Goal: Task Accomplishment & Management: Manage account settings

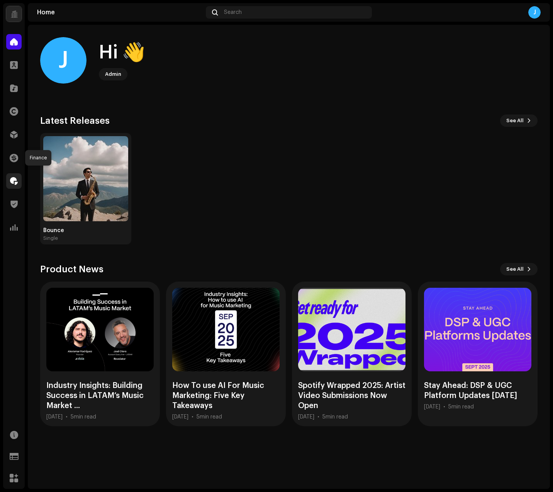
click at [10, 174] on div "Home Clients Catalog Rights Distribution Finance Royalties Trust & Safety Analy…" at bounding box center [14, 134] width 22 height 207
click at [12, 179] on span at bounding box center [14, 181] width 8 height 6
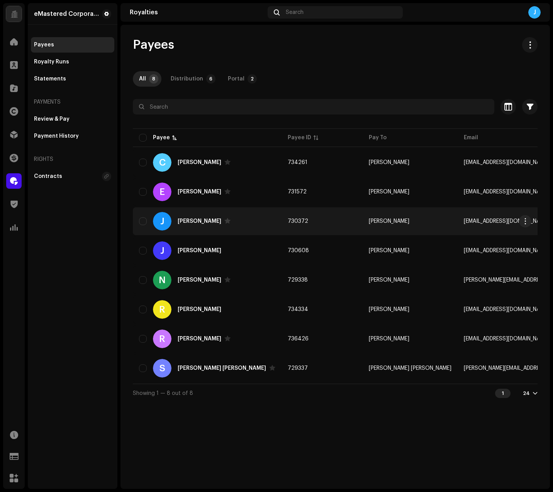
click at [180, 219] on div "[PERSON_NAME]" at bounding box center [200, 220] width 44 height 5
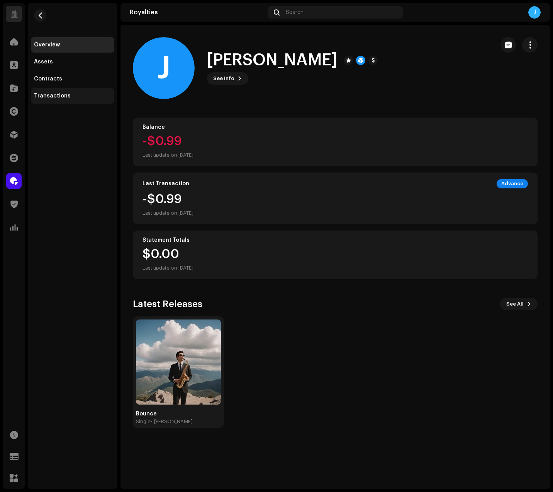
click at [59, 95] on div "Transactions" at bounding box center [52, 96] width 37 height 6
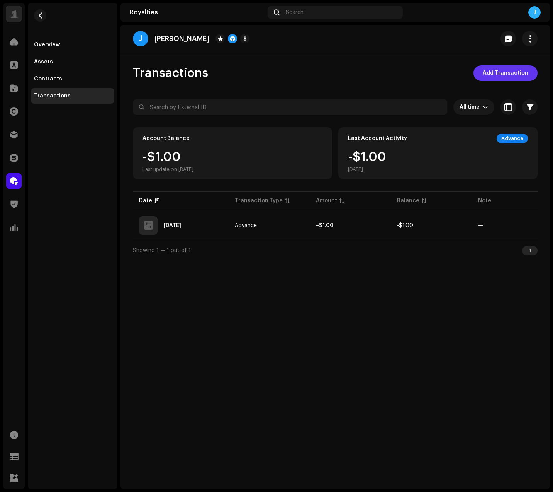
click at [519, 74] on span "Add Transaction" at bounding box center [506, 72] width 46 height 15
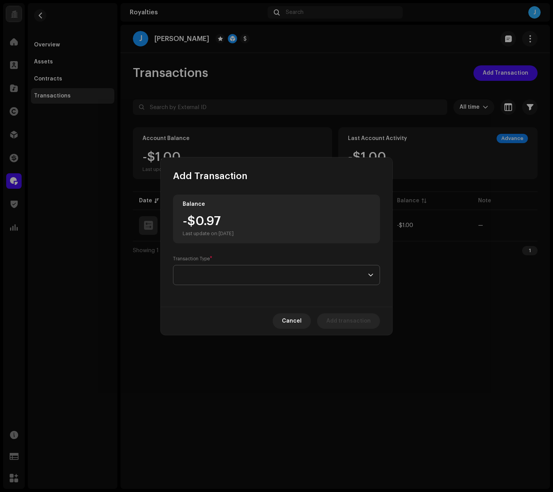
click at [205, 269] on span at bounding box center [274, 274] width 189 height 19
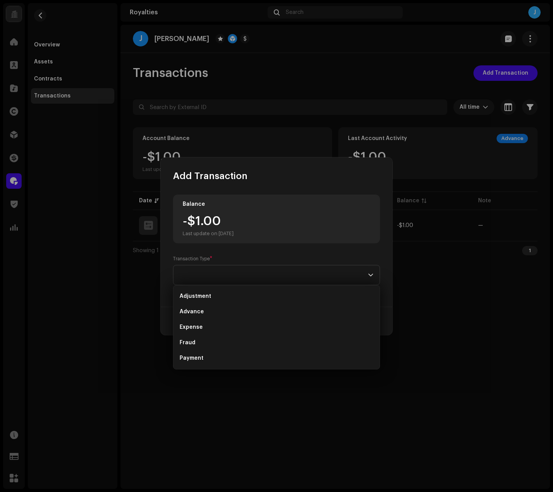
drag, startPoint x: 202, startPoint y: 357, endPoint x: 233, endPoint y: 257, distance: 104.7
click at [233, 257] on body "eMastered Corporation Home Clients Catalog Rights Distribution Finance Royaltie…" at bounding box center [276, 246] width 553 height 492
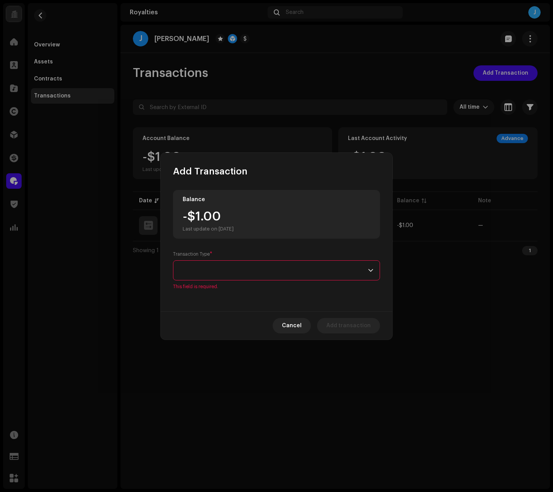
click at [247, 264] on span at bounding box center [274, 269] width 189 height 19
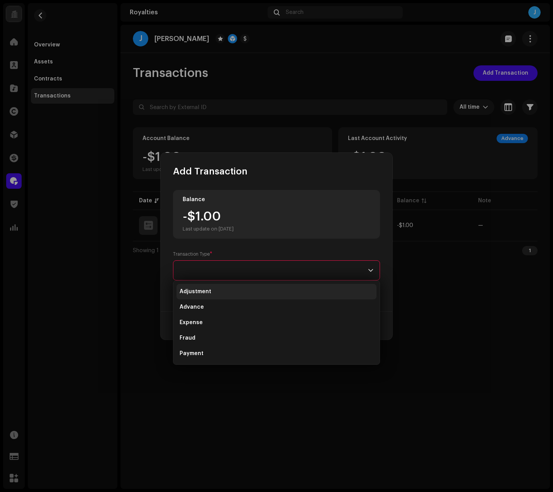
click at [212, 289] on li "Adjustment" at bounding box center [277, 291] width 200 height 15
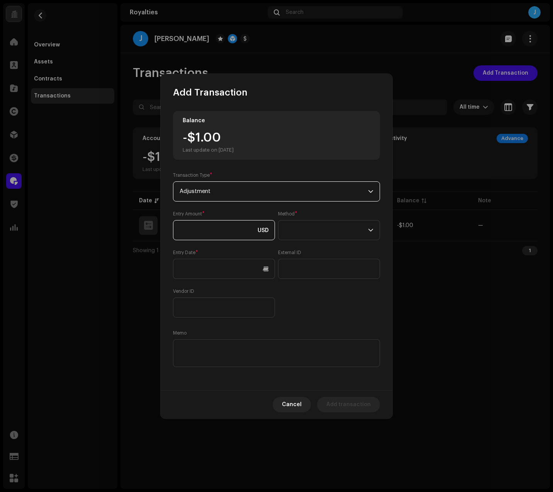
click at [219, 228] on input at bounding box center [224, 230] width 102 height 20
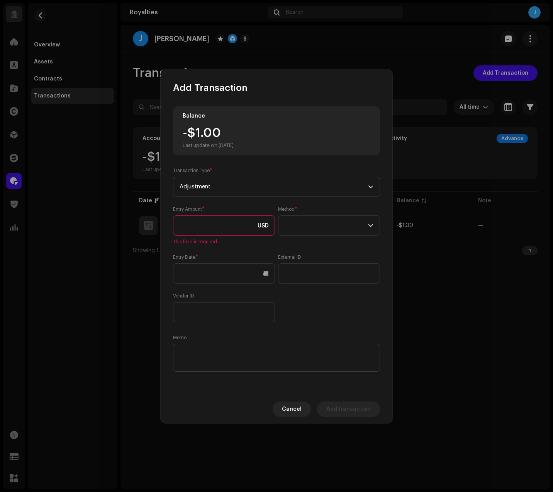
click at [247, 222] on input at bounding box center [224, 225] width 102 height 20
type input "2.00"
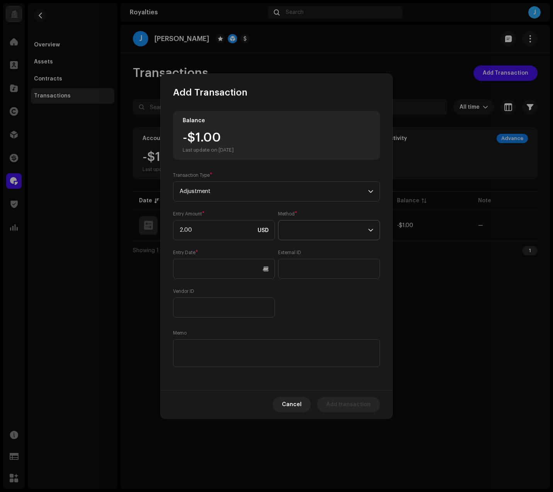
click at [323, 232] on span at bounding box center [326, 229] width 83 height 19
click at [249, 254] on div "Entry Date *" at bounding box center [224, 263] width 102 height 29
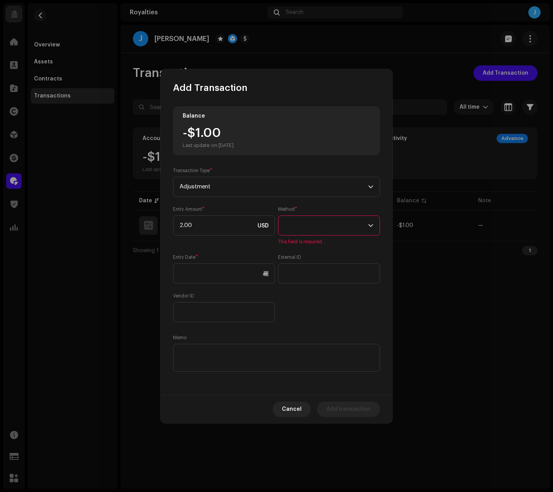
click at [331, 227] on span at bounding box center [326, 225] width 83 height 19
click at [299, 293] on span "Web Service" at bounding box center [302, 293] width 34 height 8
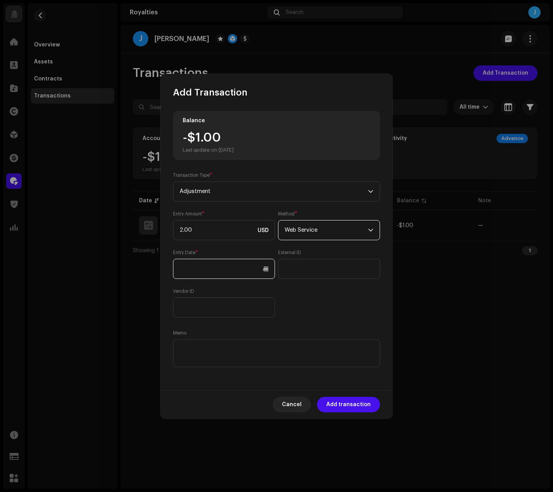
click at [216, 271] on input "text" at bounding box center [224, 269] width 102 height 20
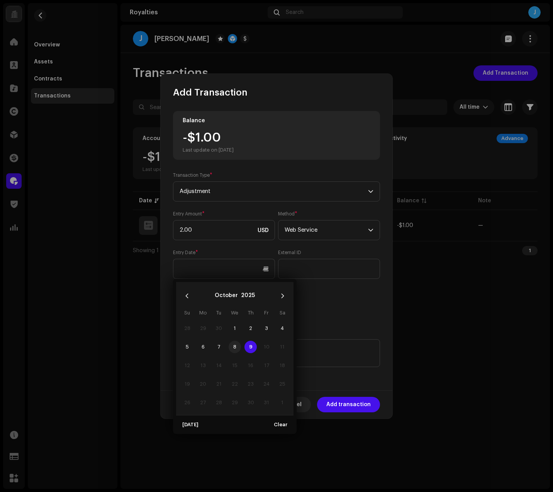
click at [235, 345] on span "8" at bounding box center [235, 346] width 12 height 12
type input "[DATE]"
click at [312, 296] on div "Entry Amount * 2.00 USD Method * Web Service Entry Date * [DATE] External ID Ve…" at bounding box center [276, 264] width 207 height 107
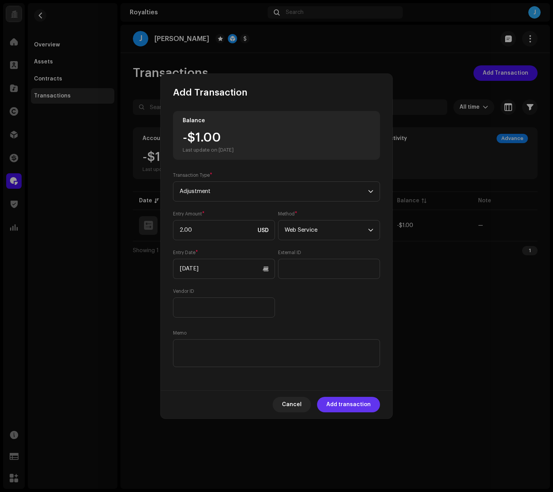
click at [358, 403] on span "Add transaction" at bounding box center [349, 403] width 44 height 15
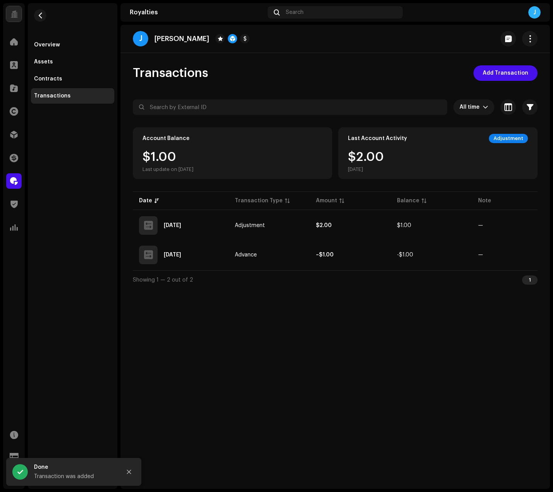
click at [322, 383] on div "J [PERSON_NAME] Transactions Add Transaction All time Selected 0 Select all Opt…" at bounding box center [336, 257] width 430 height 464
drag, startPoint x: 126, startPoint y: 471, endPoint x: 154, endPoint y: 445, distance: 38.3
click at [127, 471] on icon "Close" at bounding box center [128, 471] width 5 height 5
click at [315, 336] on div "J [PERSON_NAME] Transactions Add Transaction All time Selected 0 Select all Opt…" at bounding box center [336, 257] width 430 height 464
click at [416, 59] on div "J [PERSON_NAME] Transactions Add Transaction All time Selected 0 Select all Opt…" at bounding box center [336, 257] width 430 height 464
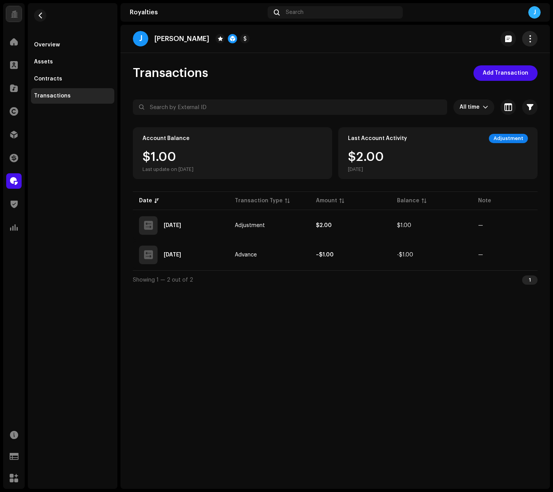
click at [534, 37] on button "button" at bounding box center [529, 38] width 15 height 15
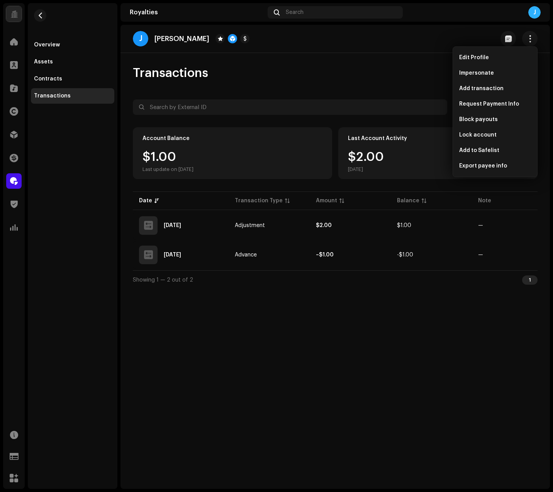
click at [287, 62] on div "J [PERSON_NAME] Transactions Add Transaction All time Selected 0 Select all Opt…" at bounding box center [336, 257] width 430 height 464
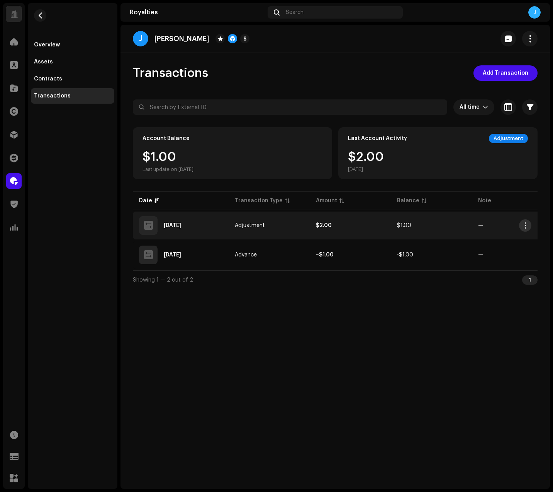
click at [525, 226] on span "button" at bounding box center [526, 225] width 6 height 6
click at [495, 240] on div "View Details" at bounding box center [489, 243] width 72 height 6
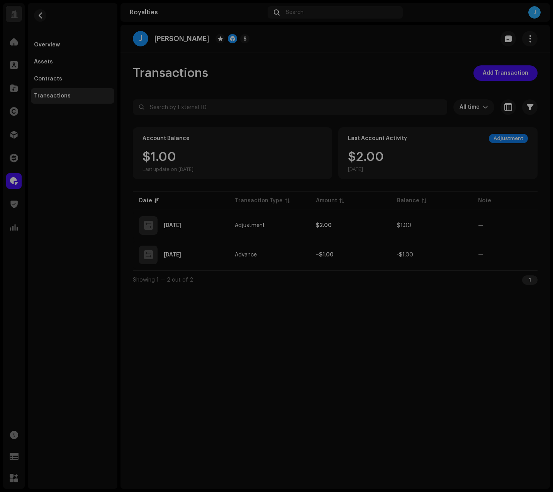
click at [454, 382] on div "Transaction Details Transaction Type Adjustment Entry Amount $2.00 Entry Date […" at bounding box center [276, 246] width 553 height 492
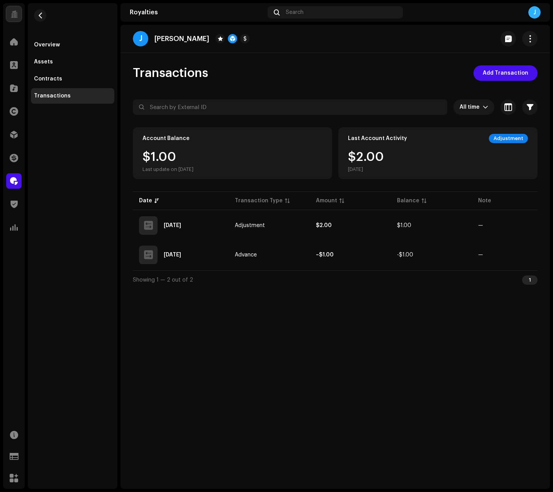
click at [269, 361] on div "J [PERSON_NAME] Transactions Add Transaction All time Selected 0 Select all Opt…" at bounding box center [336, 257] width 430 height 464
click at [517, 139] on div "Adjustment" at bounding box center [508, 138] width 39 height 9
click at [273, 62] on div "J [PERSON_NAME] Transactions Add Transaction All time Selected 0 Select all Opt…" at bounding box center [336, 257] width 430 height 464
click at [530, 38] on span "button" at bounding box center [530, 39] width 7 height 6
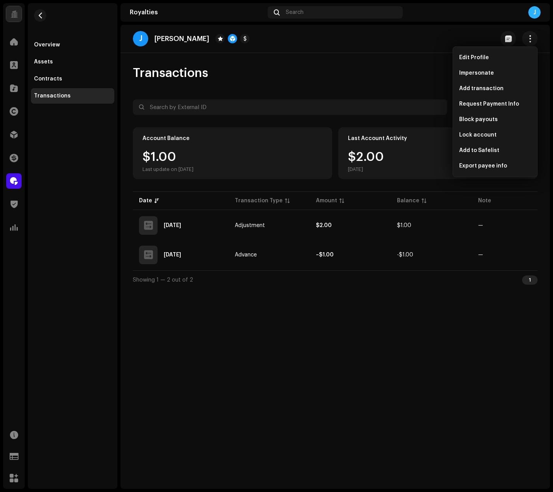
click at [385, 57] on div "J [PERSON_NAME] Transactions Add Transaction All time Selected 0 Select all Opt…" at bounding box center [336, 257] width 430 height 464
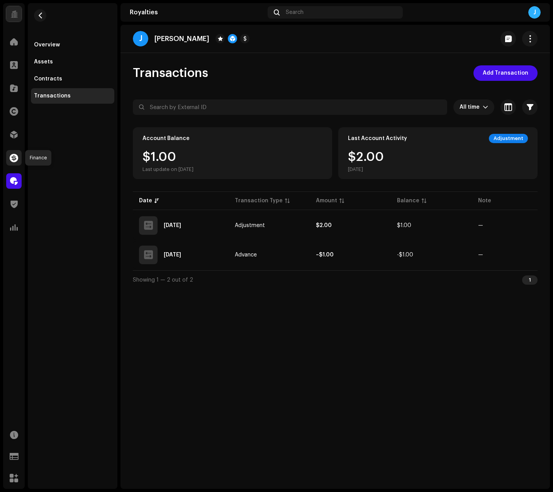
click at [16, 155] on span at bounding box center [14, 158] width 9 height 6
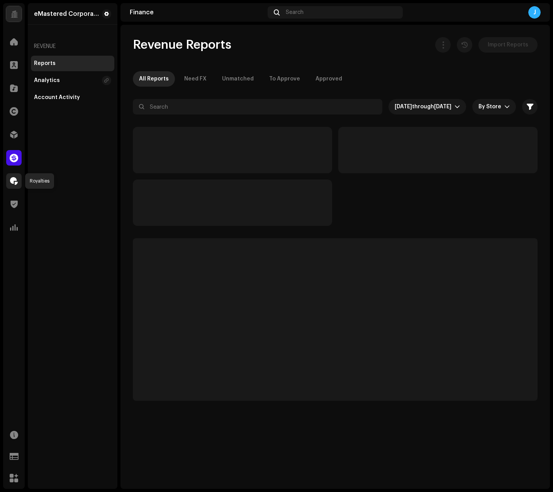
click at [15, 182] on span at bounding box center [14, 181] width 8 height 6
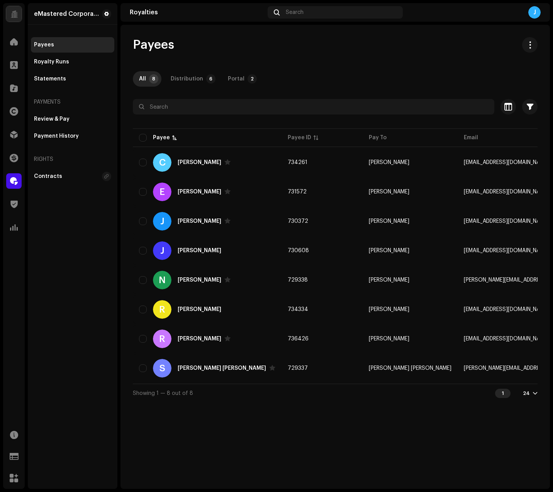
click at [351, 76] on div "All 8 Distribution 6 Portal 2" at bounding box center [335, 78] width 405 height 15
click at [532, 44] on span "button" at bounding box center [530, 45] width 7 height 6
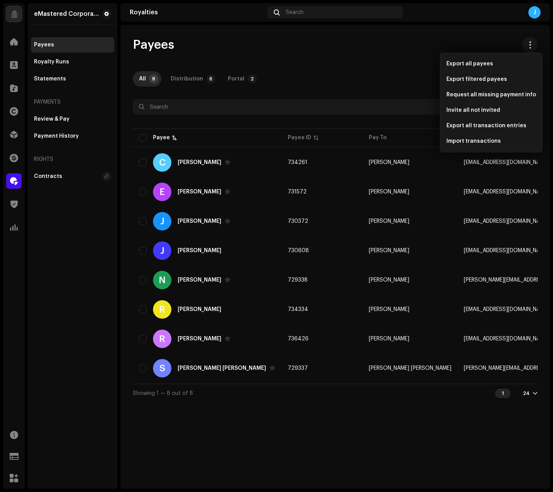
click at [363, 38] on div "Payees" at bounding box center [335, 44] width 405 height 15
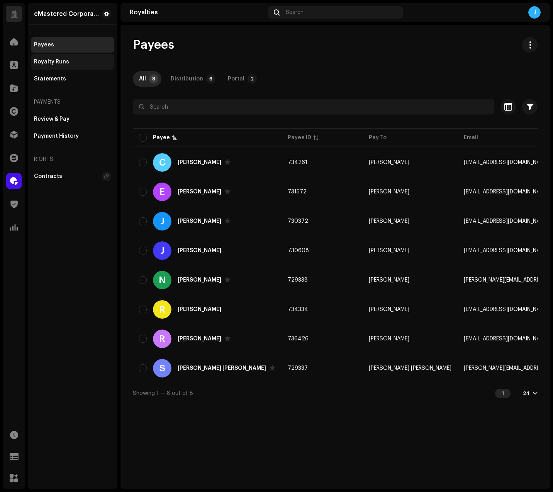
click at [87, 60] on div "Royalty Runs" at bounding box center [72, 62] width 77 height 6
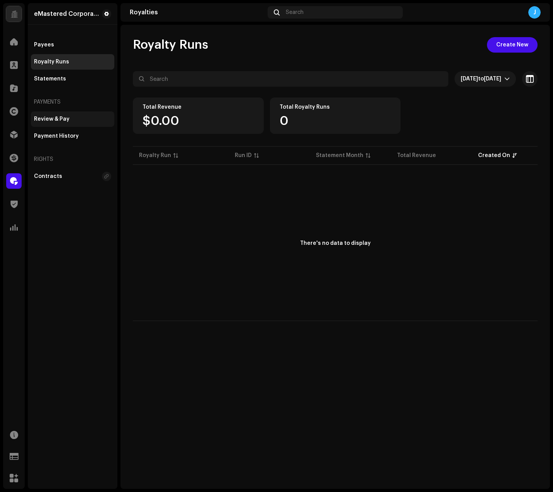
click at [60, 113] on div "Review & Pay" at bounding box center [72, 118] width 83 height 15
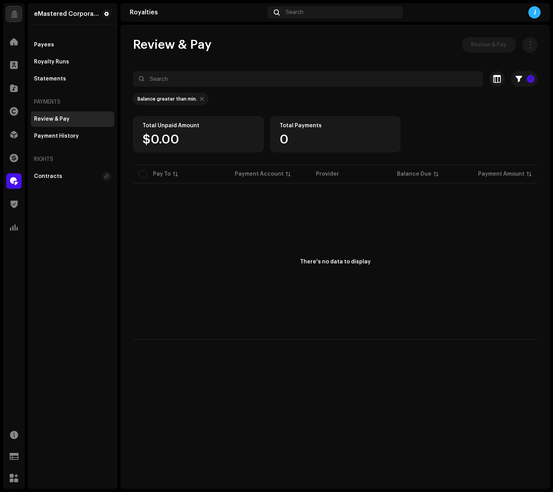
drag, startPoint x: 364, startPoint y: 43, endPoint x: 371, endPoint y: 44, distance: 7.2
click at [365, 43] on div "Review & Pay Review & Pay" at bounding box center [335, 44] width 405 height 15
click at [439, 50] on div "Review & Pay Review & Pay" at bounding box center [335, 44] width 405 height 15
click at [200, 99] on div at bounding box center [202, 99] width 4 height 6
checkbox input "false"
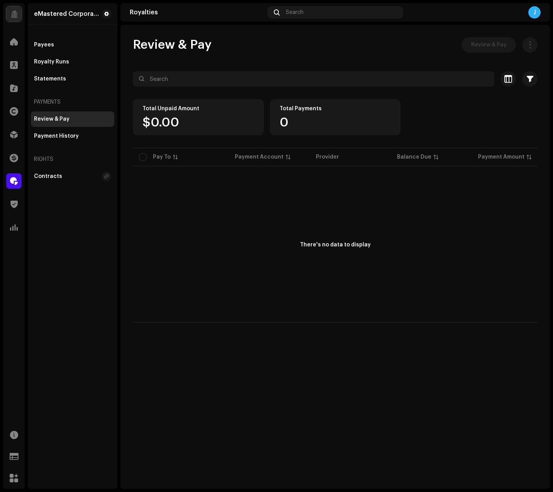
click at [249, 48] on div "Review & Pay Review & Pay" at bounding box center [335, 44] width 405 height 15
click at [175, 123] on div "$0.00" at bounding box center [199, 122] width 112 height 12
click at [186, 112] on div "Total Unpaid Amount $0.00" at bounding box center [198, 117] width 131 height 36
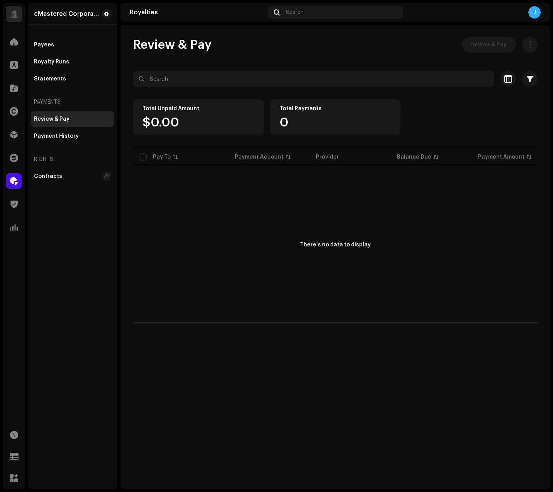
drag, startPoint x: 530, startPoint y: 80, endPoint x: 524, endPoint y: 100, distance: 20.9
click at [524, 100] on div "Selected 0 Deselect all 0 Options Filters Payment provider Tipalti Failed in pa…" at bounding box center [335, 196] width 405 height 251
click at [483, 133] on div "Total Unpaid Amount $0.00 Total Payments 0" at bounding box center [335, 122] width 405 height 47
click at [48, 58] on div "Royalty Runs" at bounding box center [72, 61] width 83 height 15
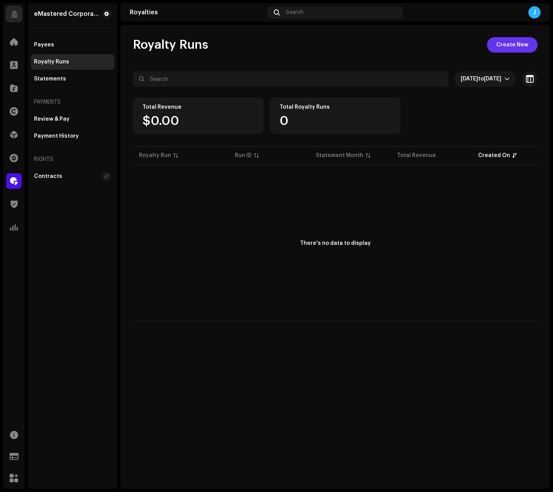
click at [515, 48] on span "Create New" at bounding box center [513, 44] width 32 height 15
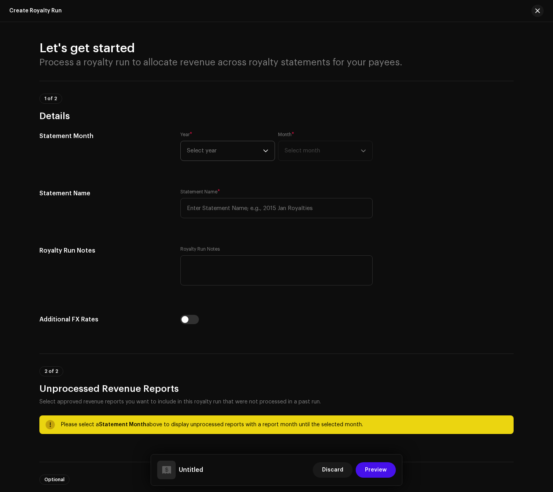
click at [208, 151] on span "Select year" at bounding box center [225, 150] width 76 height 19
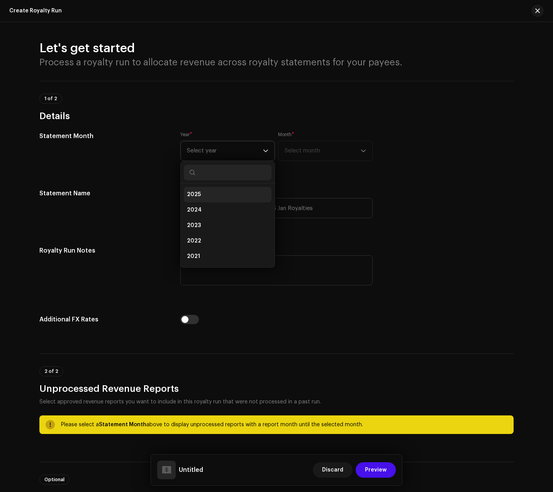
click at [193, 189] on li "2025" at bounding box center [228, 194] width 88 height 15
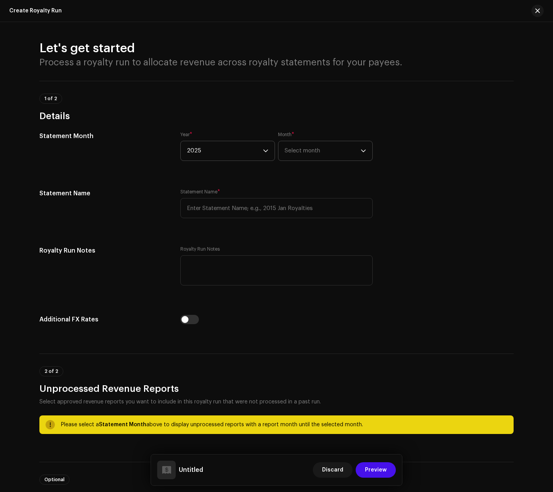
click at [306, 147] on span "Select month" at bounding box center [323, 150] width 76 height 19
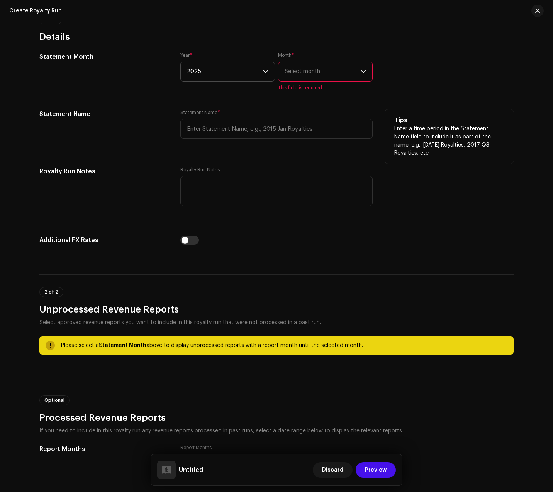
scroll to position [35, 0]
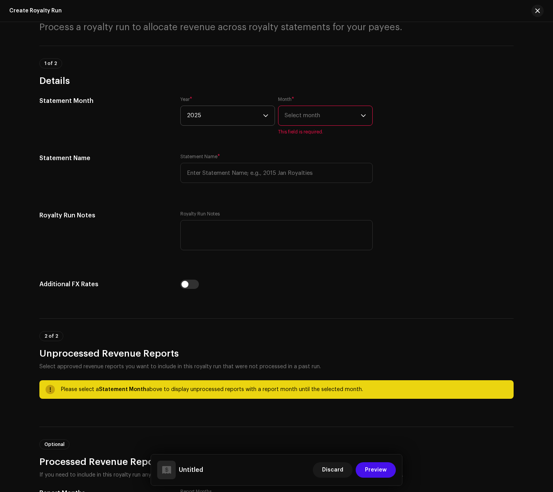
click at [324, 119] on span "Select month" at bounding box center [323, 115] width 76 height 19
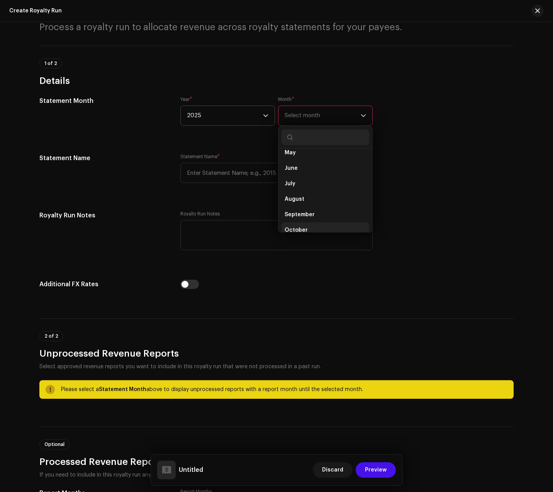
scroll to position [77, 0]
click at [299, 219] on span "October" at bounding box center [296, 221] width 23 height 8
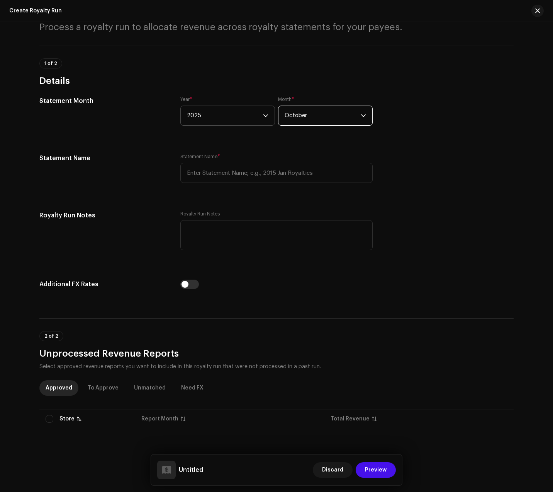
click at [115, 151] on div "Statement Month Year * 2025 Month * October Statement Name Statement Name * Tip…" at bounding box center [276, 197] width 475 height 203
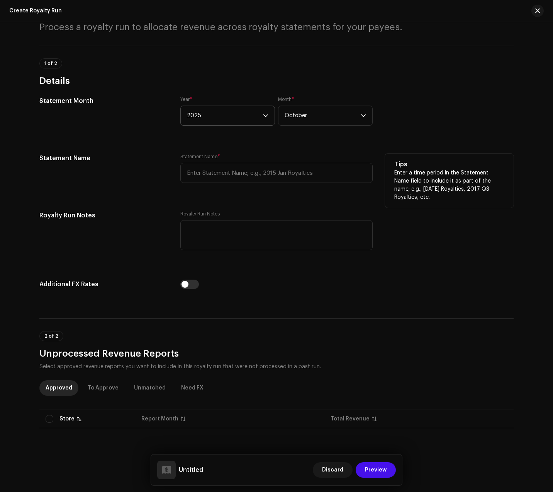
scroll to position [86, 0]
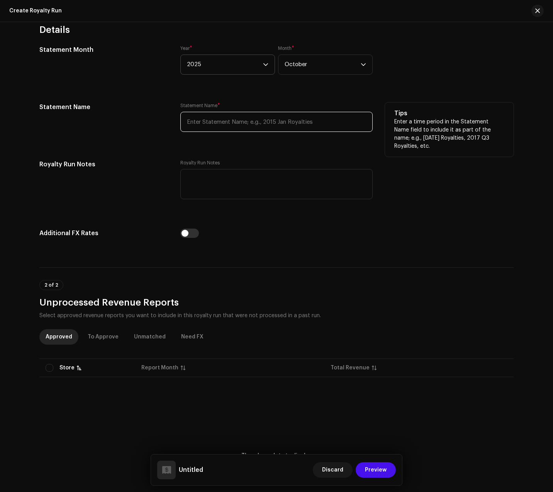
click at [215, 121] on input "text" at bounding box center [276, 122] width 192 height 20
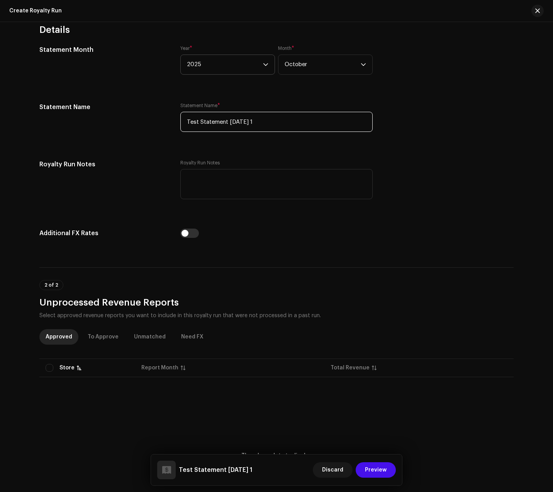
type input "Test Statement [DATE] 1"
click at [104, 154] on div "Statement Month Year * 2025 Month * October Statement Name Statement Name * Tes…" at bounding box center [276, 146] width 475 height 203
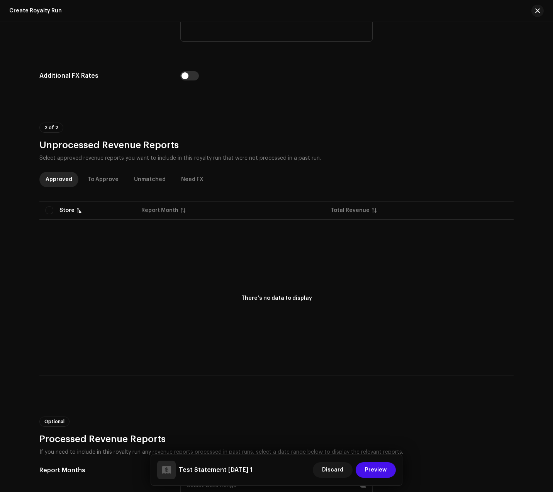
scroll to position [320, 0]
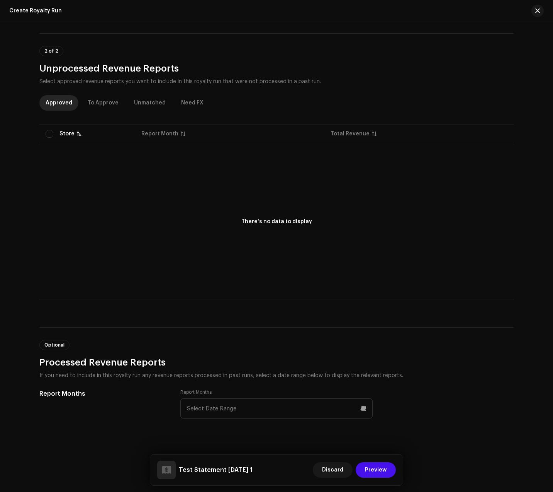
click at [357, 359] on h3 "Processed Revenue Reports" at bounding box center [276, 362] width 475 height 12
click at [308, 409] on input "text" at bounding box center [276, 408] width 192 height 20
click at [401, 393] on div "Report Months Report Months Start date - End date [DATE] Feb Mar Apr May Jun [D…" at bounding box center [276, 408] width 475 height 39
click at [333, 466] on span "Discard" at bounding box center [332, 469] width 21 height 15
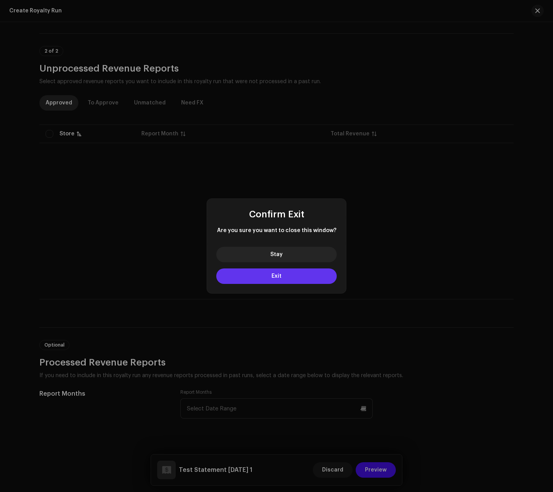
click at [315, 272] on button "Exit" at bounding box center [276, 275] width 121 height 15
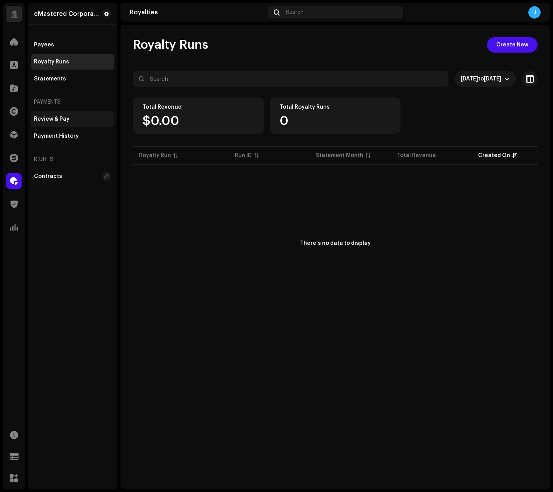
click at [68, 117] on div "Review & Pay" at bounding box center [52, 119] width 36 height 6
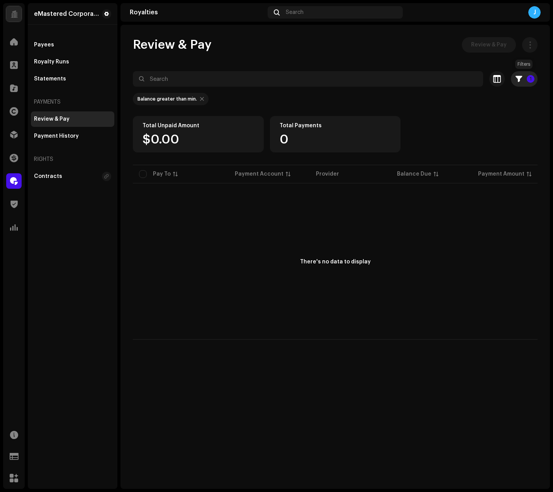
click at [524, 77] on button "1" at bounding box center [524, 78] width 27 height 15
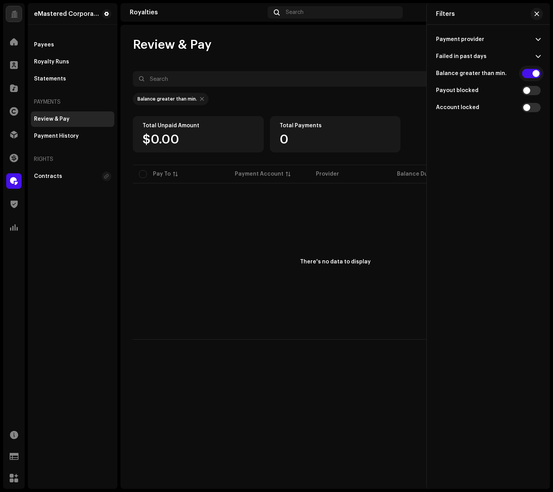
click at [532, 73] on input "checkbox" at bounding box center [531, 73] width 19 height 9
checkbox input "false"
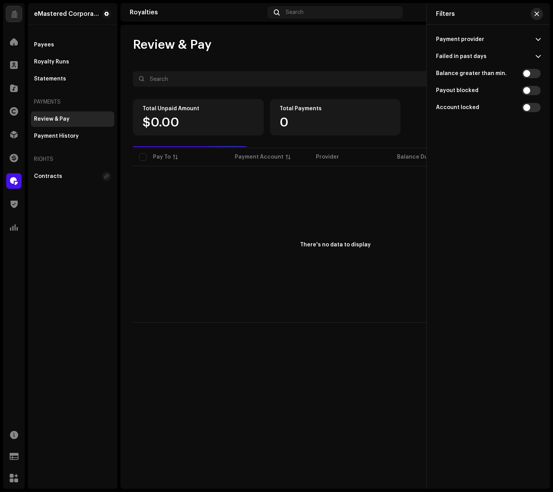
click at [539, 13] on button "button" at bounding box center [537, 14] width 12 height 12
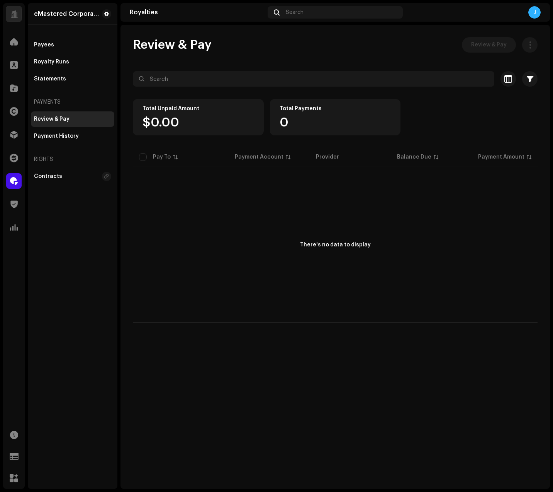
click at [505, 104] on div "Total Unpaid Amount $0.00 Total Payments 0" at bounding box center [335, 122] width 405 height 47
click at [341, 218] on div "There's no data to display" at bounding box center [335, 245] width 405 height 155
click at [331, 245] on div "There's no data to display" at bounding box center [335, 245] width 71 height 8
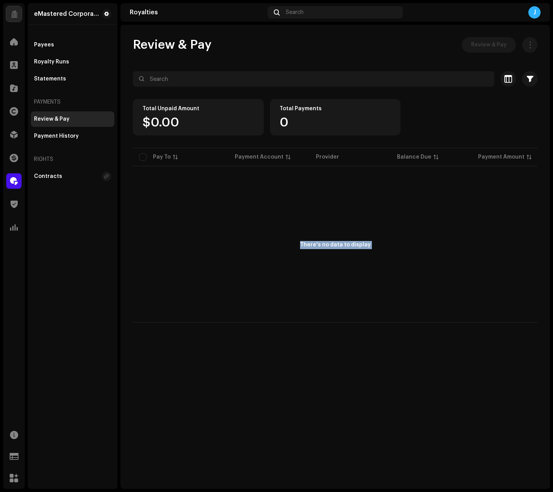
click at [294, 241] on div "There's no data to display" at bounding box center [335, 245] width 405 height 155
click at [312, 245] on div "There's no data to display" at bounding box center [335, 245] width 71 height 8
click at [335, 245] on div "There's no data to display" at bounding box center [335, 245] width 71 height 8
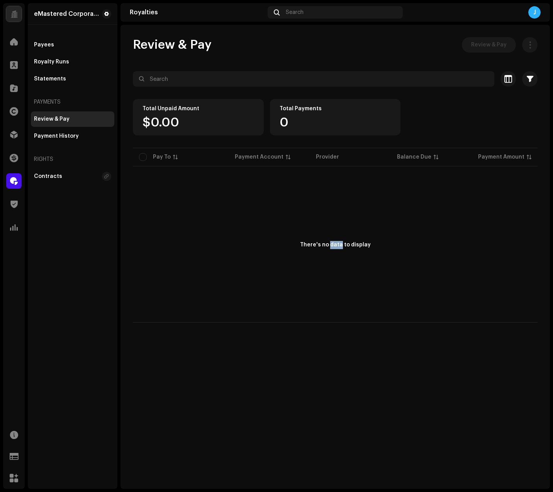
click at [335, 245] on div "There's no data to display" at bounding box center [335, 245] width 71 height 8
click at [326, 244] on div "There's no data to display" at bounding box center [335, 245] width 71 height 8
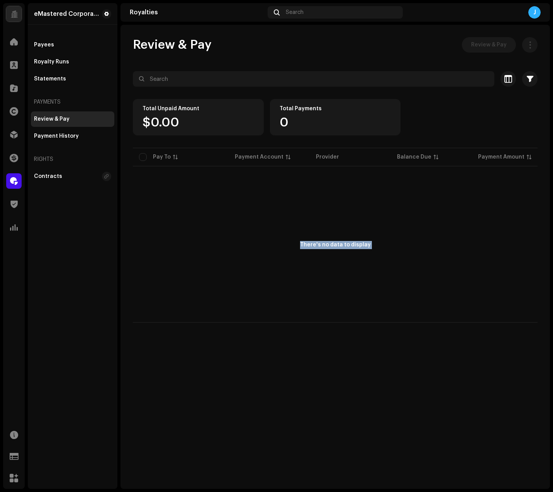
click at [349, 244] on div "There's no data to display" at bounding box center [335, 245] width 71 height 8
click at [335, 244] on div "There's no data to display" at bounding box center [335, 245] width 71 height 8
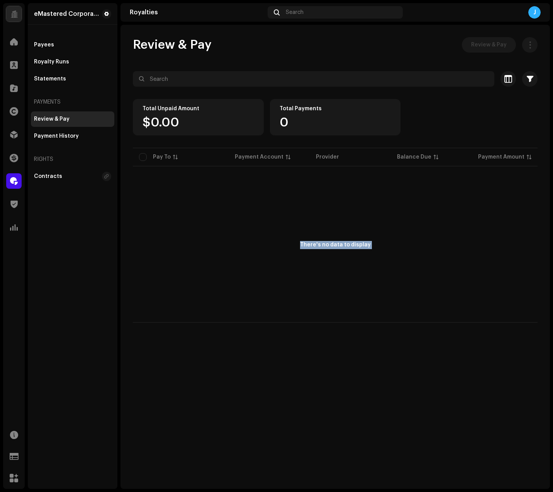
click at [335, 244] on div "There's no data to display" at bounding box center [335, 245] width 71 height 8
click at [340, 242] on div "There's no data to display" at bounding box center [335, 245] width 71 height 8
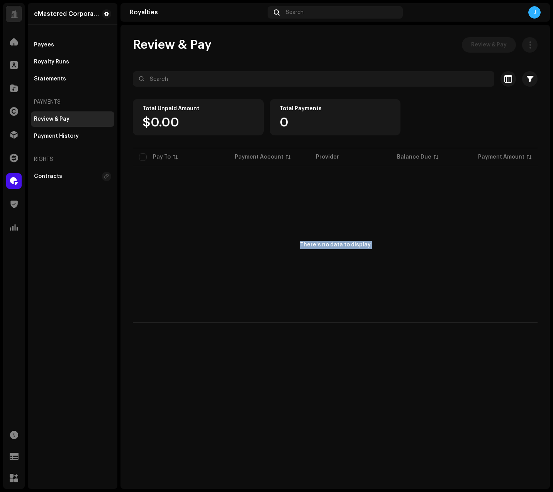
click at [340, 242] on div "There's no data to display" at bounding box center [335, 245] width 71 height 8
click at [357, 246] on div "There's no data to display" at bounding box center [335, 245] width 71 height 8
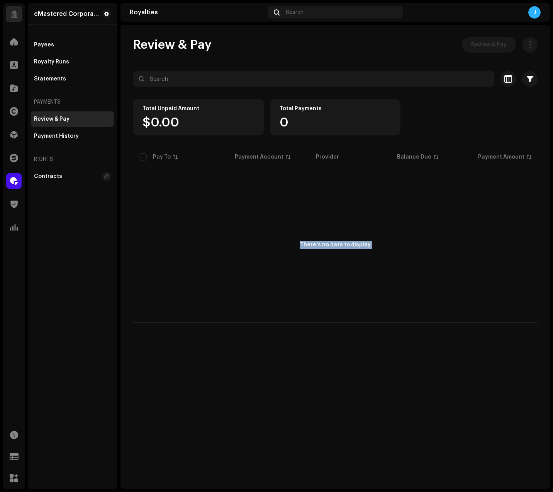
click at [335, 245] on div "There's no data to display" at bounding box center [335, 245] width 71 height 8
click at [322, 243] on div "There's no data to display" at bounding box center [335, 245] width 71 height 8
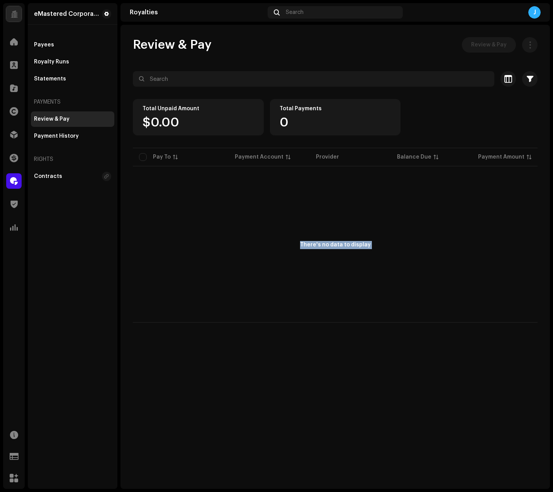
click at [322, 243] on div "There's no data to display" at bounding box center [335, 245] width 71 height 8
click at [318, 244] on div "There's no data to display" at bounding box center [335, 245] width 71 height 8
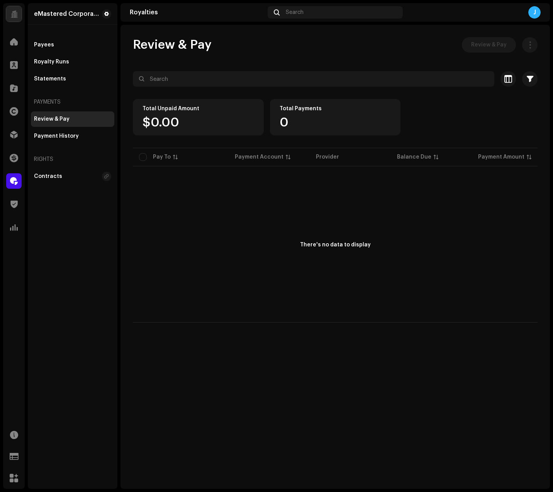
click at [277, 230] on div "There's no data to display" at bounding box center [335, 245] width 405 height 155
click at [400, 228] on div "There's no data to display" at bounding box center [335, 245] width 405 height 155
click at [379, 245] on div "There's no data to display" at bounding box center [335, 245] width 405 height 155
click at [352, 246] on div "There's no data to display" at bounding box center [335, 245] width 71 height 8
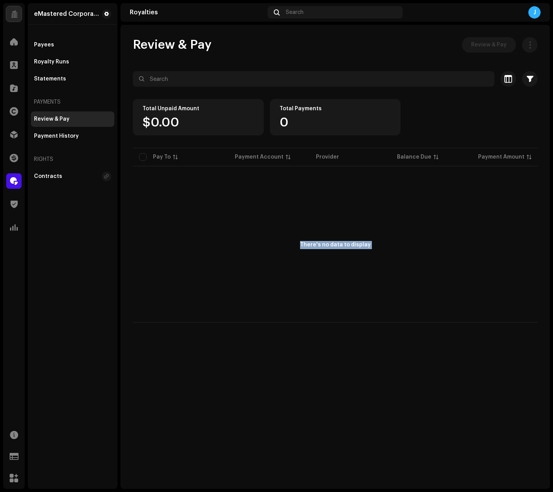
click at [352, 246] on div "There's no data to display" at bounding box center [335, 245] width 71 height 8
click at [329, 236] on div "There's no data to display" at bounding box center [335, 245] width 405 height 155
click at [85, 136] on div "Payment History" at bounding box center [72, 136] width 77 height 6
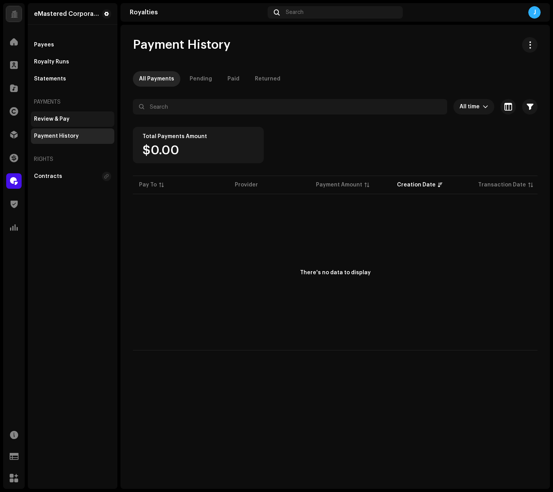
click at [59, 119] on div "Review & Pay" at bounding box center [52, 119] width 36 height 6
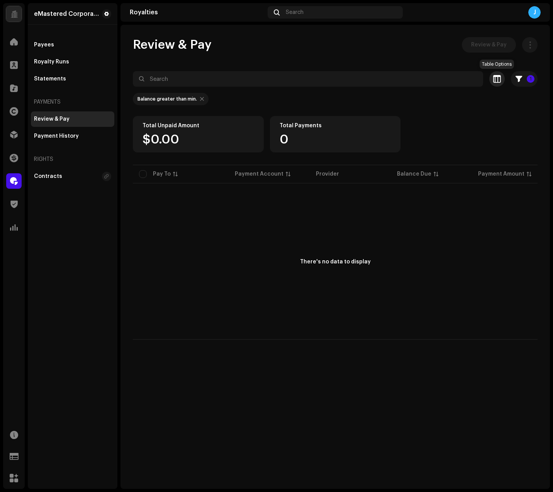
click at [498, 77] on span "button" at bounding box center [497, 79] width 8 height 6
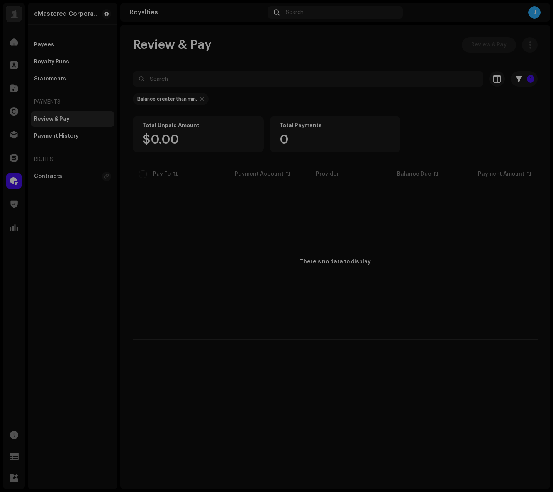
click at [396, 74] on div "Customize your view Reset Rows Compact Comfortable Columns Payment Account Prov…" at bounding box center [276, 246] width 553 height 492
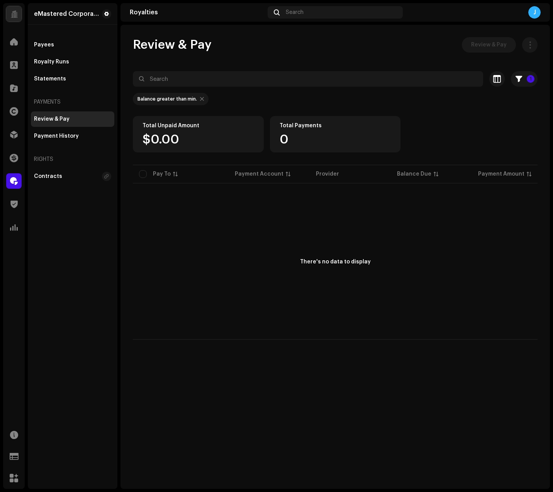
click at [338, 247] on div "There's no data to display" at bounding box center [335, 262] width 405 height 155
click at [62, 116] on div "Review & Pay" at bounding box center [52, 119] width 36 height 6
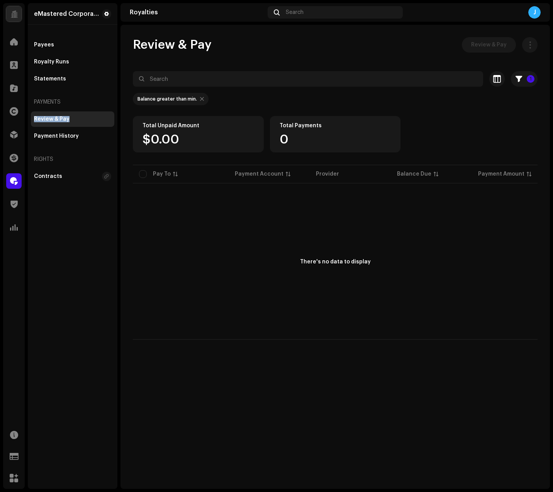
click at [62, 116] on div "Review & Pay" at bounding box center [52, 119] width 36 height 6
click at [62, 117] on div "Review & Pay" at bounding box center [52, 119] width 36 height 6
click at [109, 12] on button at bounding box center [106, 13] width 9 height 9
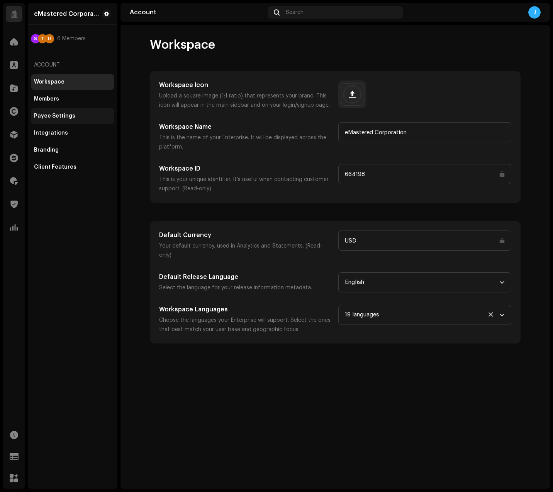
click at [72, 112] on div "Payee Settings" at bounding box center [72, 115] width 83 height 15
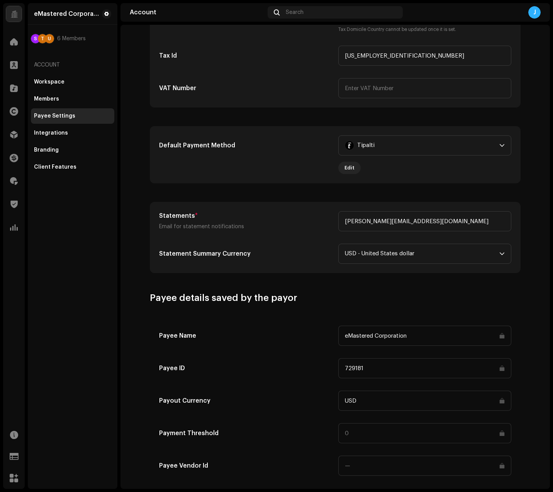
scroll to position [169, 0]
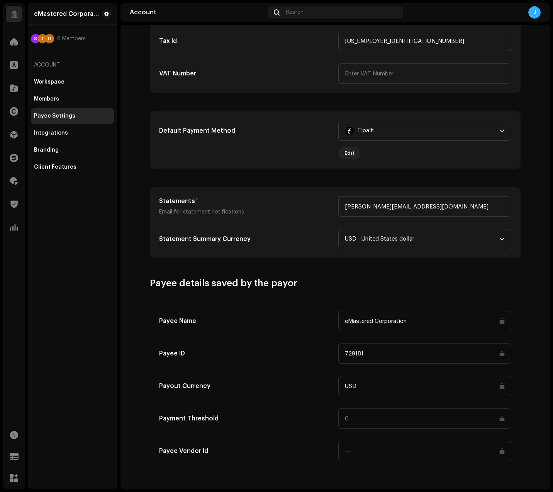
click at [393, 420] on input at bounding box center [425, 418] width 173 height 20
click at [365, 419] on input at bounding box center [425, 418] width 173 height 20
click at [263, 395] on div "Payout Currency" at bounding box center [245, 386] width 173 height 20
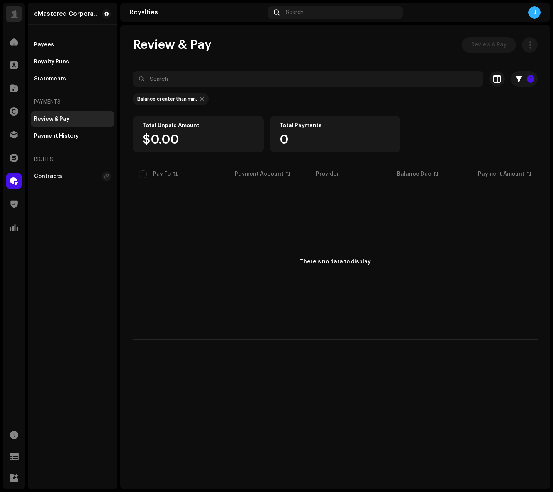
click at [180, 318] on div "There's no data to display" at bounding box center [335, 262] width 405 height 155
click at [85, 232] on div "eMastered Corporation Payees Royalty Runs Statements Payments Review & Pay Paym…" at bounding box center [73, 245] width 90 height 485
click at [85, 231] on div "eMastered Corporation Payees Royalty Runs Statements Payments Review & Pay Paym…" at bounding box center [73, 245] width 90 height 485
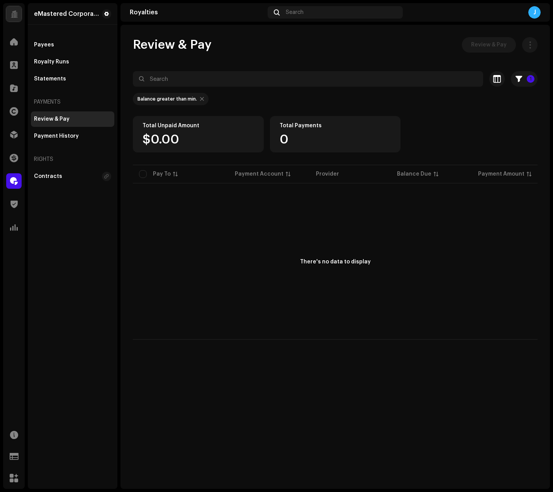
click at [231, 324] on div "There's no data to display" at bounding box center [335, 262] width 405 height 155
click at [225, 316] on div "There's no data to display" at bounding box center [335, 262] width 405 height 155
click at [57, 46] on div "Payees" at bounding box center [72, 45] width 77 height 6
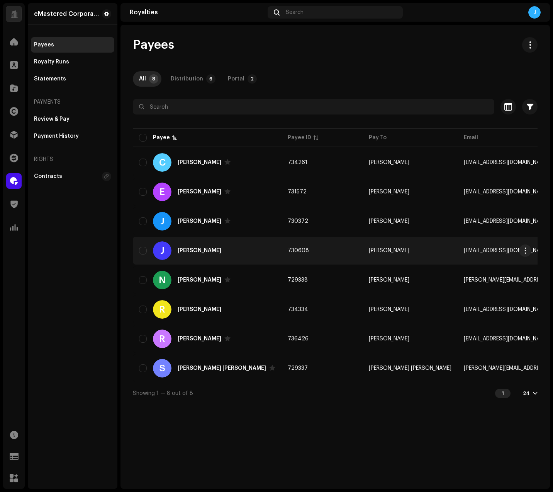
click at [282, 255] on td "730608" at bounding box center [322, 250] width 81 height 28
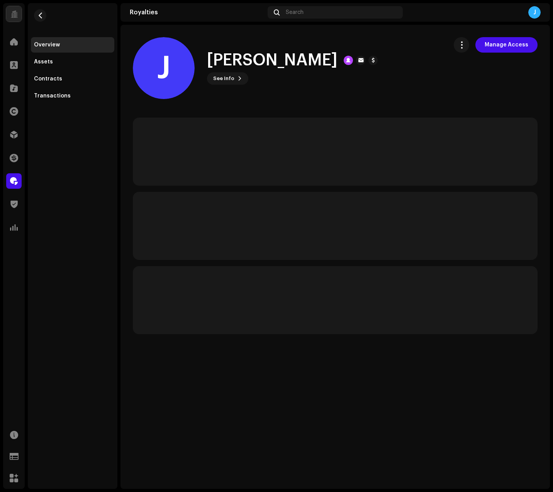
click at [429, 86] on div "J [PERSON_NAME] See Info Manage Access" at bounding box center [287, 68] width 309 height 62
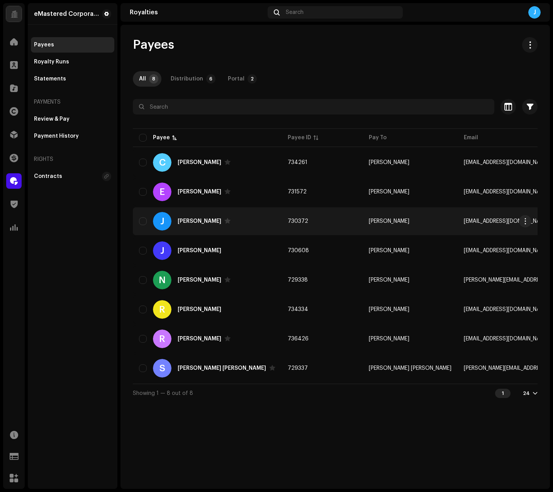
click at [187, 217] on div "J [PERSON_NAME]" at bounding box center [207, 221] width 136 height 19
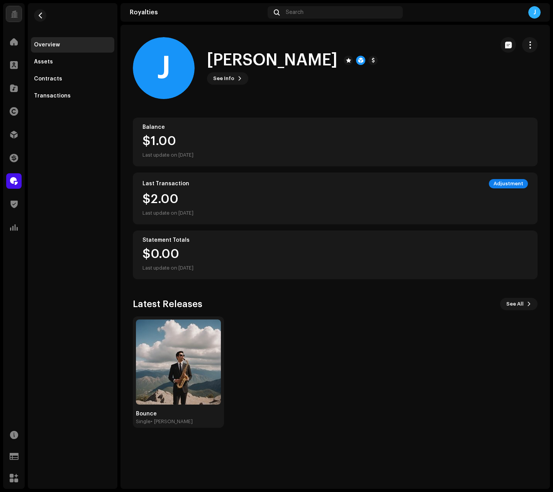
click at [218, 200] on div "$2.00 Last update on [DATE]" at bounding box center [336, 205] width 386 height 25
click at [167, 141] on div "$1.00 Last update on [DATE]" at bounding box center [168, 147] width 51 height 25
click at [216, 139] on div "$1.00 Last update on [DATE]" at bounding box center [336, 147] width 386 height 25
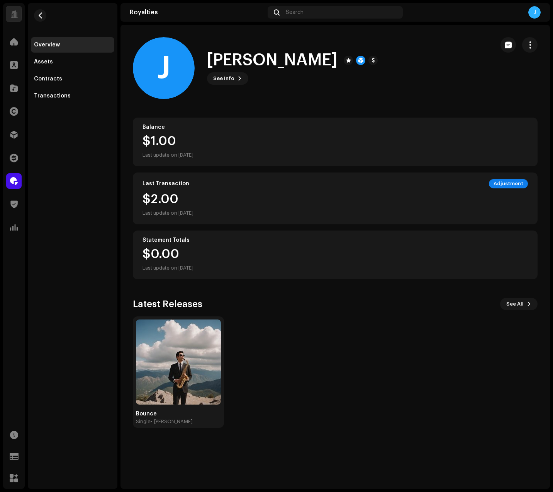
click at [343, 135] on div "$1.00 Last update on [DATE]" at bounding box center [336, 147] width 386 height 25
click at [529, 45] on span "button" at bounding box center [530, 45] width 7 height 6
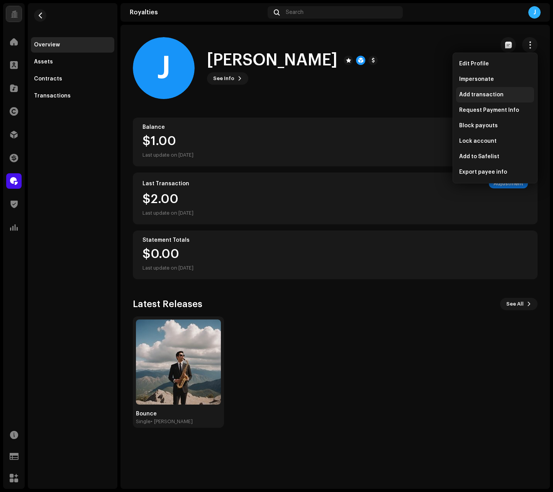
click at [503, 90] on div "Add transaction" at bounding box center [495, 94] width 78 height 15
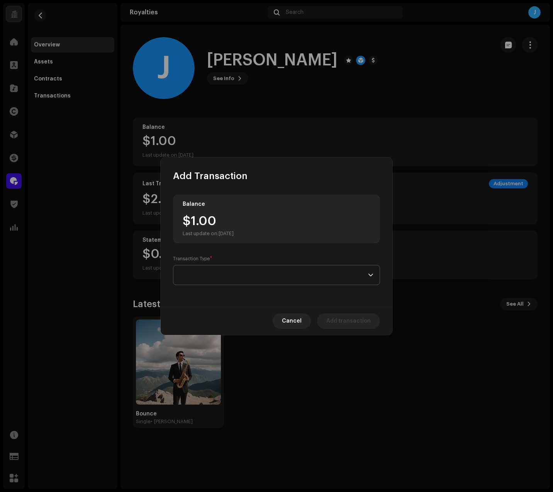
click at [247, 278] on span at bounding box center [274, 274] width 189 height 19
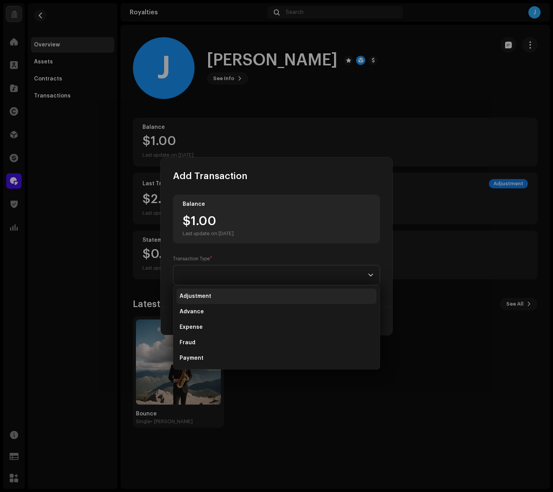
click at [226, 298] on li "Adjustment" at bounding box center [277, 295] width 200 height 15
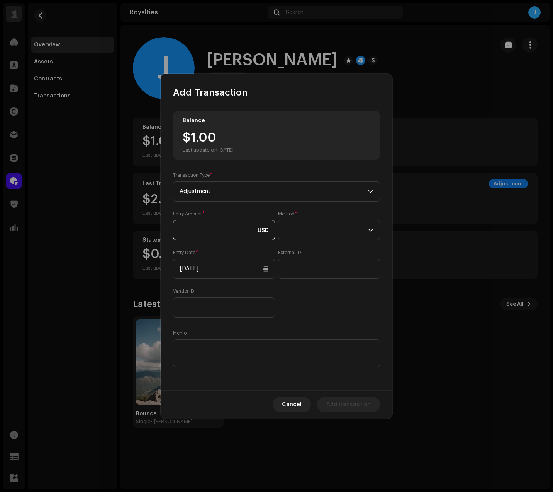
click at [254, 229] on input at bounding box center [224, 230] width 102 height 20
type input "10.00"
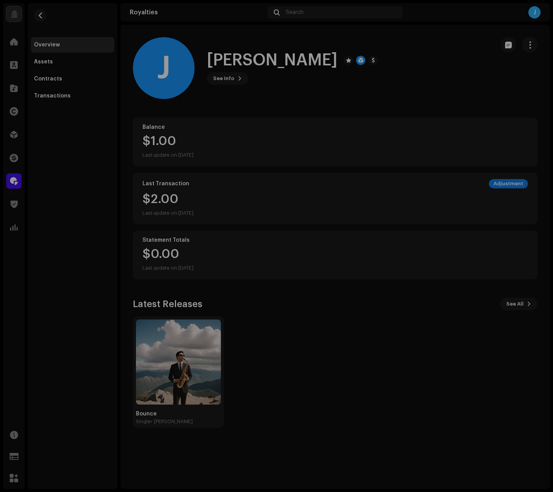
click at [406, 228] on div "Add Transaction Balance $1.00 Last update on [DATE] Transaction Type * Adjustme…" at bounding box center [276, 246] width 553 height 492
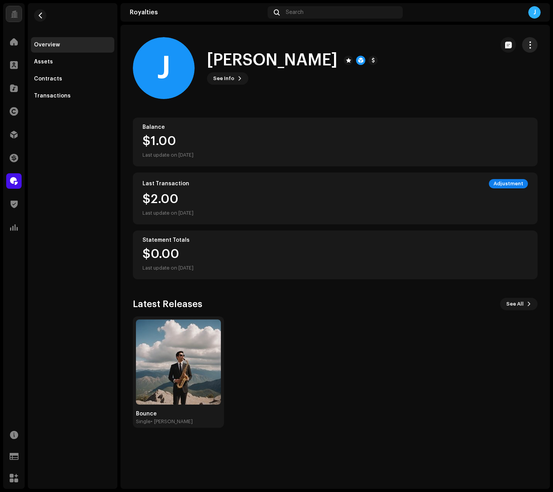
click at [531, 49] on button "button" at bounding box center [529, 44] width 15 height 15
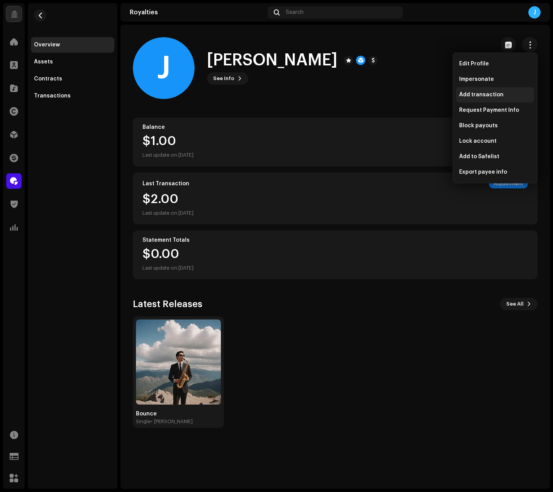
click at [492, 94] on span "Add transaction" at bounding box center [481, 95] width 44 height 6
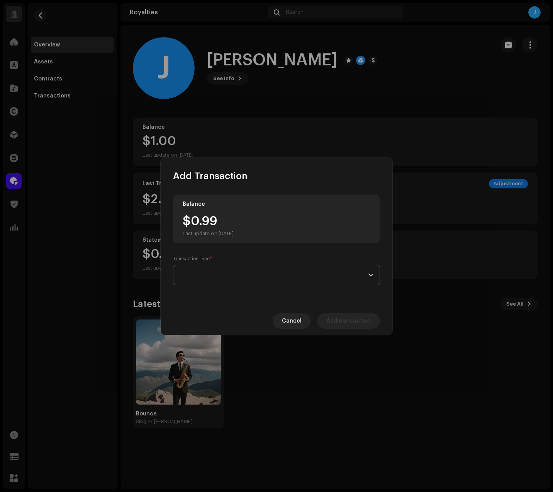
click at [219, 276] on span at bounding box center [274, 274] width 189 height 19
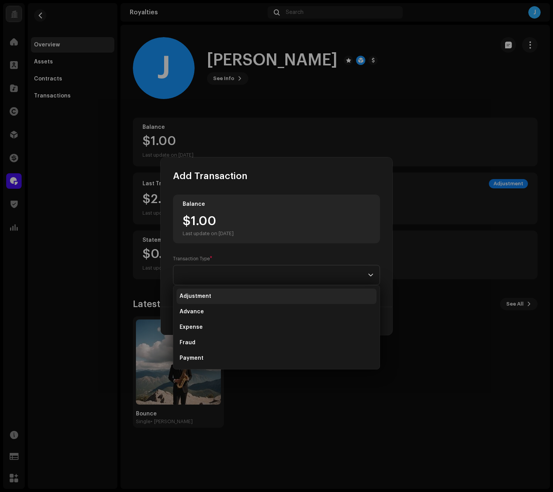
click at [202, 295] on span "Adjustment" at bounding box center [196, 296] width 32 height 8
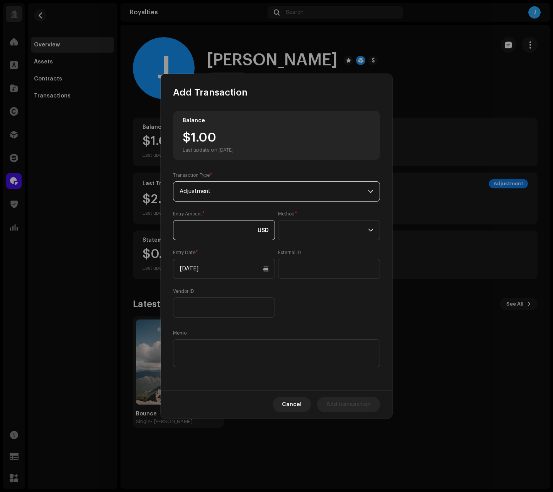
click at [199, 229] on input at bounding box center [224, 230] width 102 height 20
type input "10.00"
click at [310, 234] on span at bounding box center [326, 229] width 83 height 19
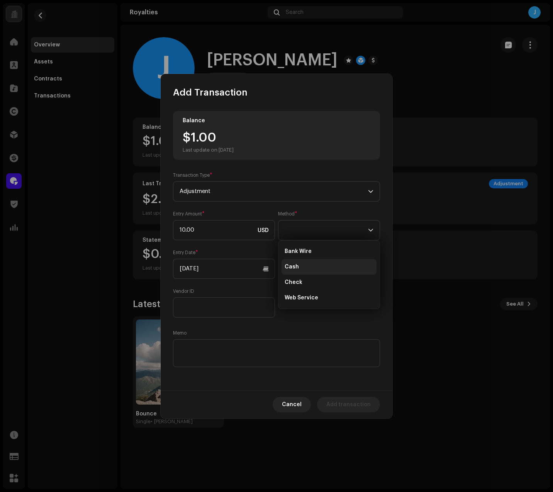
drag, startPoint x: 296, startPoint y: 294, endPoint x: 298, endPoint y: 266, distance: 27.9
click at [298, 266] on ul "Bank Wire Cash Check Web Service" at bounding box center [329, 274] width 101 height 68
click at [298, 266] on li "Cash" at bounding box center [329, 266] width 95 height 15
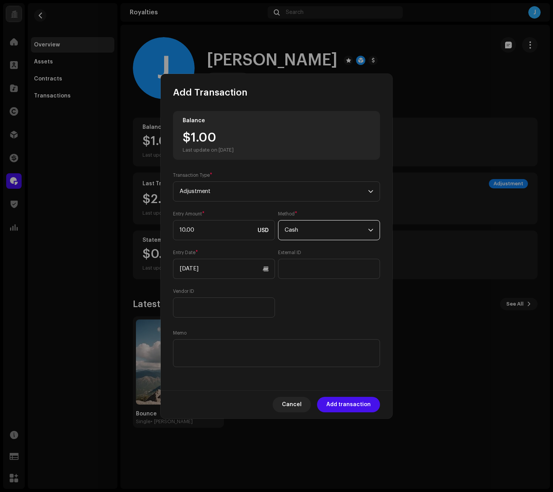
click at [309, 231] on span "Cash" at bounding box center [326, 229] width 83 height 19
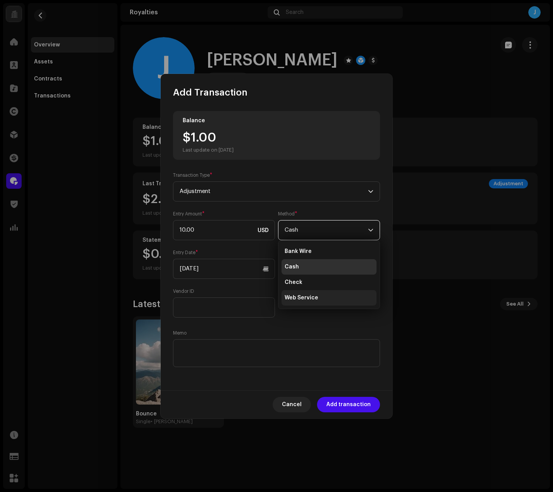
click at [305, 295] on span "Web Service" at bounding box center [302, 298] width 34 height 8
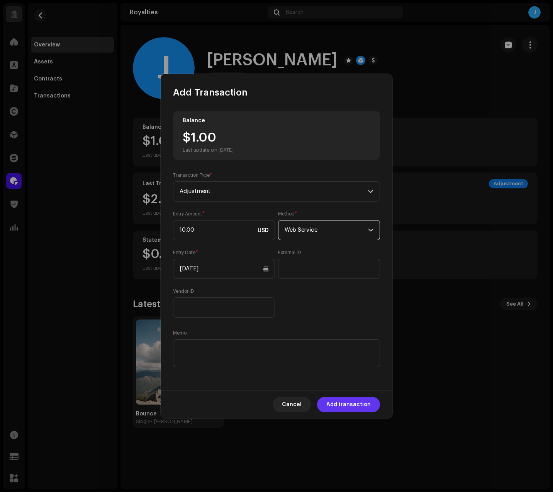
click at [345, 400] on span "Add transaction" at bounding box center [349, 403] width 44 height 15
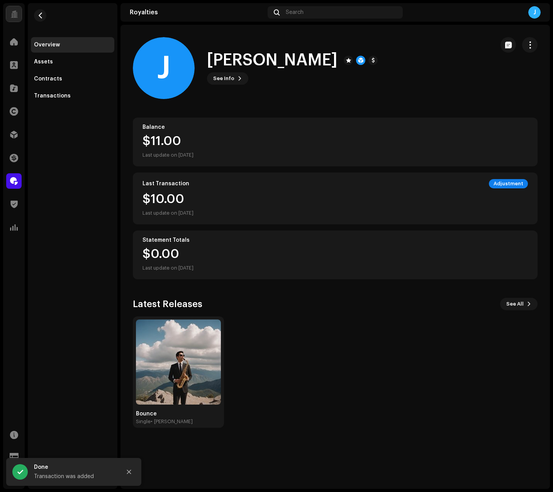
click at [307, 272] on div "$0.00 Last update on [DATE]" at bounding box center [336, 260] width 386 height 25
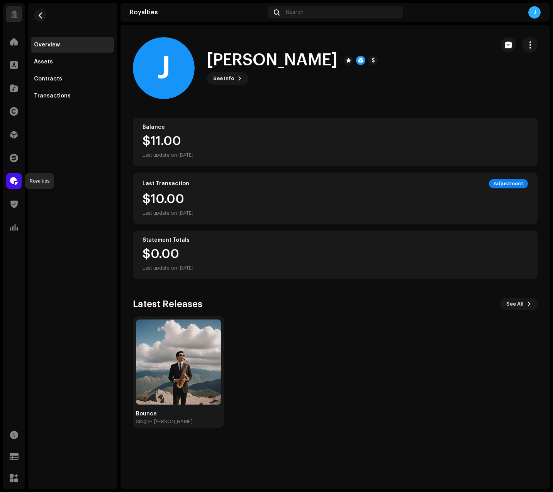
click at [17, 179] on span at bounding box center [14, 181] width 8 height 6
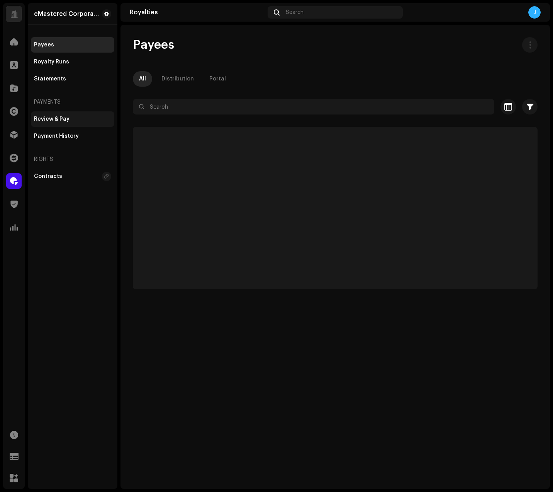
click at [61, 120] on div "Review & Pay" at bounding box center [52, 119] width 36 height 6
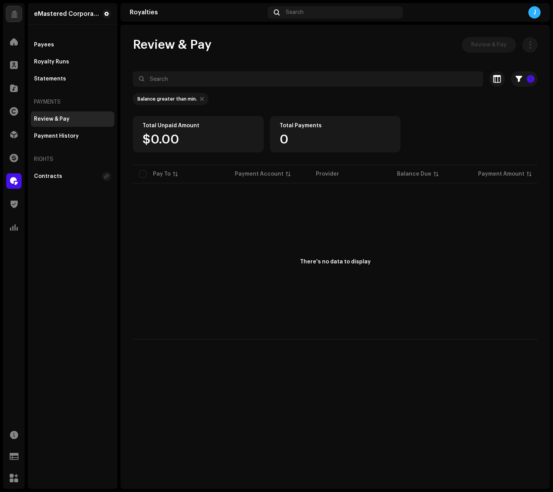
click at [200, 99] on div at bounding box center [202, 99] width 4 height 6
checkbox input "false"
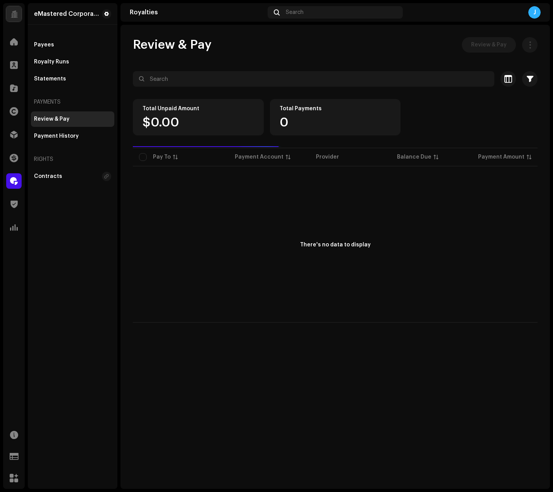
click at [218, 48] on div "Review & Pay Review & Pay" at bounding box center [335, 44] width 405 height 15
click at [187, 46] on span "Review & Pay" at bounding box center [172, 44] width 79 height 15
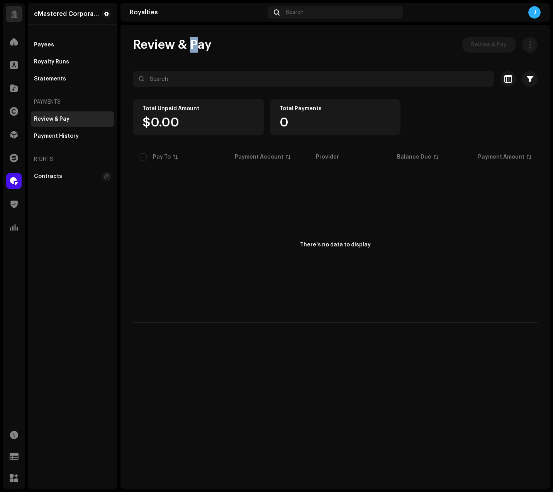
click at [187, 46] on span "Review & Pay" at bounding box center [172, 44] width 79 height 15
click at [215, 46] on div "Review & Pay Review & Pay" at bounding box center [335, 44] width 405 height 15
click at [57, 59] on div "Royalty Runs" at bounding box center [51, 62] width 35 height 6
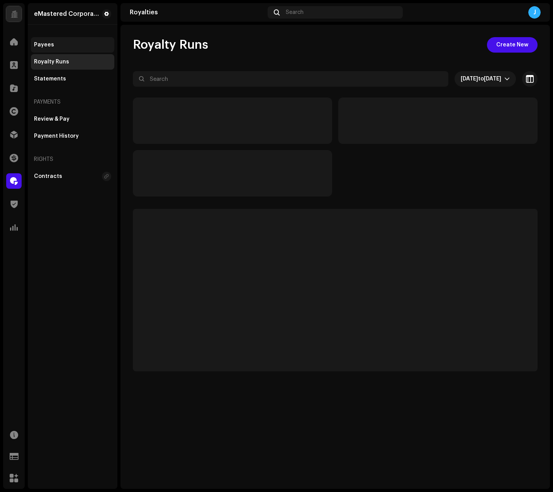
click at [58, 43] on div "Payees" at bounding box center [72, 45] width 77 height 6
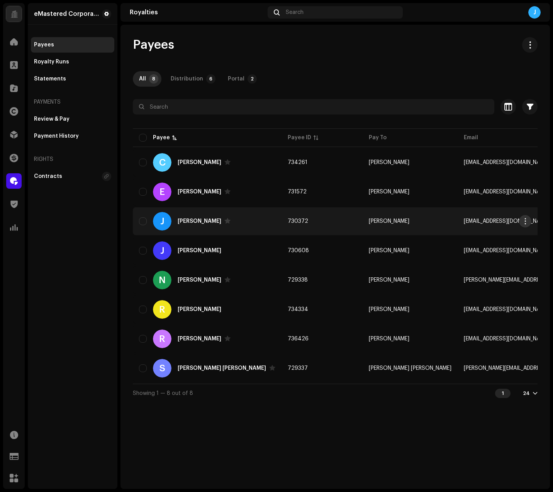
click at [528, 220] on span "button" at bounding box center [526, 221] width 6 height 6
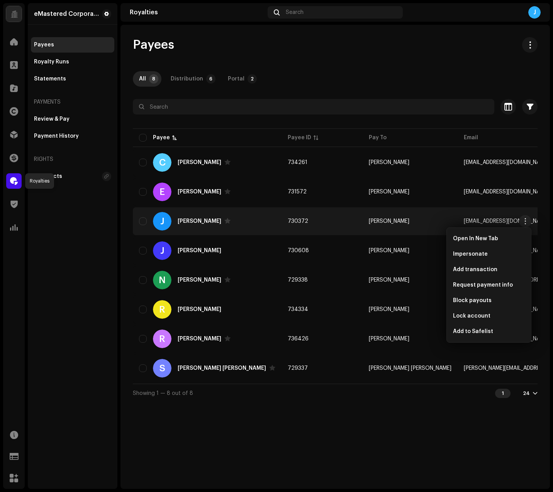
click at [15, 180] on span at bounding box center [14, 181] width 8 height 6
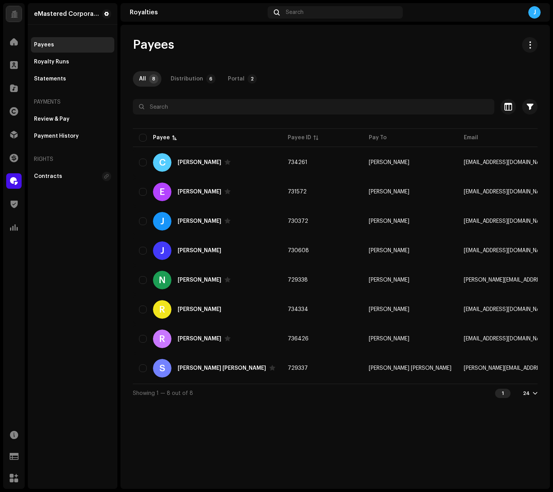
click at [387, 51] on div "Payees" at bounding box center [335, 44] width 405 height 15
click at [81, 75] on div "Statements" at bounding box center [72, 78] width 83 height 15
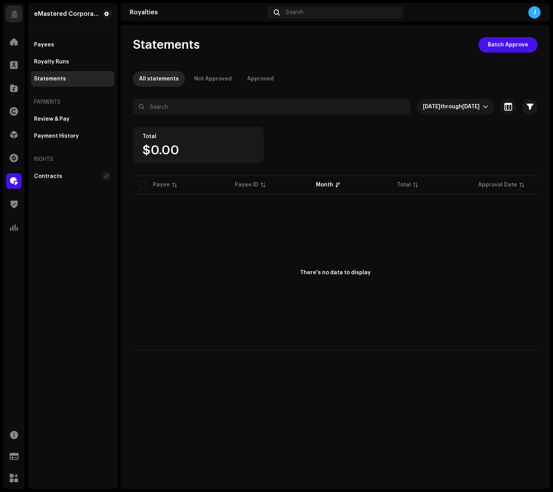
click at [382, 80] on div "All statements Not Approved Approved" at bounding box center [335, 78] width 405 height 15
click at [516, 46] on span "Batch Approve" at bounding box center [508, 44] width 41 height 15
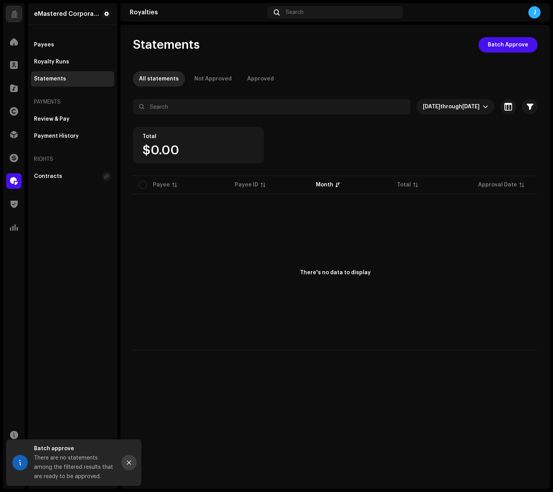
click at [134, 459] on button "Close" at bounding box center [128, 461] width 15 height 15
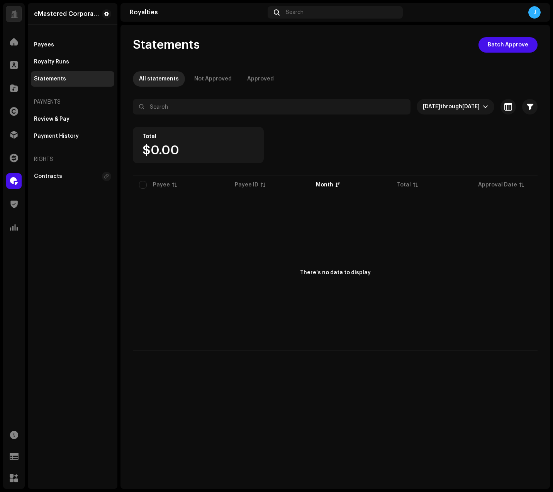
click at [233, 372] on div "Statements Batch Approve All statements Not Approved Approved Oct 2025 through …" at bounding box center [336, 257] width 430 height 464
click at [43, 62] on div "Royalty Runs" at bounding box center [51, 62] width 35 height 6
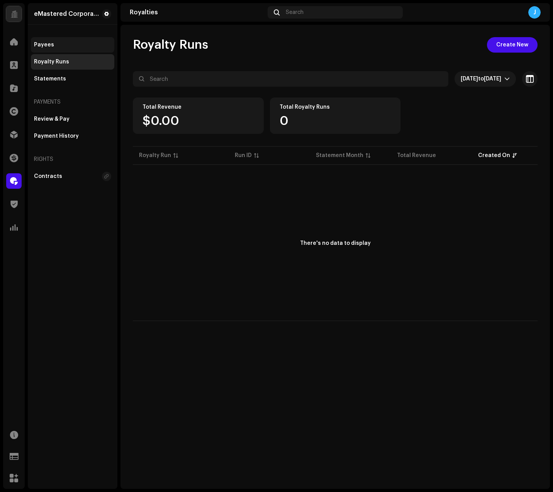
click at [43, 42] on div "Payees" at bounding box center [44, 45] width 20 height 6
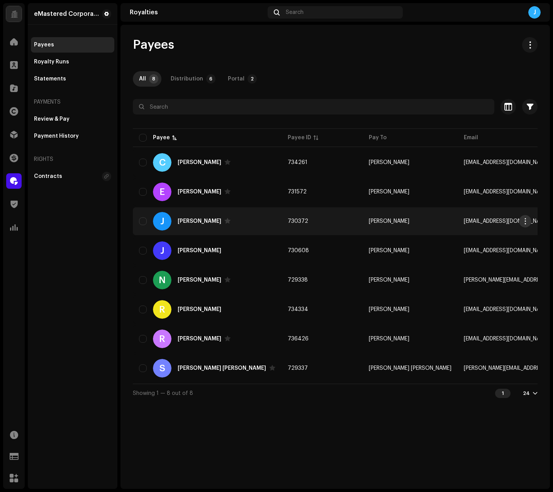
click at [526, 219] on span "button" at bounding box center [526, 221] width 6 height 6
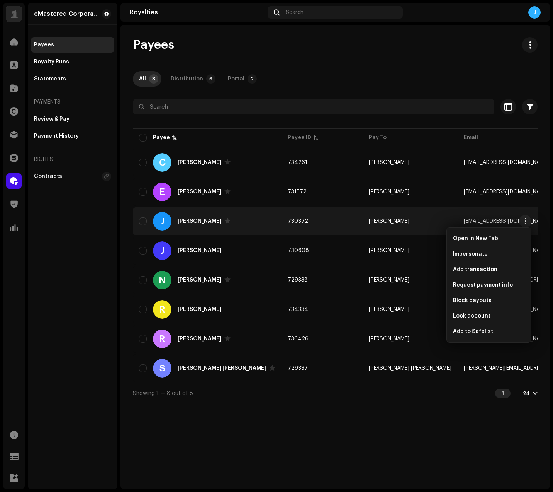
click at [318, 65] on div "Payees All 8 Distribution 6 Portal 2 Selected 0 Select all 8 Options Filters St…" at bounding box center [336, 219] width 430 height 365
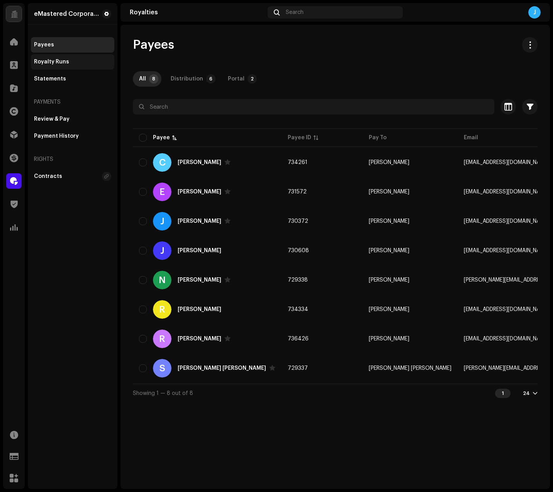
click at [70, 60] on div "Royalty Runs" at bounding box center [72, 62] width 77 height 6
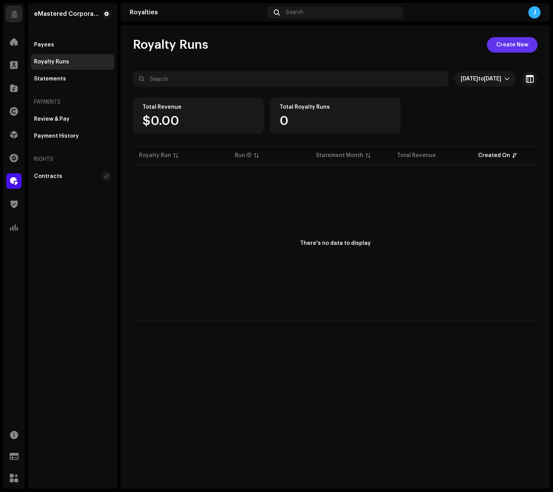
click at [502, 46] on span "Create New" at bounding box center [513, 44] width 32 height 15
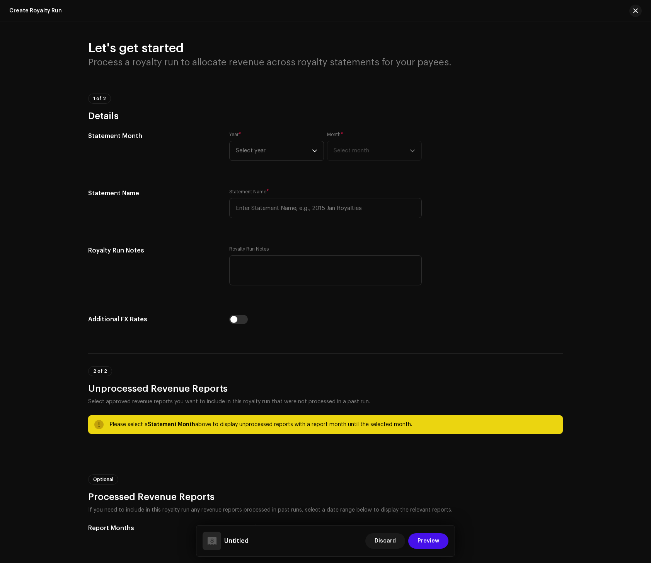
click at [175, 337] on div "Let's get started Process a royalty run to allocate revenue across royalty stat…" at bounding box center [325, 301] width 499 height 521
click at [280, 240] on div "Statement Month Year * Select year Month * Select month Statement Name Statemen…" at bounding box center [325, 232] width 475 height 203
click at [270, 155] on span "Select year" at bounding box center [274, 150] width 76 height 19
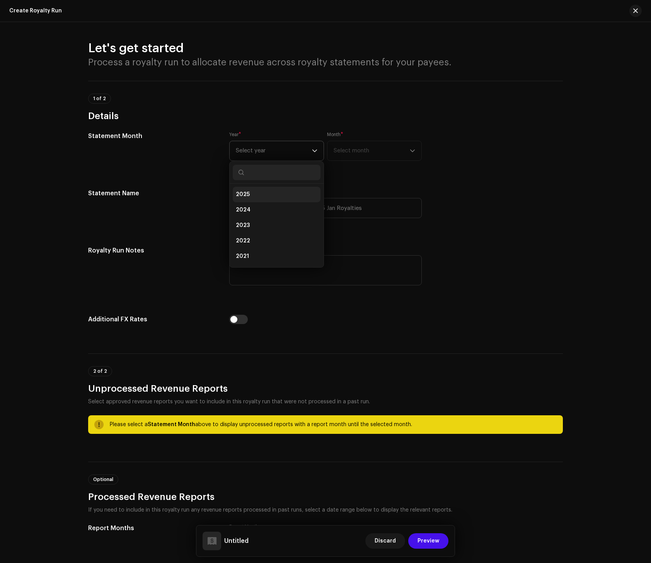
click at [257, 191] on li "2025" at bounding box center [277, 194] width 88 height 15
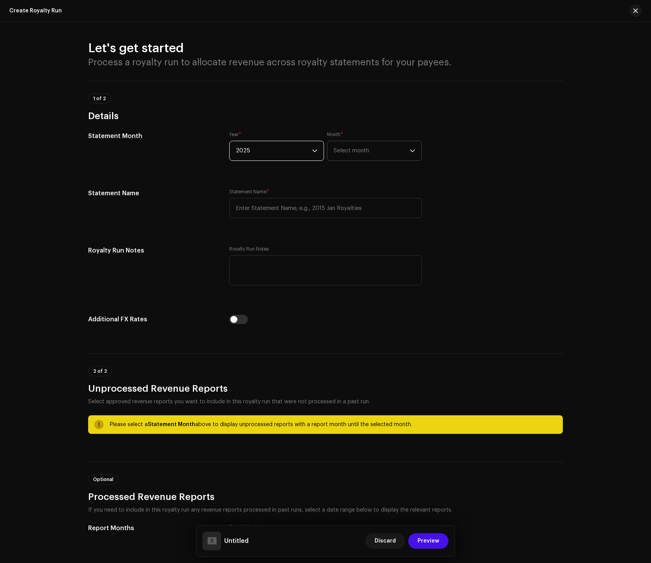
click at [349, 149] on span "Select month" at bounding box center [371, 150] width 76 height 19
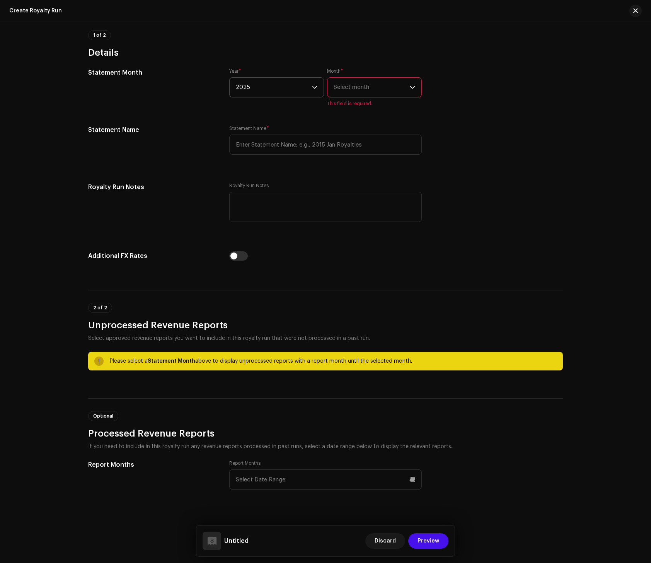
scroll to position [24, 0]
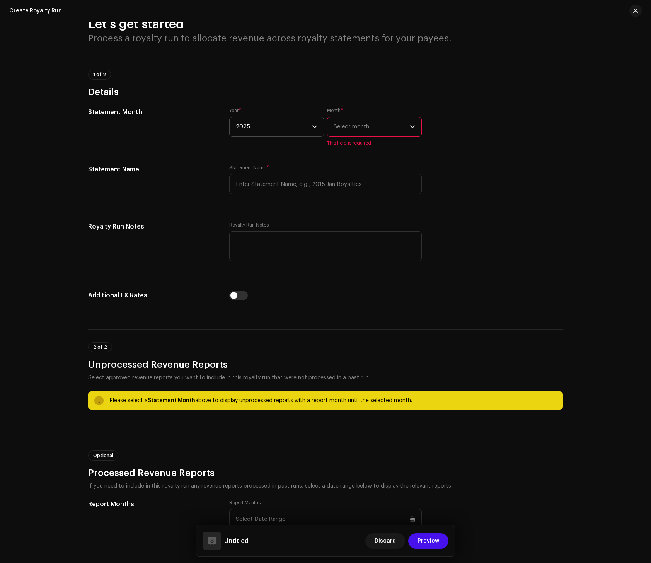
click at [360, 127] on span "Select month" at bounding box center [371, 126] width 76 height 19
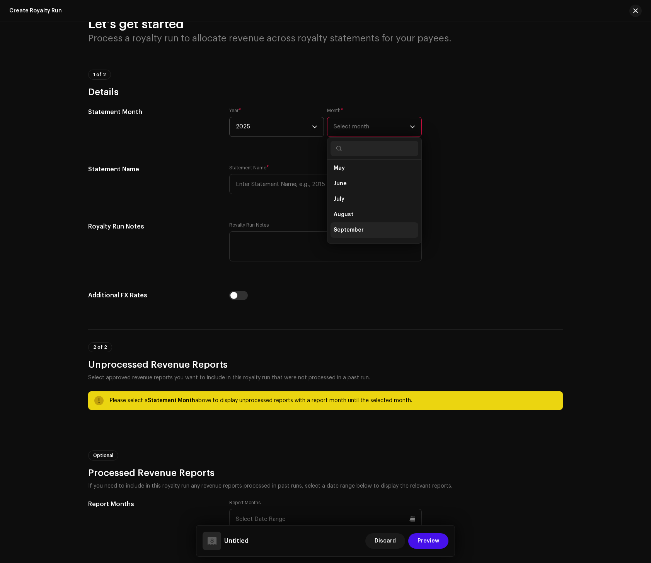
scroll to position [77, 0]
click at [349, 230] on span "October" at bounding box center [344, 232] width 23 height 8
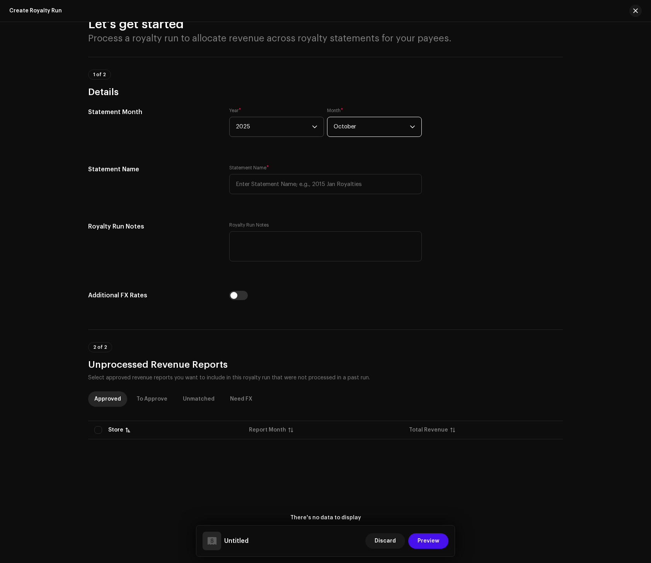
click at [456, 208] on div "Statement Month Year * 2025 Month * October Statement Name Statement Name * Tip…" at bounding box center [325, 208] width 475 height 203
click at [390, 125] on span "October" at bounding box center [371, 126] width 76 height 19
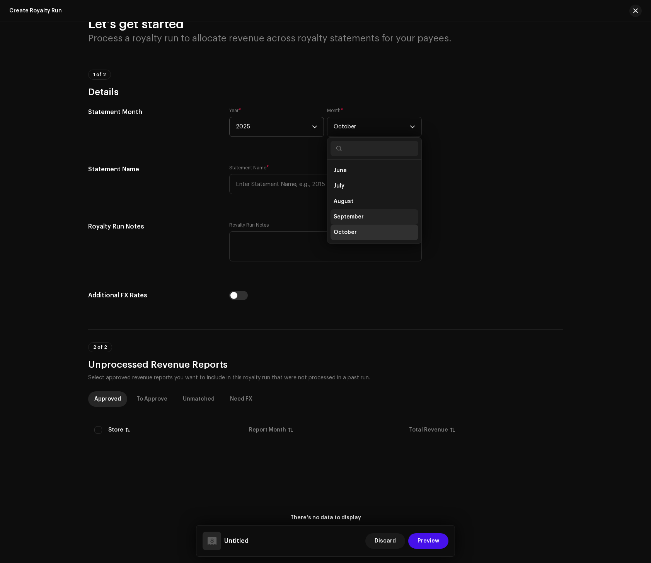
click at [358, 214] on span "September" at bounding box center [348, 217] width 30 height 8
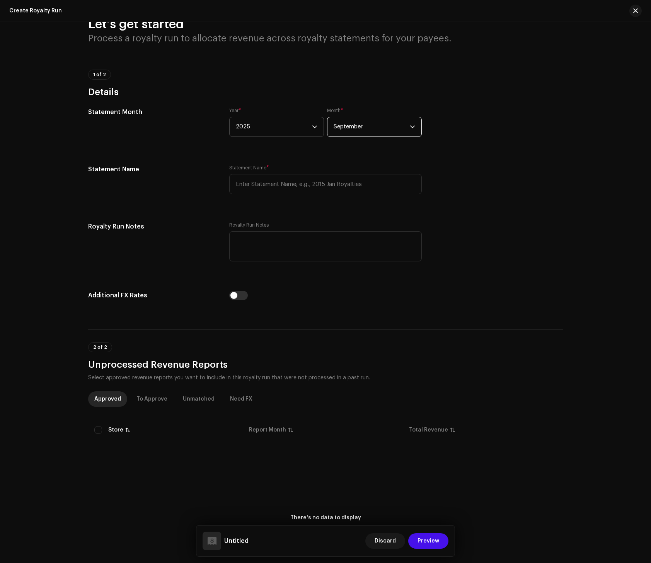
click at [362, 127] on span "September" at bounding box center [371, 126] width 76 height 19
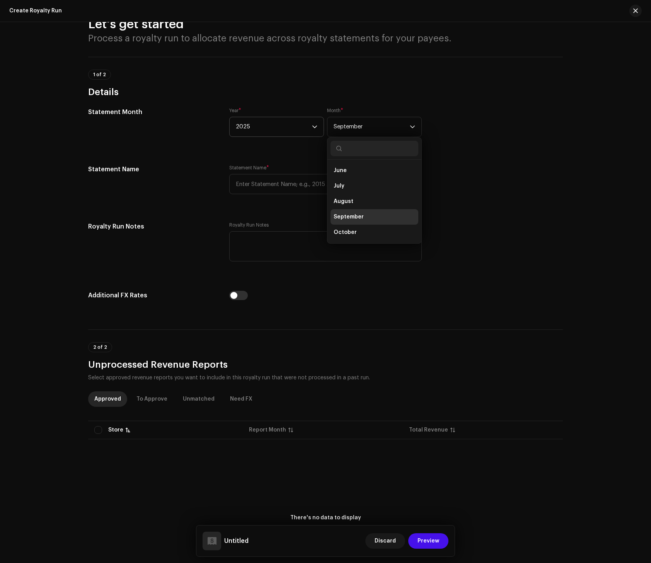
click at [345, 227] on li "October" at bounding box center [374, 232] width 88 height 15
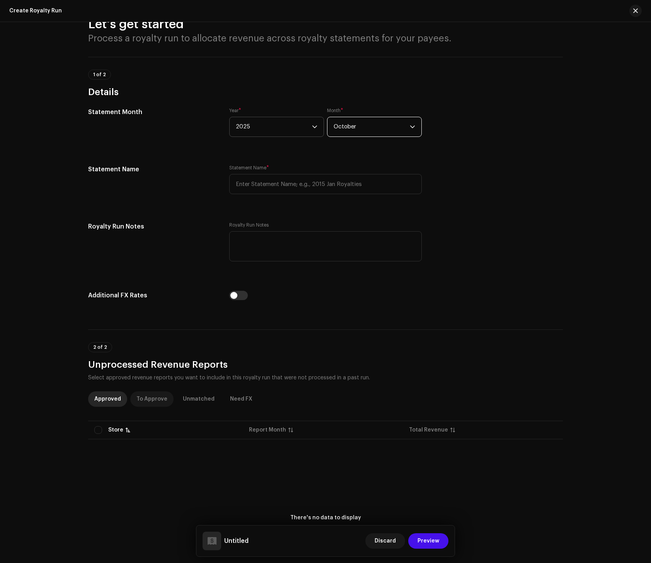
click at [146, 397] on div "To Approve" at bounding box center [151, 398] width 31 height 15
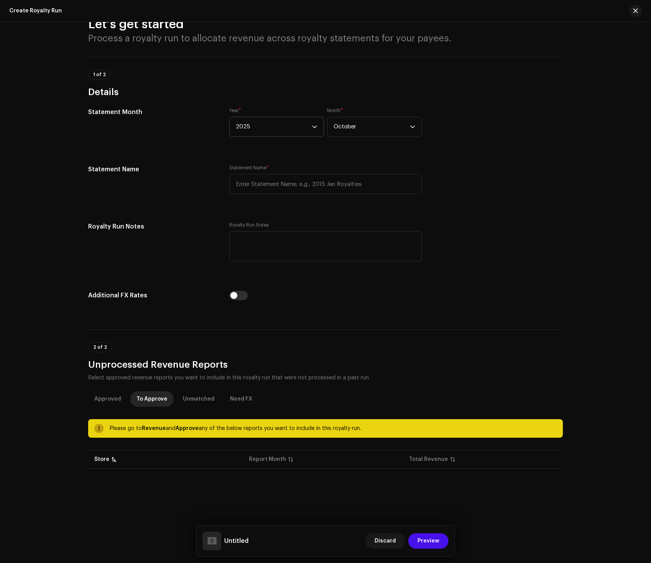
scroll to position [0, 0]
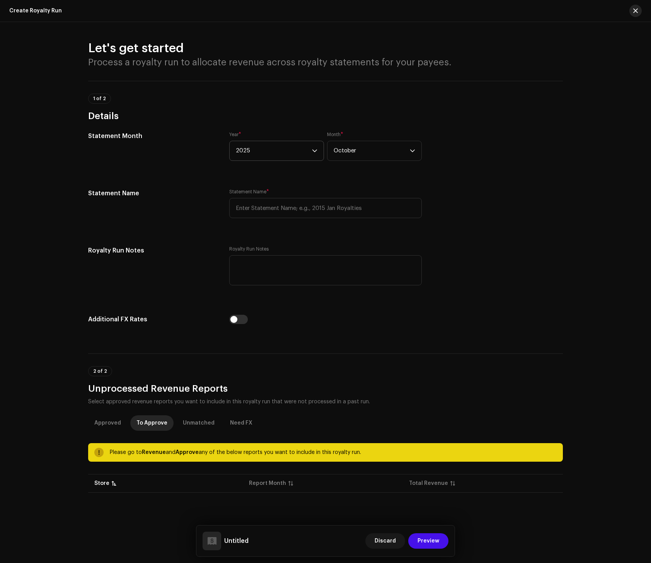
click at [553, 11] on button "button" at bounding box center [635, 11] width 12 height 12
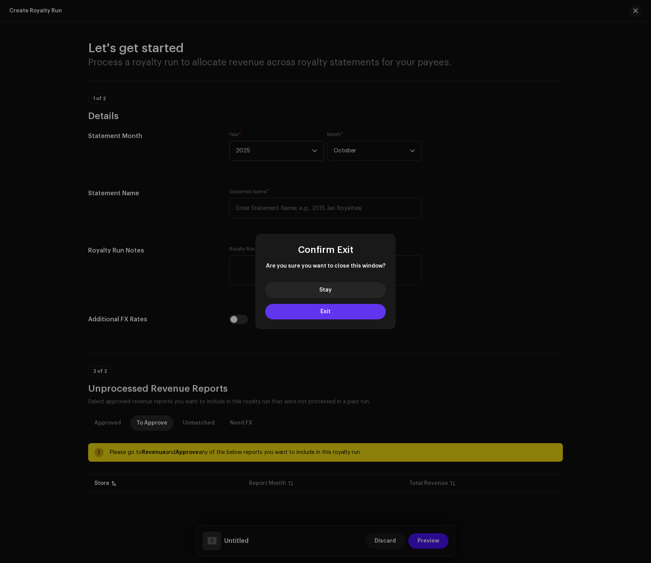
click at [298, 308] on button "Exit" at bounding box center [325, 311] width 121 height 15
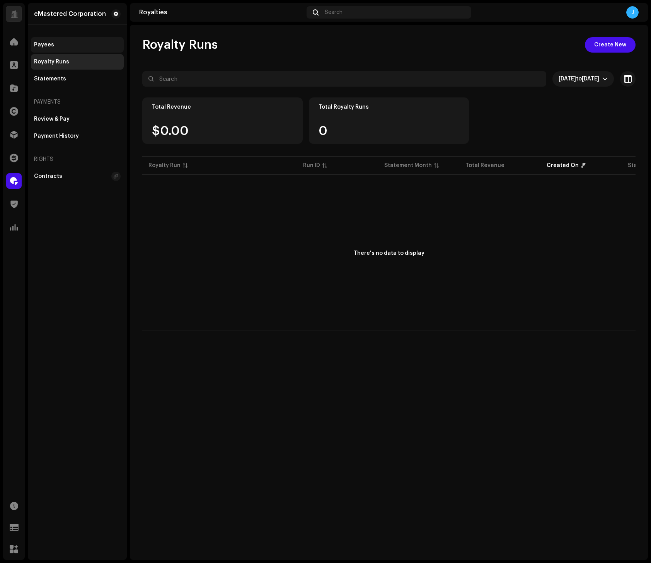
click at [60, 47] on div "Payees" at bounding box center [77, 45] width 87 height 6
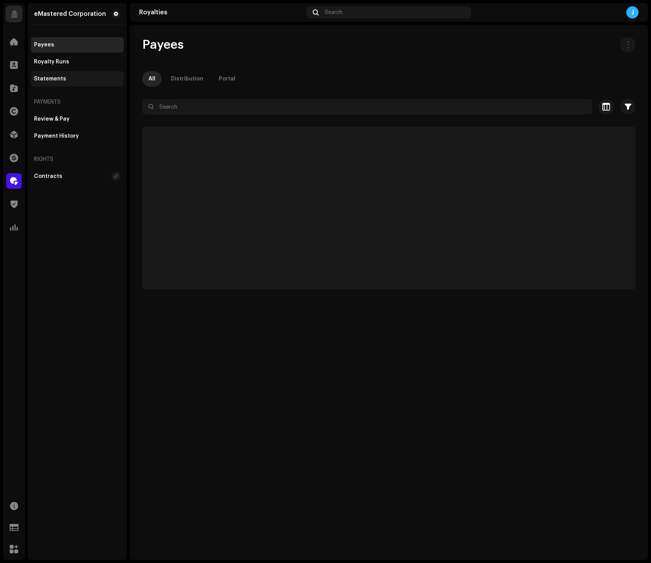
click at [63, 73] on div "Statements" at bounding box center [77, 78] width 93 height 15
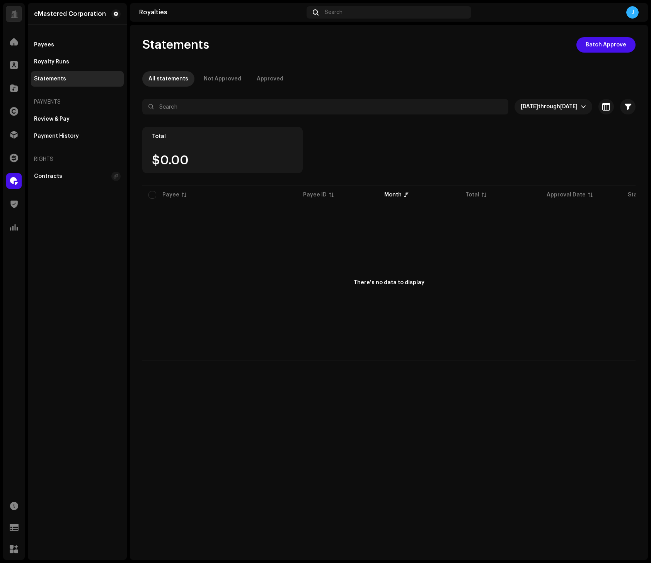
click at [63, 73] on div "Statements" at bounding box center [77, 78] width 93 height 15
click at [204, 77] on div "Not Approved" at bounding box center [222, 78] width 37 height 15
click at [250, 78] on p-tab "Approved" at bounding box center [269, 78] width 39 height 15
click at [226, 78] on div "Not Approved" at bounding box center [222, 78] width 37 height 15
click at [163, 75] on div "All statements" at bounding box center [168, 78] width 40 height 15
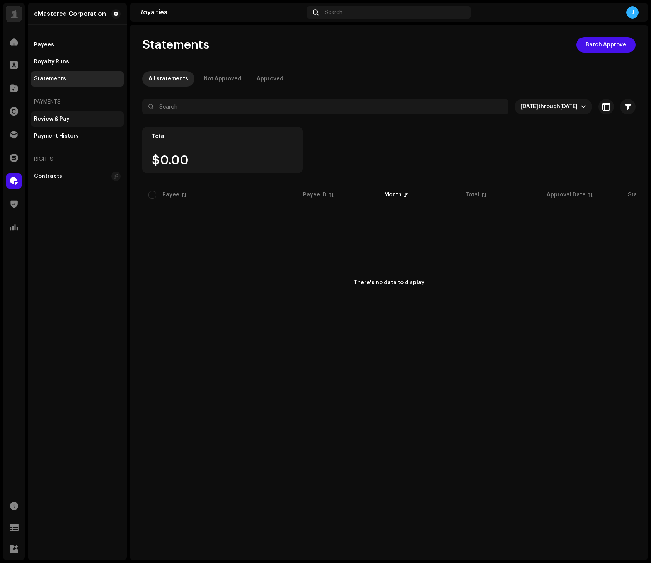
click at [62, 118] on div "Review & Pay" at bounding box center [52, 119] width 36 height 6
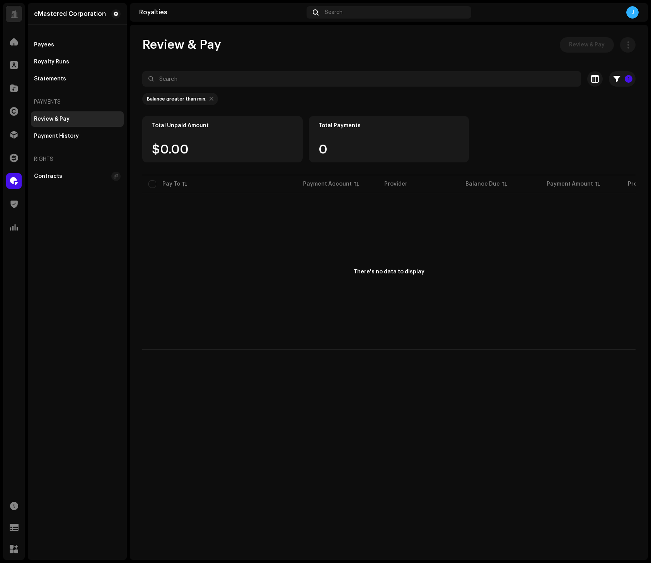
click at [209, 98] on div at bounding box center [211, 99] width 4 height 6
checkbox input "false"
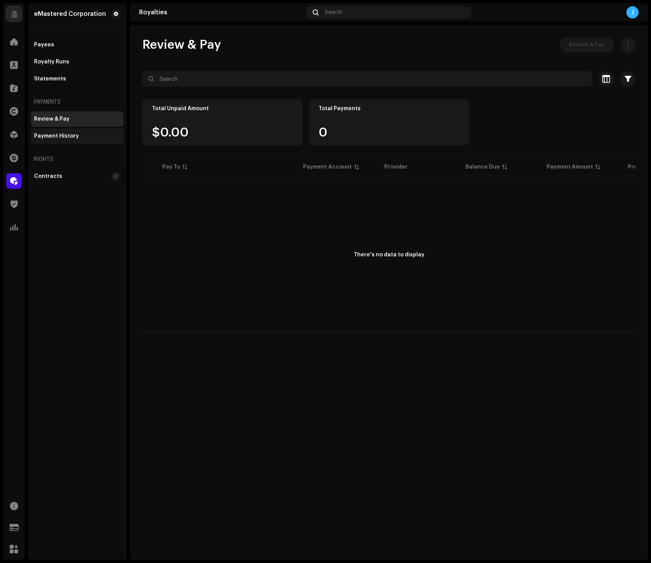
click at [64, 133] on div "Payment History" at bounding box center [56, 136] width 45 height 6
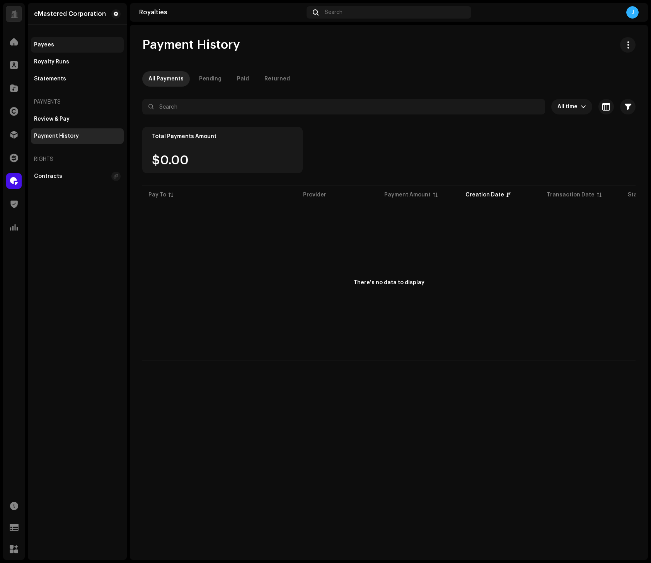
click at [55, 44] on div "Payees" at bounding box center [77, 45] width 87 height 6
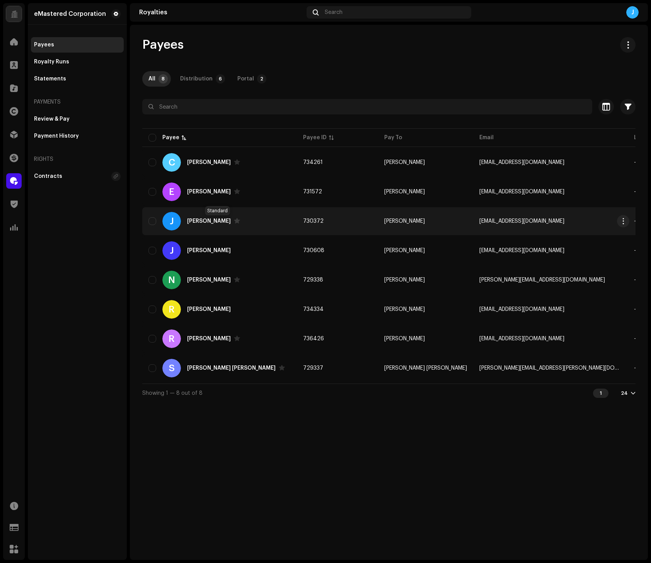
click at [234, 221] on span at bounding box center [237, 221] width 6 height 6
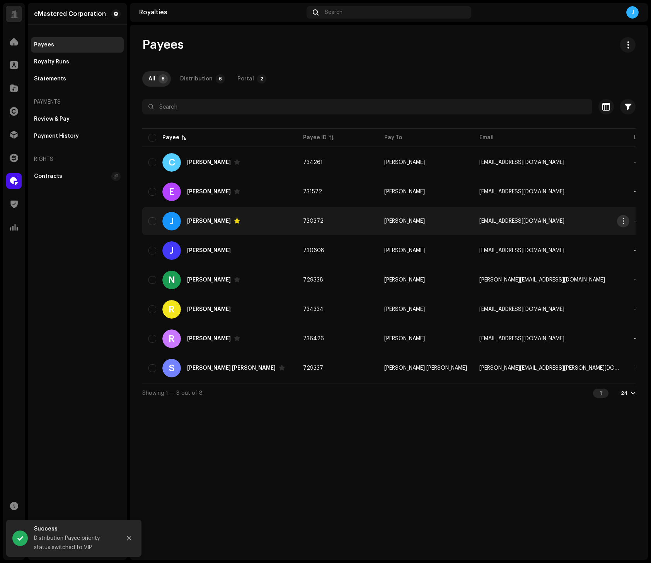
click at [553, 221] on span "button" at bounding box center [623, 221] width 6 height 6
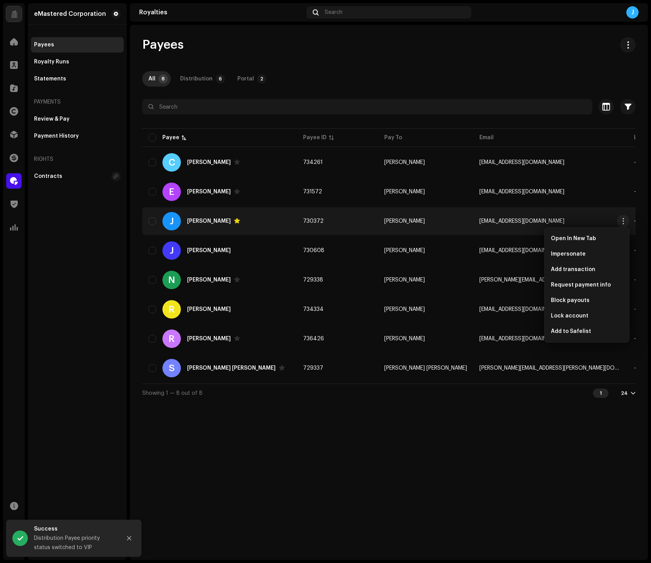
drag, startPoint x: 621, startPoint y: 221, endPoint x: 524, endPoint y: 221, distance: 97.0
click at [524, 221] on tr "J John Gile 730372 John Gile me@jgile.com — $11.00 Payment Info Missing" at bounding box center [508, 221] width 733 height 28
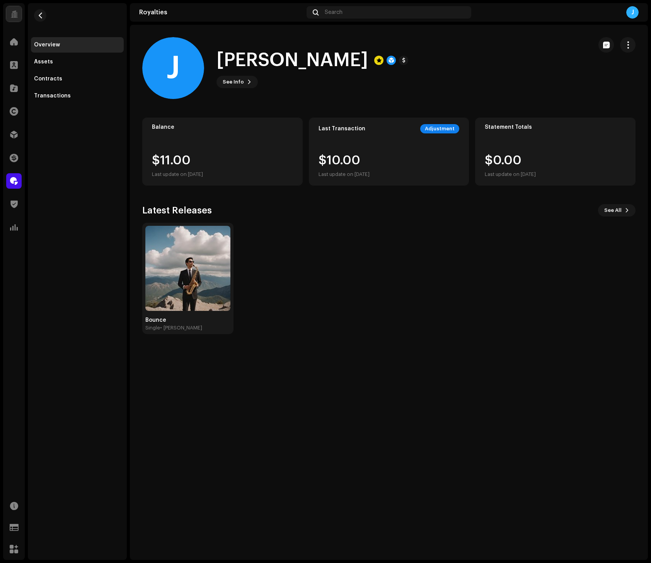
click at [340, 151] on div "Last Transaction Adjustment $10.00 Last update on Oct 9, 2025" at bounding box center [389, 151] width 160 height 68
click at [437, 129] on div "Adjustment" at bounding box center [439, 128] width 39 height 9
click at [426, 179] on div "$10.00 Last update on Oct 9, 2025" at bounding box center [388, 166] width 141 height 25
click at [536, 173] on div "Last update on [DATE]" at bounding box center [510, 174] width 51 height 9
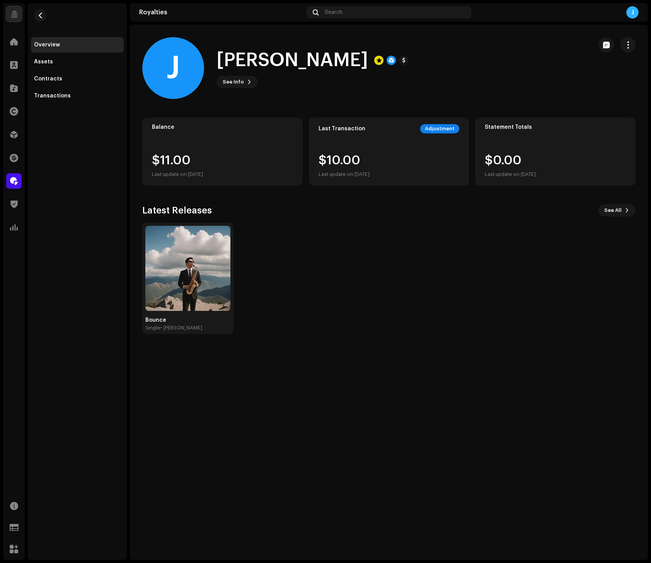
click at [529, 170] on div "Last update on [DATE]" at bounding box center [510, 174] width 51 height 9
click at [553, 154] on div "$0.00 Last update on [DATE]" at bounding box center [555, 166] width 141 height 25
click at [553, 46] on span "button" at bounding box center [627, 45] width 7 height 6
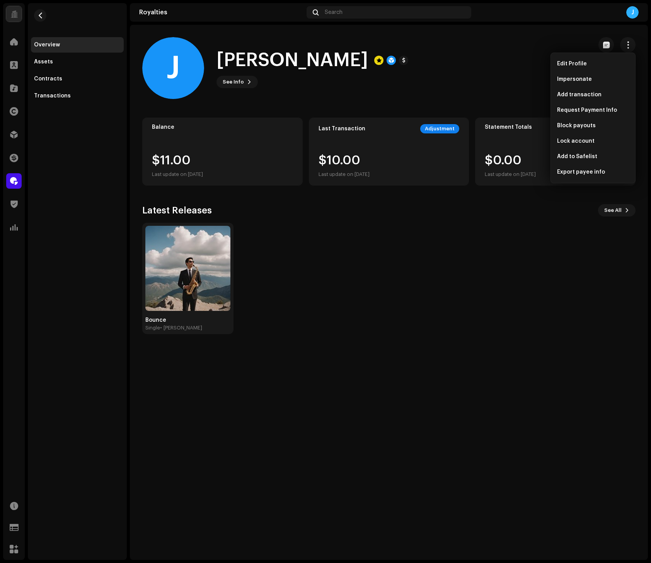
click at [536, 282] on div "Bounce Single • John Gile" at bounding box center [385, 278] width 493 height 111
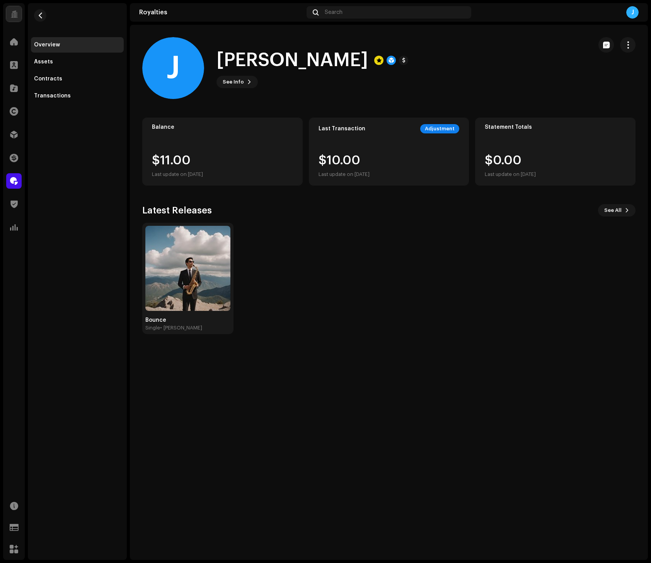
click at [485, 130] on div "Statement Totals" at bounding box center [555, 127] width 141 height 6
click at [488, 144] on div "Statement Totals $0.00 Last update on Oct 9, 2025" at bounding box center [555, 151] width 160 height 68
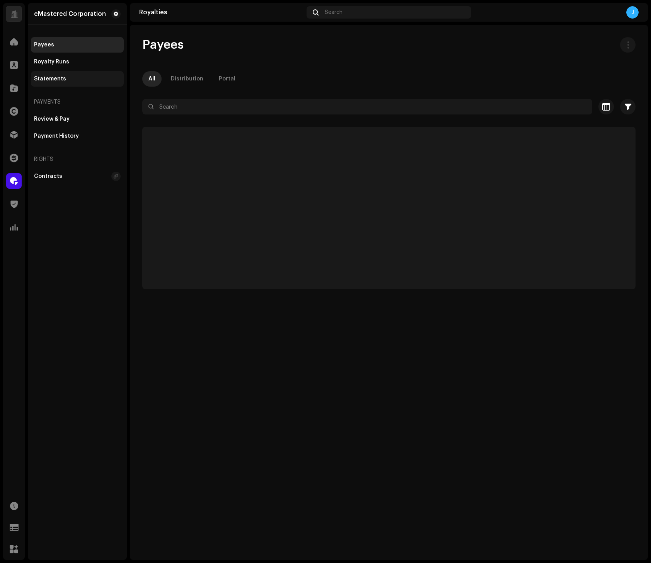
click at [65, 77] on div "Statements" at bounding box center [77, 79] width 87 height 6
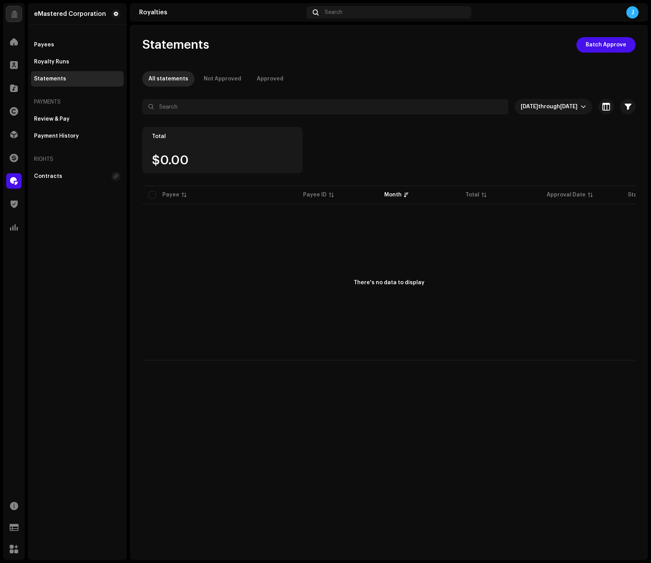
click at [65, 77] on div "Statements" at bounding box center [77, 79] width 87 height 6
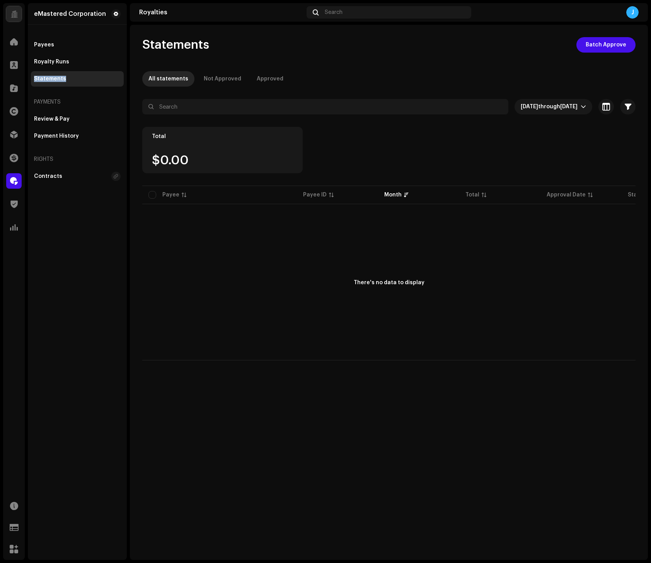
click at [65, 76] on div "Statements" at bounding box center [77, 79] width 87 height 6
click at [216, 80] on div "Not Approved" at bounding box center [222, 78] width 37 height 15
click at [265, 78] on div "Approved" at bounding box center [270, 78] width 27 height 15
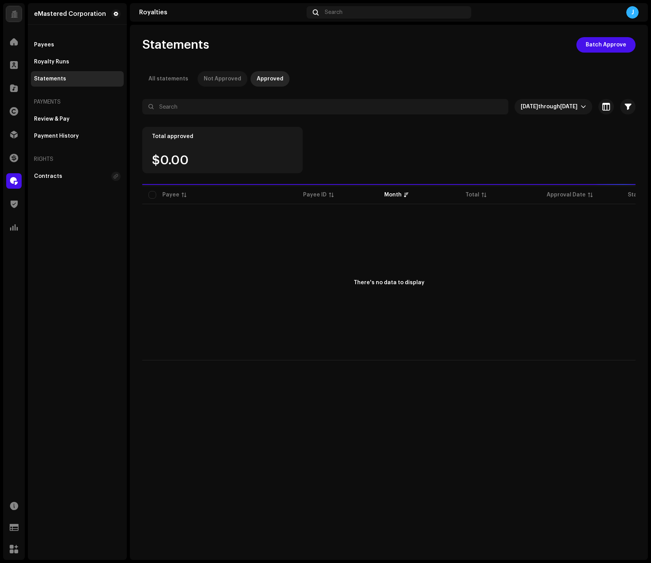
click at [209, 78] on div "Not Approved" at bounding box center [222, 78] width 37 height 15
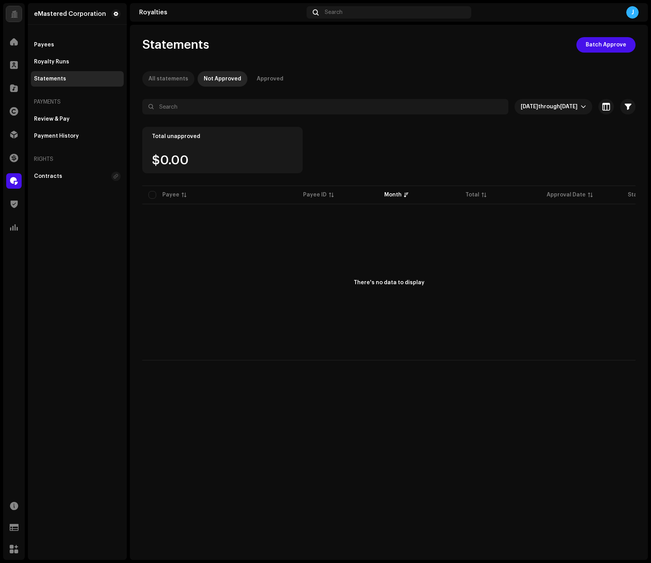
click at [173, 79] on div "All statements" at bounding box center [168, 78] width 40 height 15
click at [211, 277] on div "There's no data to display" at bounding box center [388, 283] width 493 height 155
click at [59, 49] on div "Payees" at bounding box center [77, 44] width 93 height 15
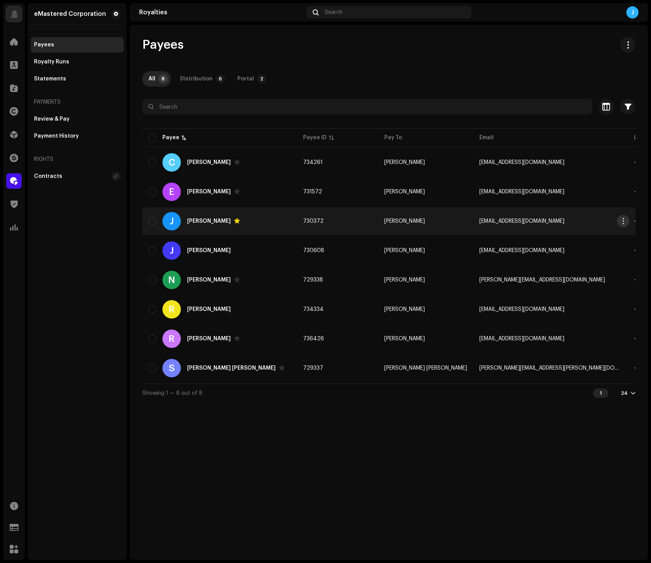
click at [553, 221] on span "button" at bounding box center [623, 221] width 6 height 6
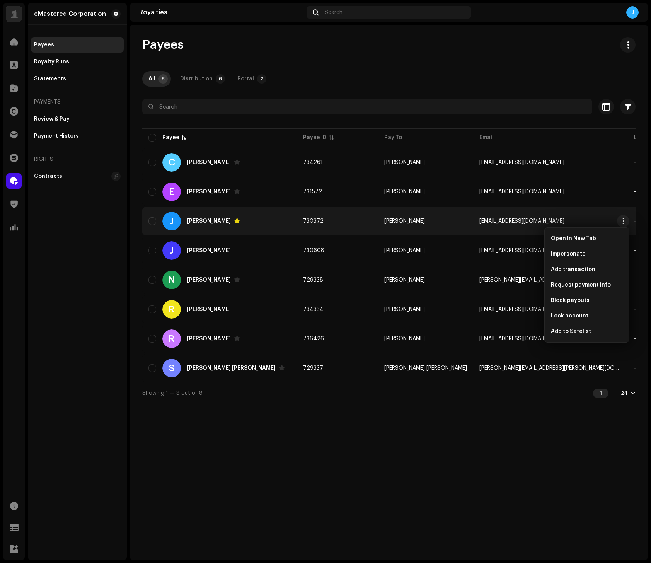
click at [286, 220] on div "J [PERSON_NAME]" at bounding box center [219, 221] width 142 height 19
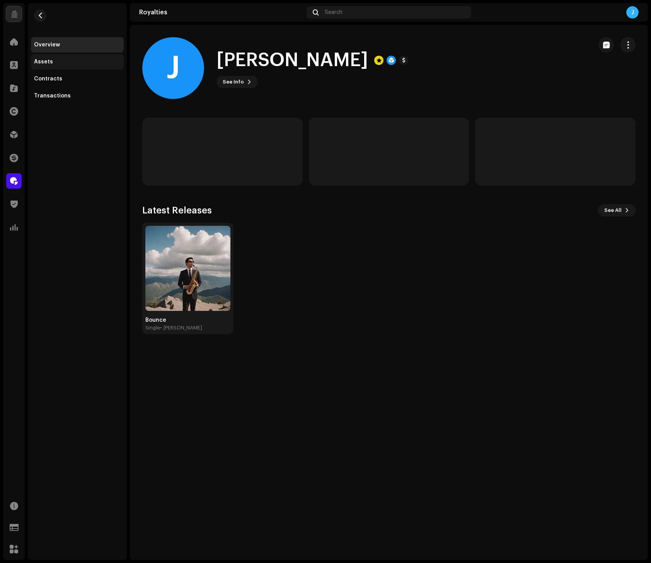
click at [72, 63] on div "Assets" at bounding box center [77, 62] width 87 height 6
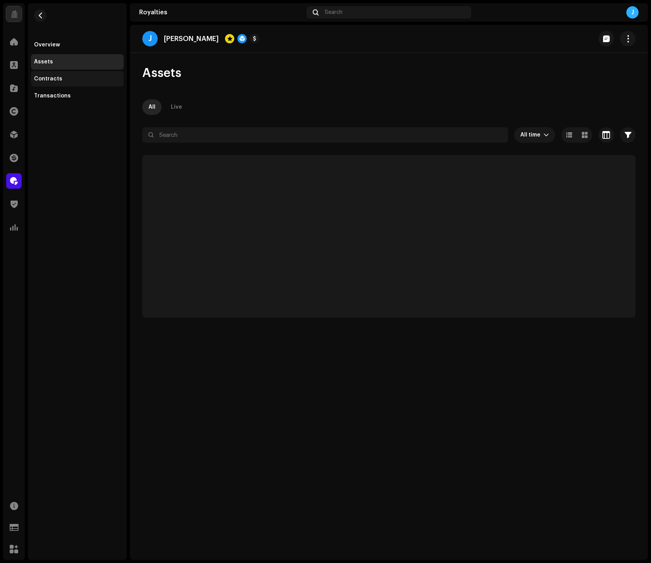
click at [68, 76] on div "Contracts" at bounding box center [77, 79] width 87 height 6
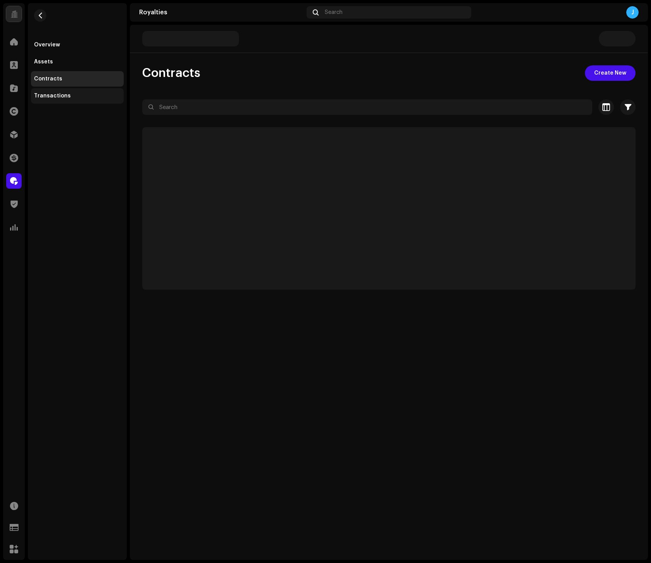
click at [64, 93] on div "Transactions" at bounding box center [52, 96] width 37 height 6
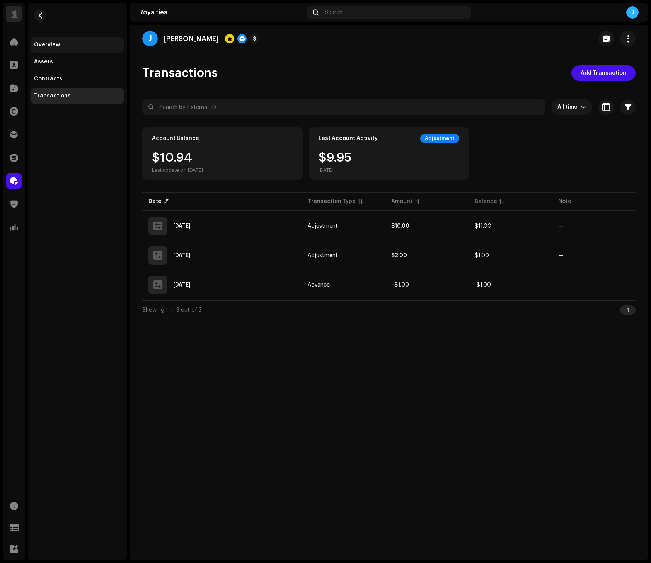
click at [48, 49] on div "Overview" at bounding box center [77, 44] width 93 height 15
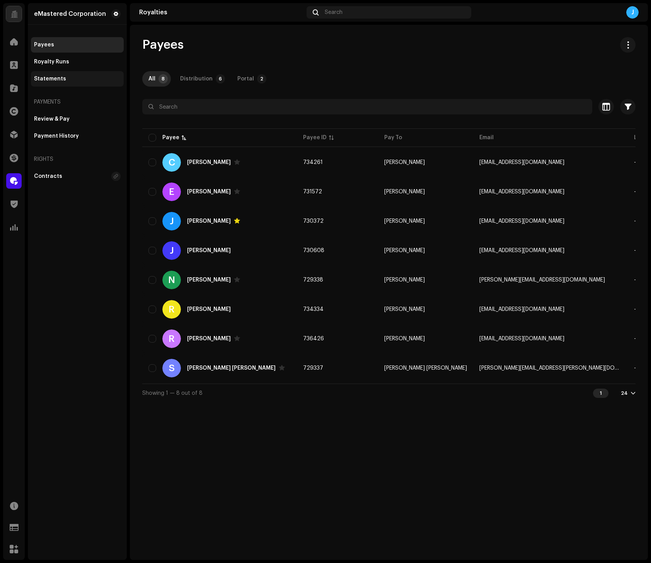
click at [77, 80] on div "Statements" at bounding box center [77, 79] width 87 height 6
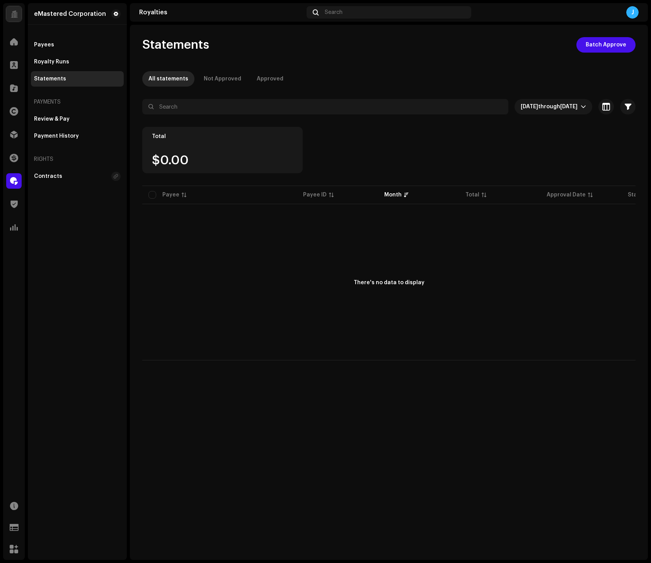
click at [553, 155] on div "Total $0.00" at bounding box center [388, 155] width 493 height 57
click at [538, 104] on span "through" at bounding box center [549, 106] width 22 height 5
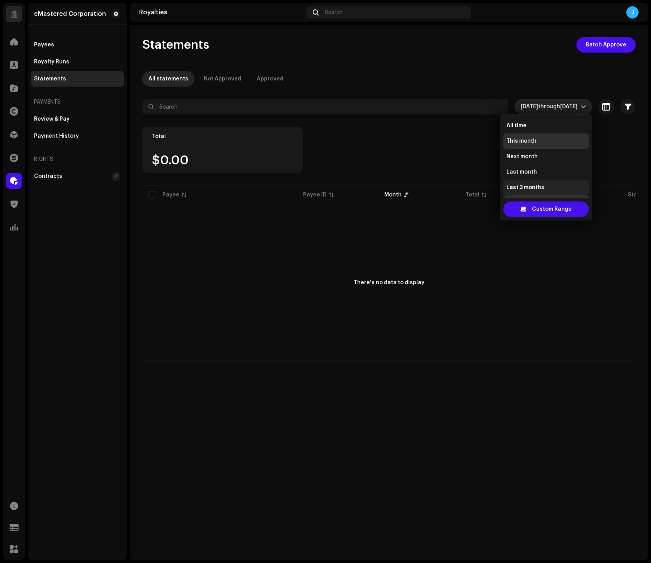
click at [527, 184] on span "Last 3 months" at bounding box center [525, 188] width 38 height 8
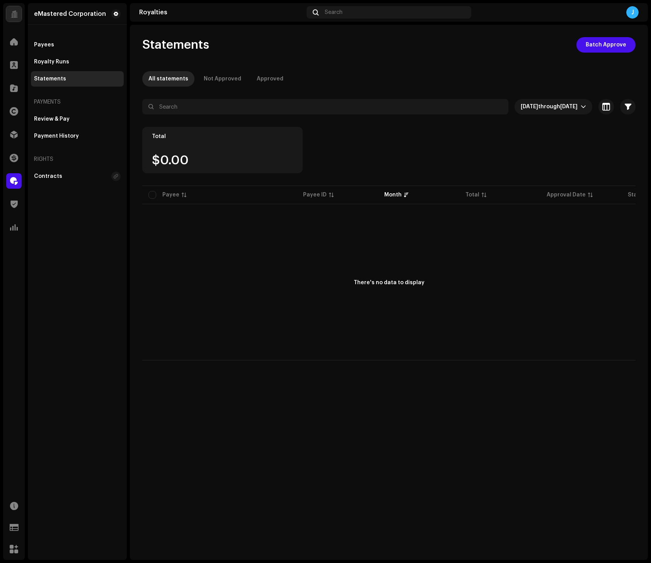
click at [398, 138] on div "Total $0.00" at bounding box center [388, 155] width 493 height 57
click at [216, 77] on div "Not Approved" at bounding box center [222, 78] width 37 height 15
click at [167, 75] on div "All statements" at bounding box center [168, 78] width 40 height 15
drag, startPoint x: 552, startPoint y: 124, endPoint x: 539, endPoint y: 128, distance: 13.7
click at [552, 125] on div at bounding box center [388, 120] width 493 height 12
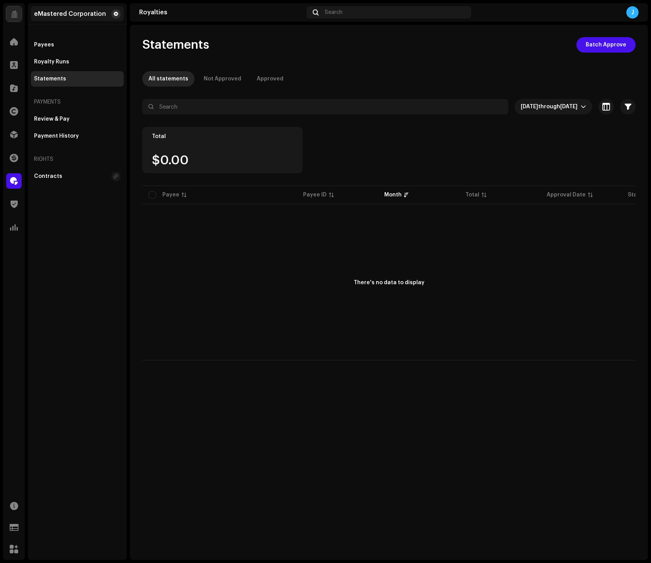
click at [117, 12] on span at bounding box center [116, 14] width 5 height 6
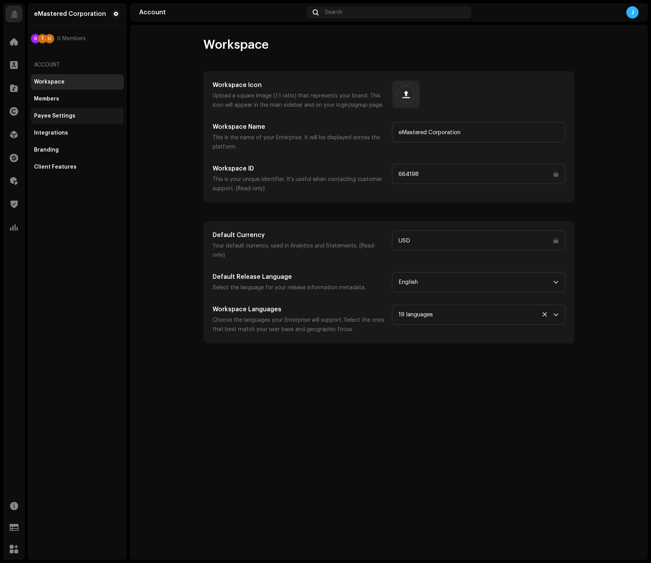
click at [64, 117] on div "Payee Settings" at bounding box center [54, 116] width 41 height 6
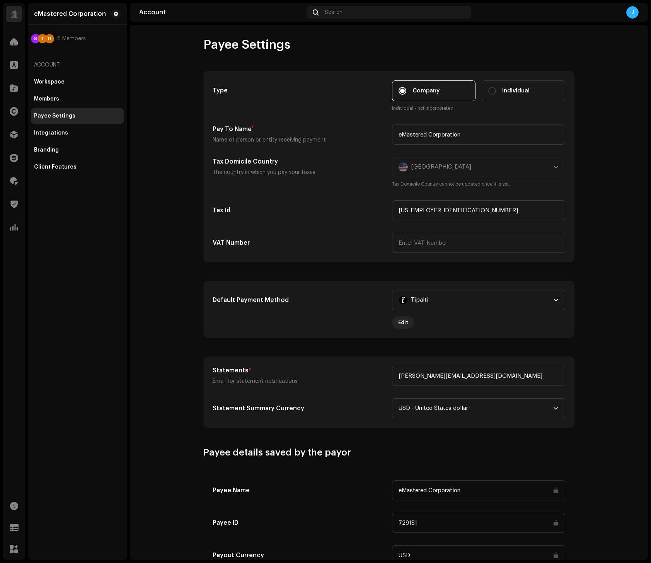
scroll to position [5, 0]
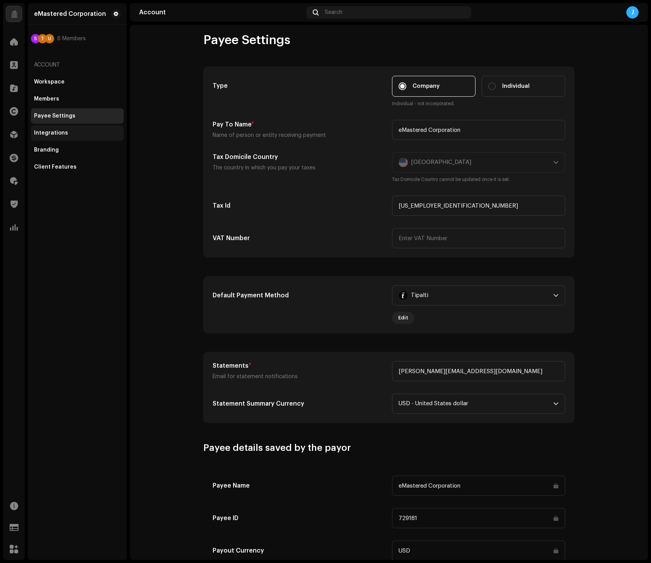
click at [49, 138] on div "Integrations" at bounding box center [77, 132] width 93 height 15
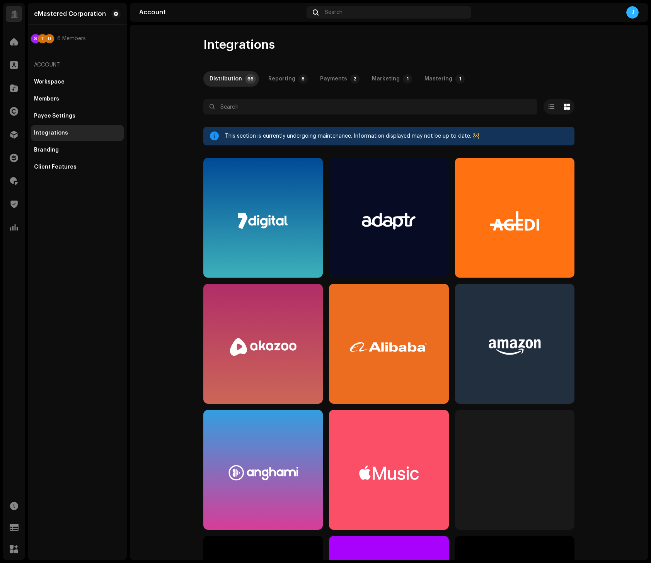
click at [288, 99] on div "Selected 0 Select all Options" at bounding box center [388, 90] width 371 height 15
click at [287, 104] on input "text" at bounding box center [370, 106] width 334 height 15
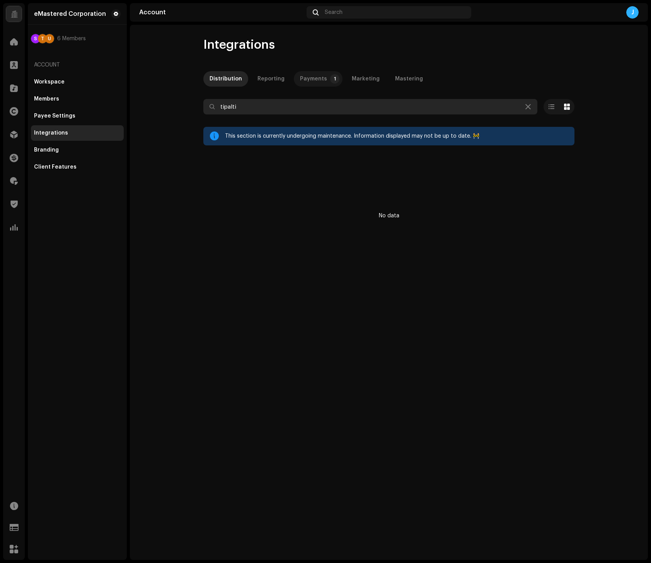
type input "tipalti"
click at [313, 80] on div "Payments" at bounding box center [313, 78] width 27 height 15
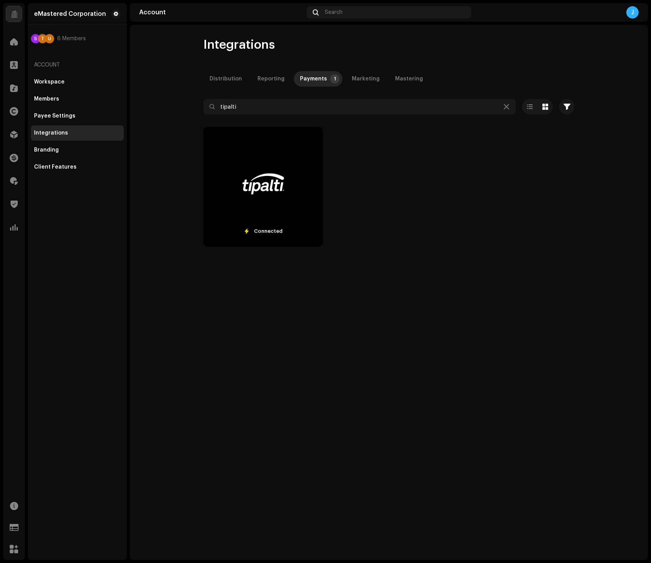
click at [410, 193] on div "Connected" at bounding box center [388, 190] width 371 height 126
click at [60, 168] on div "Client Features" at bounding box center [55, 167] width 43 height 6
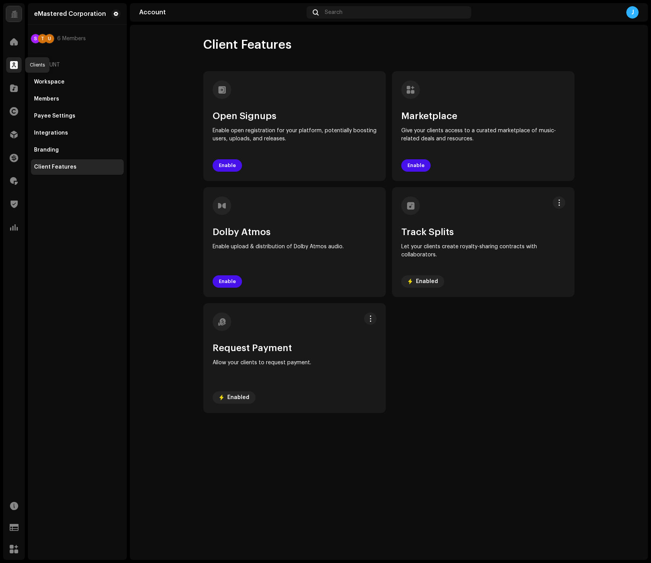
click at [12, 65] on span at bounding box center [14, 65] width 8 height 6
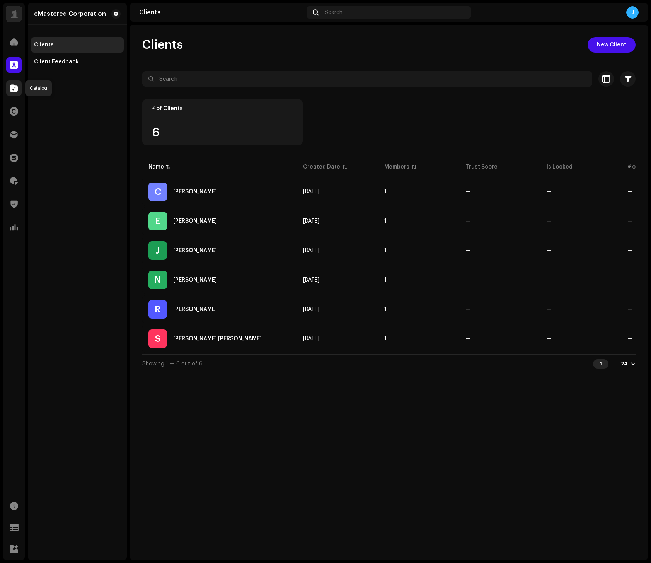
click at [17, 85] on span at bounding box center [14, 88] width 8 height 6
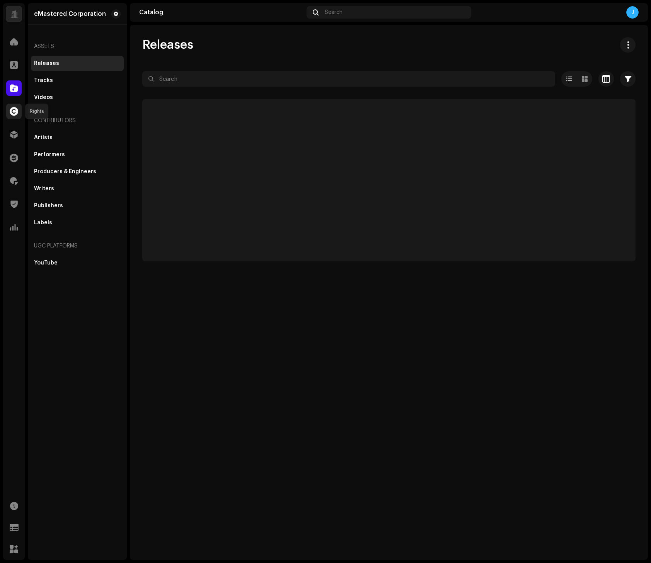
click at [15, 112] on span at bounding box center [14, 111] width 9 height 6
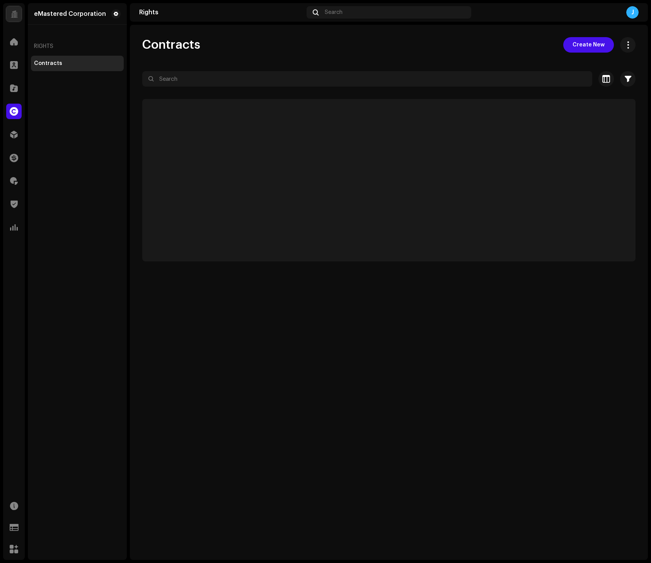
click at [15, 112] on span at bounding box center [14, 111] width 9 height 6
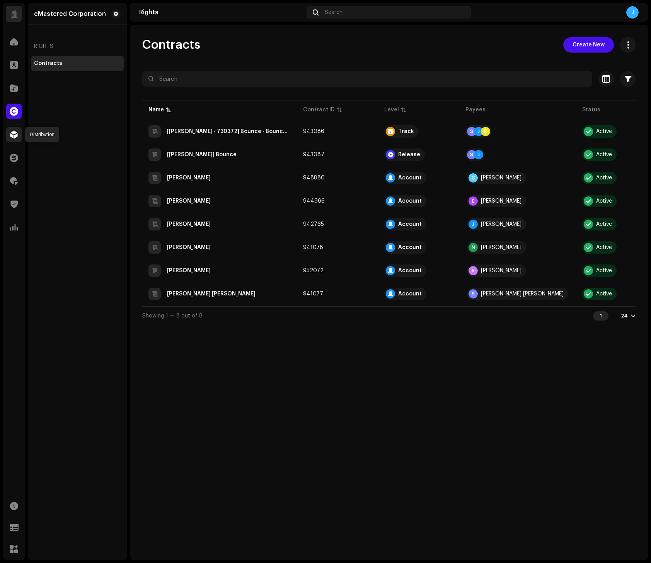
click at [13, 134] on span at bounding box center [14, 134] width 8 height 6
click at [18, 158] on span at bounding box center [14, 158] width 9 height 6
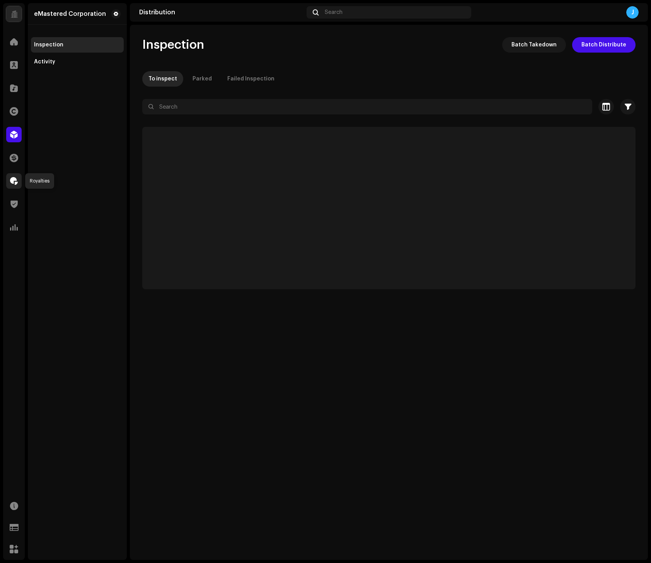
click at [17, 178] on span at bounding box center [14, 181] width 8 height 6
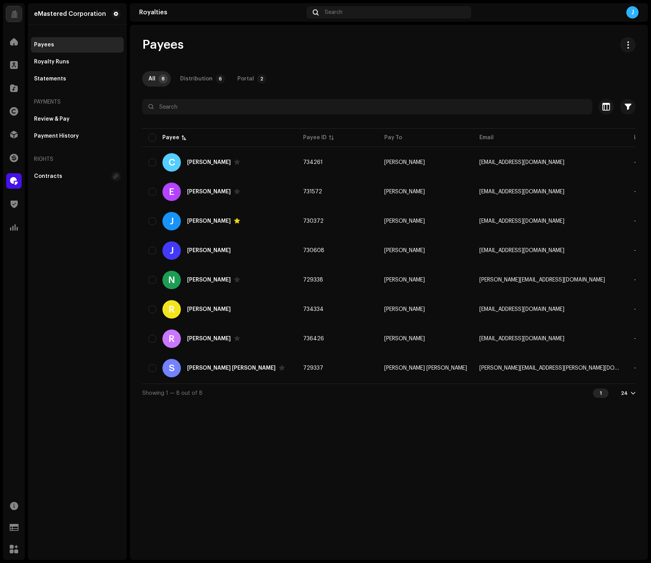
click at [257, 459] on div "Payees All 8 Distribution 6 Portal 2 Selected 0 Select all 8 Options Filters St…" at bounding box center [389, 292] width 518 height 535
click at [257, 453] on div "Payees All 8 Distribution 6 Portal 2 Selected 0 Select all 8 Options Filters St…" at bounding box center [389, 292] width 518 height 535
click at [257, 451] on div "Payees All 8 Distribution 6 Portal 2 Selected 0 Select all 8 Options Filters St…" at bounding box center [389, 292] width 518 height 535
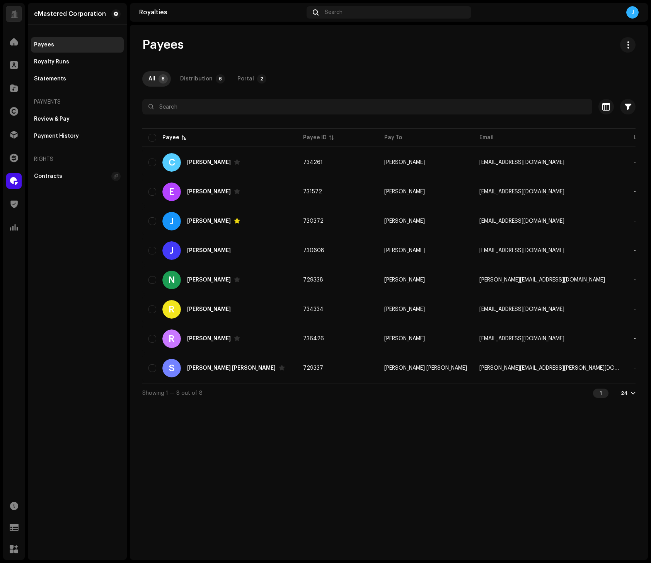
click at [257, 451] on div "Payees All 8 Distribution 6 Portal 2 Selected 0 Select all 8 Options Filters St…" at bounding box center [389, 292] width 518 height 535
click at [256, 450] on div "Payees All 8 Distribution 6 Portal 2 Selected 0 Select all 8 Options Filters St…" at bounding box center [389, 292] width 518 height 535
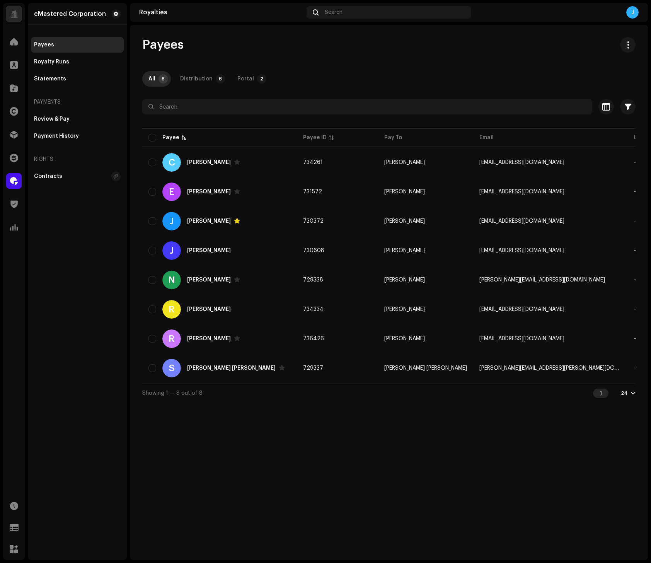
click at [256, 449] on div "Payees All 8 Distribution 6 Portal 2 Selected 0 Select all 8 Options Filters St…" at bounding box center [389, 292] width 518 height 535
click at [255, 447] on div "Payees All 8 Distribution 6 Portal 2 Selected 0 Select all 8 Options Filters St…" at bounding box center [389, 292] width 518 height 535
click at [255, 445] on div "Payees All 8 Distribution 6 Portal 2 Selected 0 Select all 8 Options Filters St…" at bounding box center [389, 292] width 518 height 535
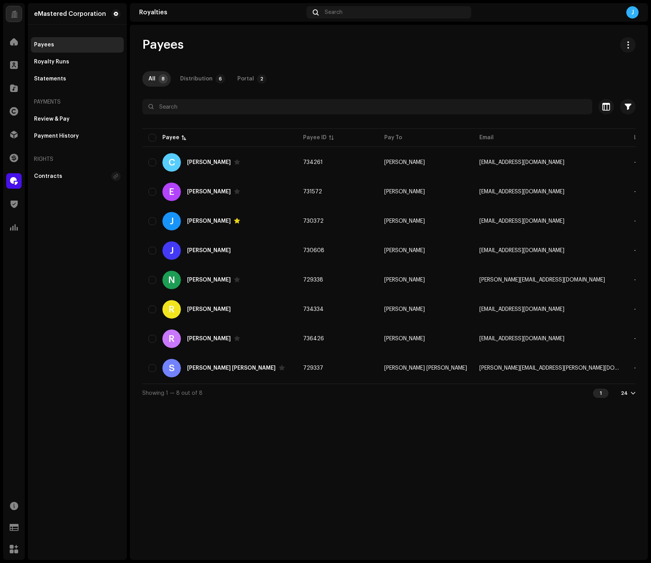
click at [255, 445] on div "Payees All 8 Distribution 6 Portal 2 Selected 0 Select all 8 Options Filters St…" at bounding box center [389, 292] width 518 height 535
click at [254, 444] on div "Payees All 8 Distribution 6 Portal 2 Selected 0 Select all 8 Options Filters St…" at bounding box center [389, 292] width 518 height 535
click at [254, 443] on div "Payees All 8 Distribution 6 Portal 2 Selected 0 Select all 8 Options Filters St…" at bounding box center [389, 292] width 518 height 535
click at [61, 59] on div "Royalty Runs" at bounding box center [51, 62] width 35 height 6
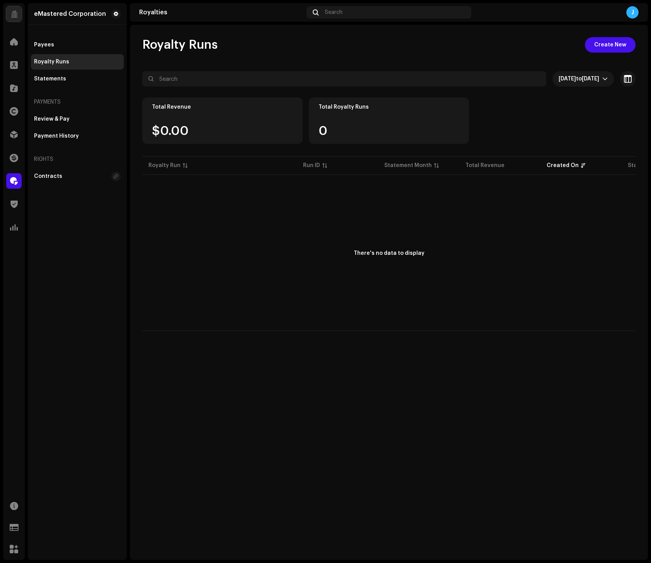
click at [61, 59] on div "Royalty Runs" at bounding box center [51, 62] width 35 height 6
click at [62, 64] on div "Royalty Runs" at bounding box center [51, 62] width 35 height 6
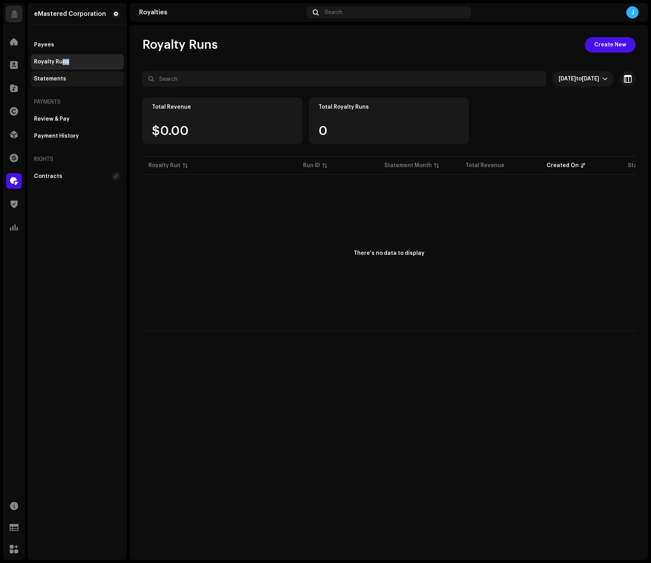
drag, startPoint x: 62, startPoint y: 64, endPoint x: 58, endPoint y: 80, distance: 16.6
click at [60, 70] on div "Payees Royalty Runs Statements" at bounding box center [77, 61] width 93 height 49
click at [56, 80] on div "Statements" at bounding box center [50, 79] width 32 height 6
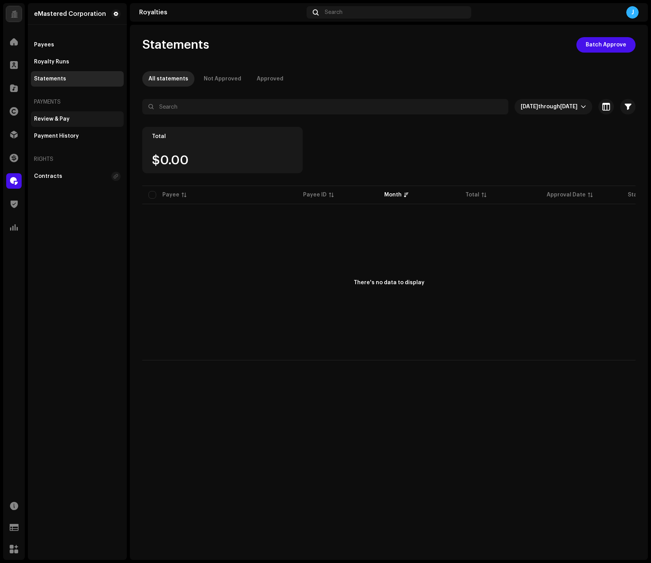
click at [60, 113] on div "Review & Pay" at bounding box center [77, 118] width 93 height 15
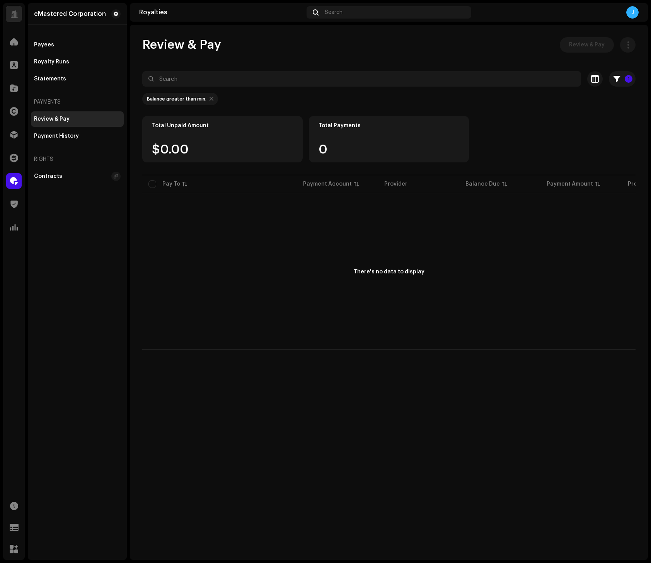
click at [209, 99] on div at bounding box center [211, 99] width 4 height 6
checkbox input "false"
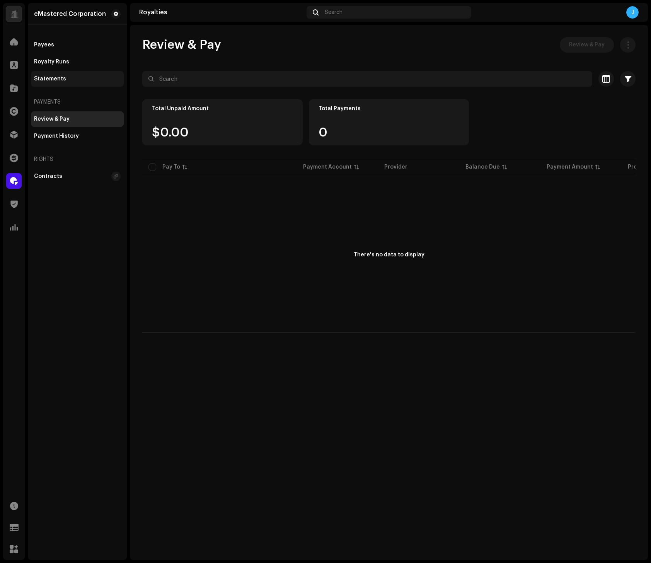
click at [57, 71] on div "Statements" at bounding box center [77, 78] width 93 height 15
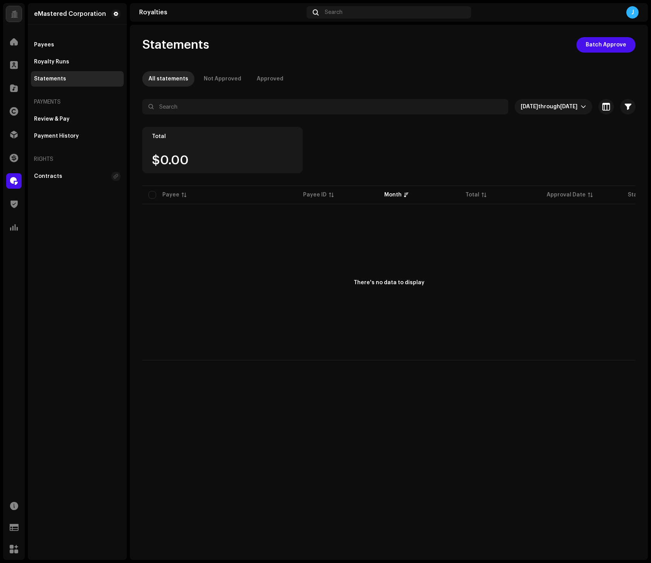
click at [53, 80] on div "Statements" at bounding box center [50, 79] width 32 height 6
click at [54, 77] on div "Statements" at bounding box center [50, 79] width 32 height 6
click at [58, 64] on div "Royalty Runs" at bounding box center [51, 62] width 35 height 6
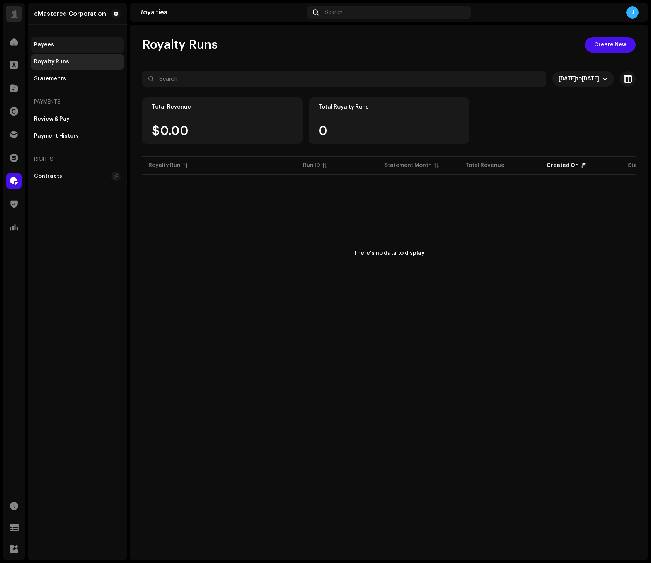
click at [57, 47] on div "Payees" at bounding box center [77, 45] width 87 height 6
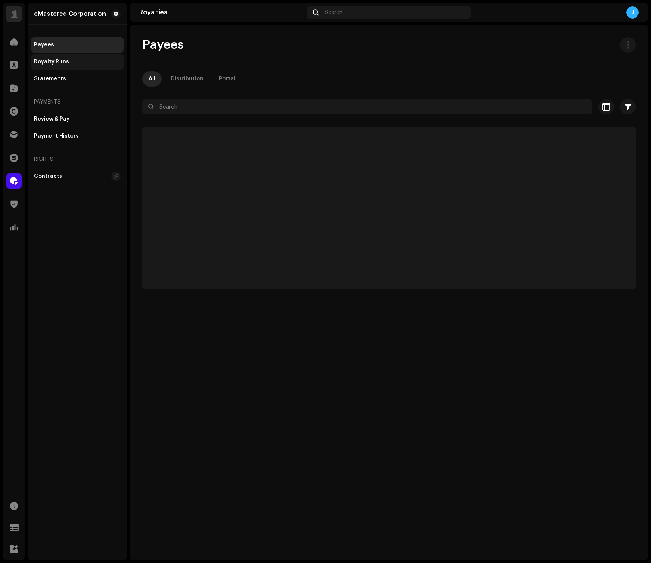
click at [56, 56] on div "Royalty Runs" at bounding box center [77, 61] width 93 height 15
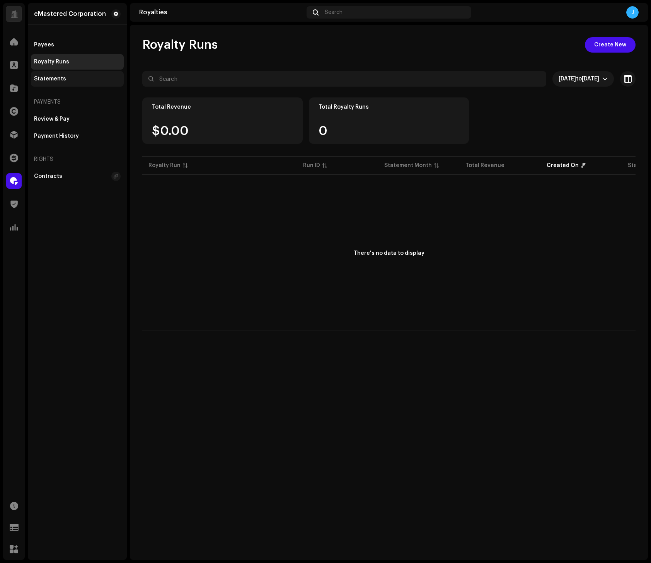
click at [59, 79] on div "Statements" at bounding box center [50, 79] width 32 height 6
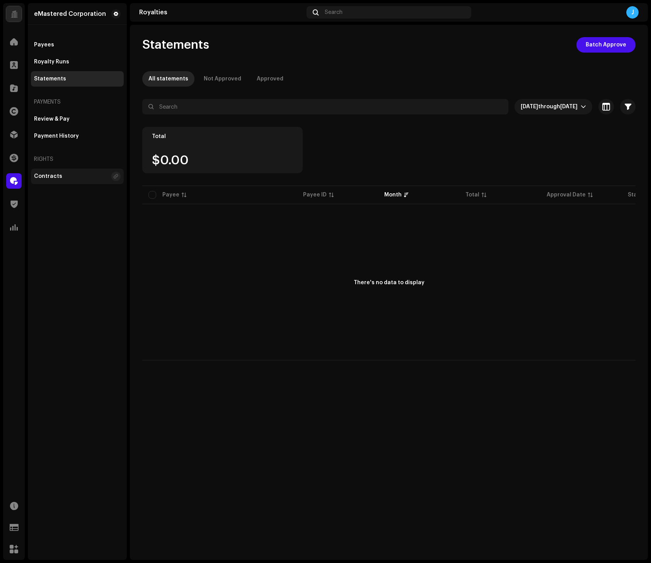
click at [52, 179] on div "Contracts" at bounding box center [48, 176] width 28 height 6
click at [67, 134] on div "Payment History" at bounding box center [56, 136] width 45 height 6
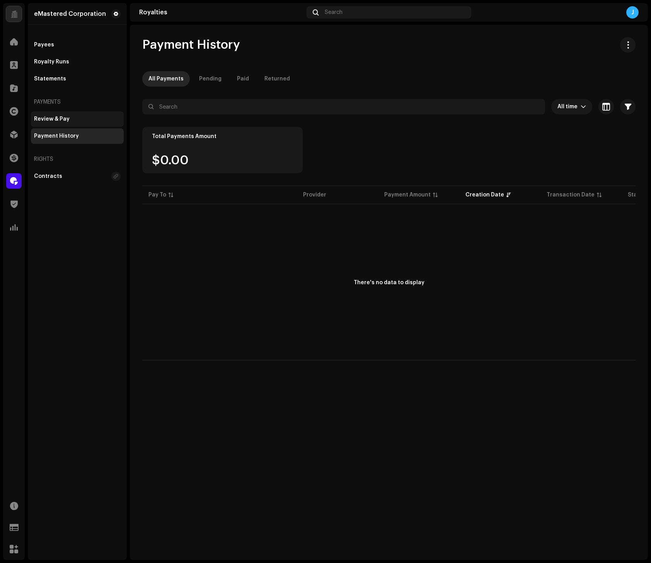
click at [69, 114] on div "Review & Pay" at bounding box center [77, 118] width 93 height 15
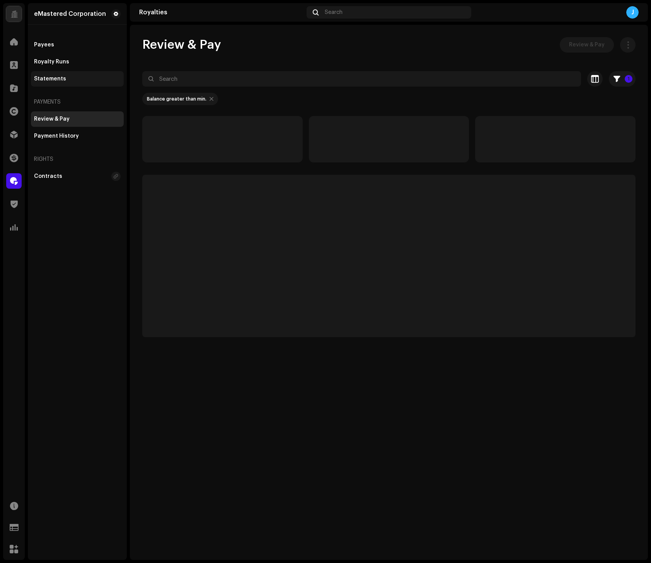
click at [72, 73] on div "Statements" at bounding box center [77, 78] width 93 height 15
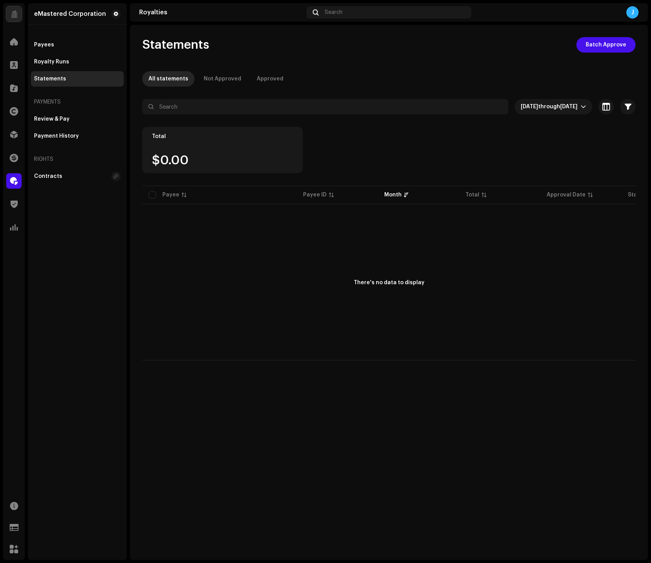
click at [237, 332] on div "There's no data to display" at bounding box center [388, 283] width 493 height 155
click at [260, 214] on div "There's no data to display" at bounding box center [388, 283] width 493 height 155
click at [50, 55] on div "Royalty Runs" at bounding box center [77, 61] width 93 height 15
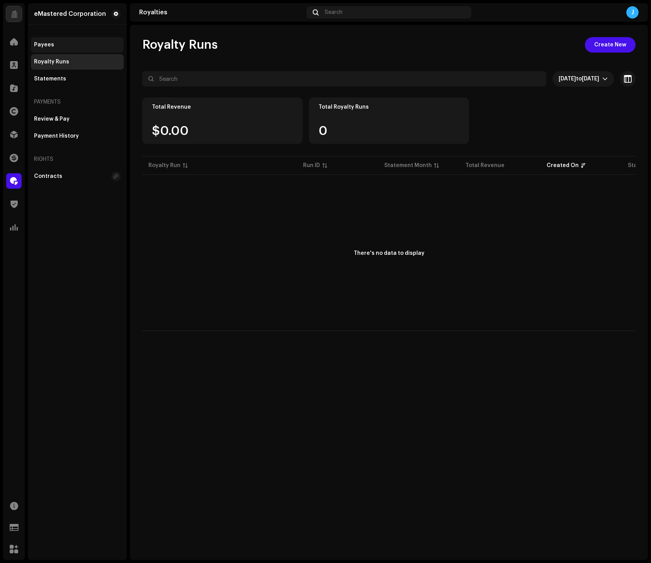
click at [52, 48] on div "Payees" at bounding box center [77, 44] width 93 height 15
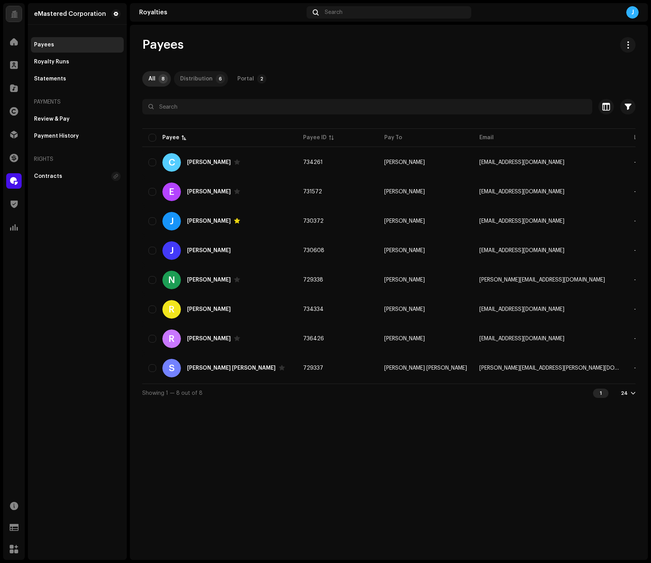
click at [194, 83] on div "Distribution" at bounding box center [196, 78] width 32 height 15
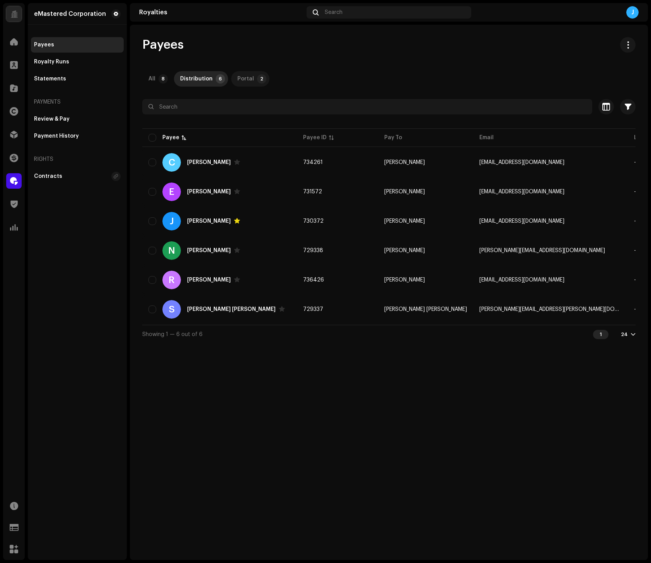
click at [249, 78] on div "Portal" at bounding box center [245, 78] width 17 height 15
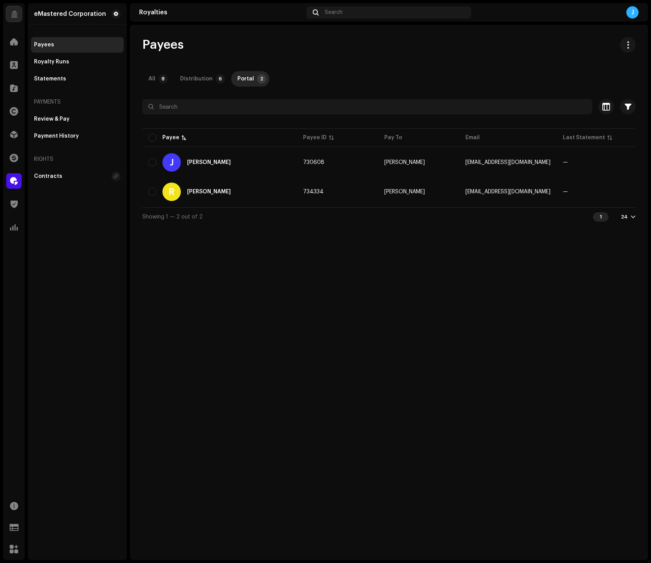
click at [249, 78] on div "Portal" at bounding box center [245, 78] width 17 height 15
click at [211, 77] on p-tab "Distribution 6" at bounding box center [201, 78] width 54 height 15
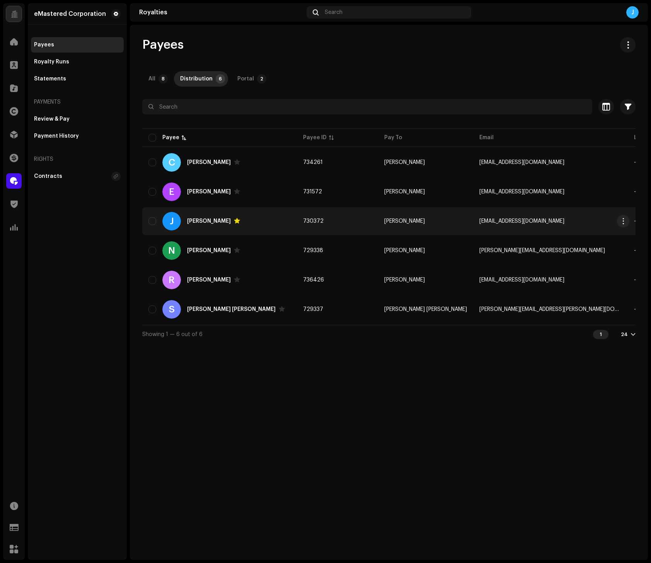
click at [253, 214] on div "J [PERSON_NAME]" at bounding box center [219, 221] width 142 height 19
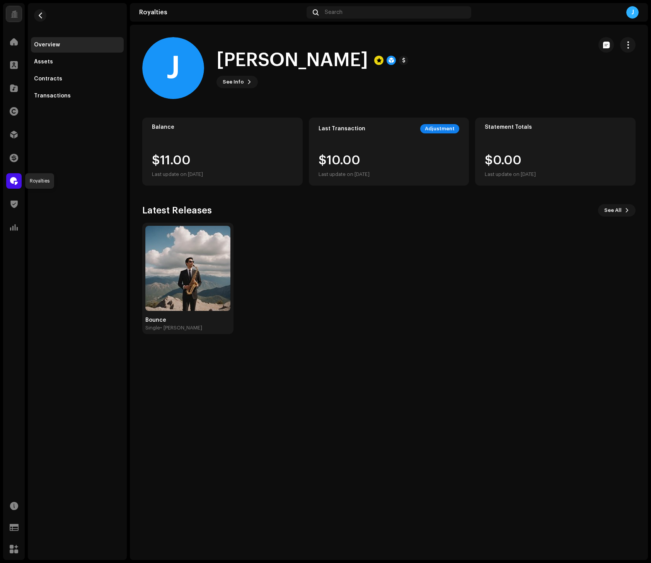
click at [15, 178] on span at bounding box center [14, 181] width 8 height 6
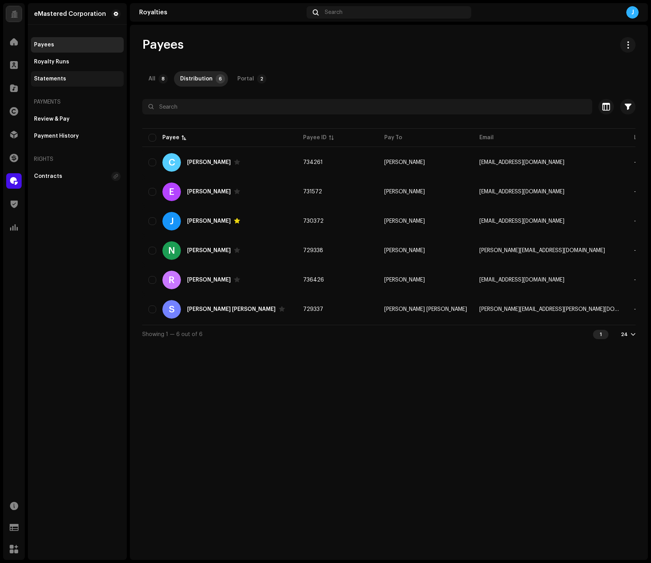
click at [65, 80] on div "Statements" at bounding box center [77, 79] width 87 height 6
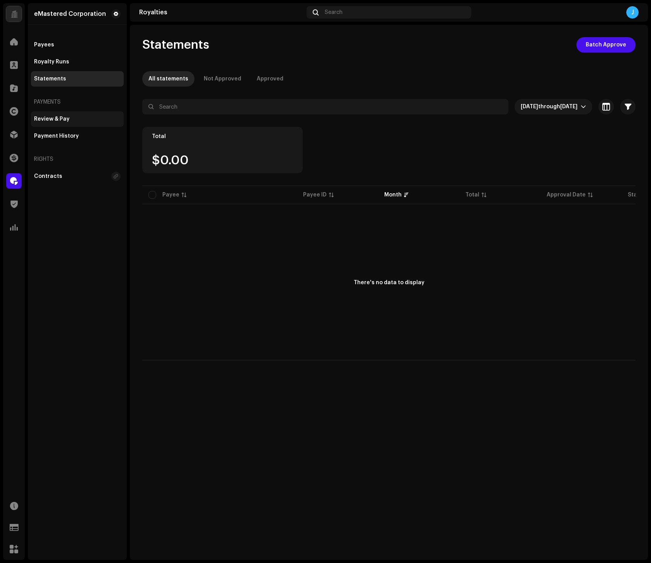
click at [70, 118] on div "Review & Pay" at bounding box center [77, 119] width 87 height 6
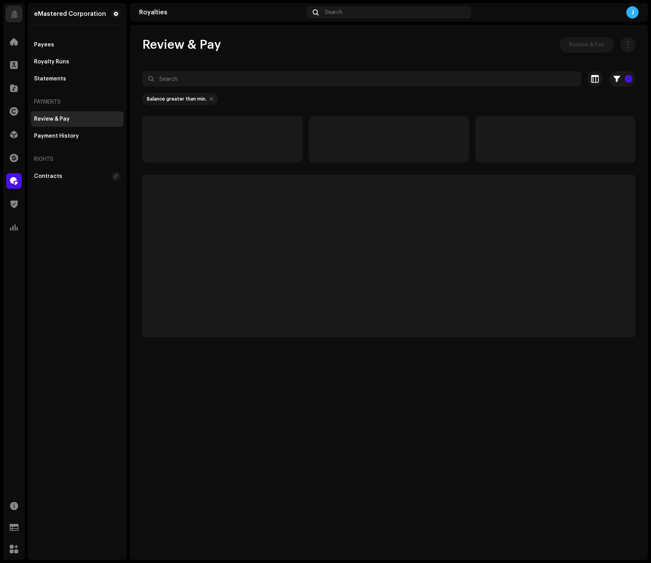
click at [70, 118] on div "Review & Pay" at bounding box center [77, 119] width 87 height 6
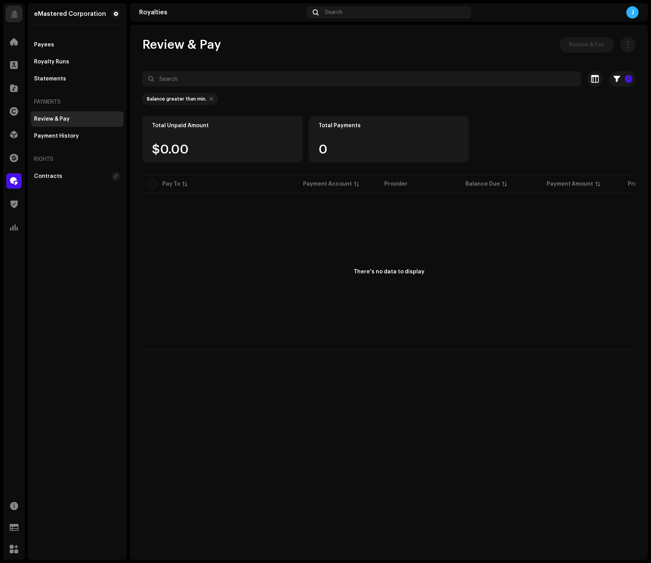
click at [521, 308] on div "There's no data to display" at bounding box center [388, 272] width 493 height 155
drag, startPoint x: 355, startPoint y: 350, endPoint x: 349, endPoint y: 351, distance: 5.4
click at [355, 351] on div "Review & Pay Review & Pay 1 Selected 0 Deselect all 0 Options Filters Payment p…" at bounding box center [389, 292] width 518 height 535
click at [232, 280] on div "There's no data to display" at bounding box center [388, 272] width 493 height 155
